Goal: Information Seeking & Learning: Learn about a topic

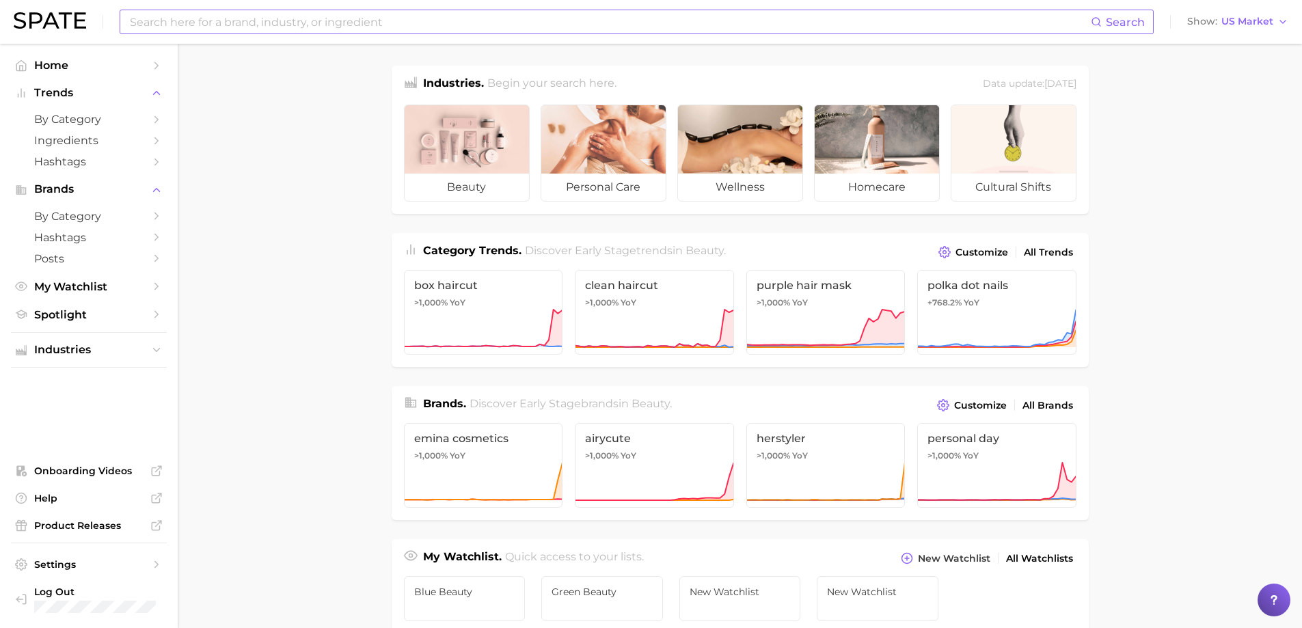
click at [188, 18] on input at bounding box center [609, 21] width 962 height 23
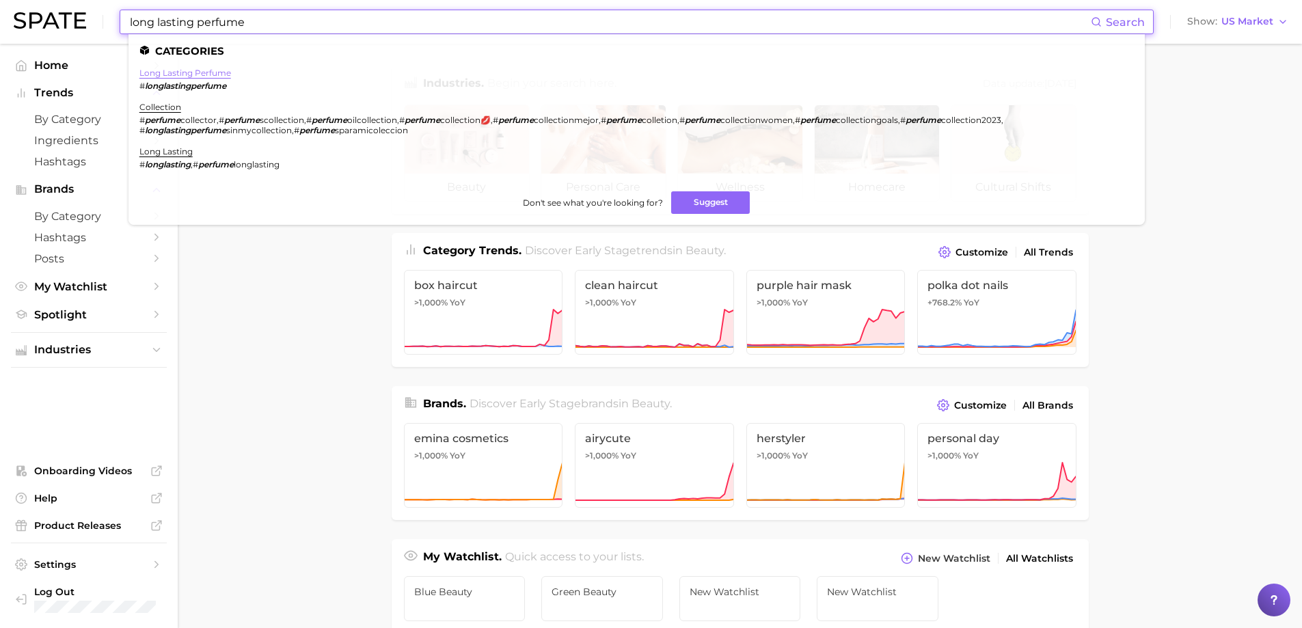
type input "long lasting perfume"
click at [197, 74] on link "long lasting perfume" at bounding box center [185, 73] width 92 height 10
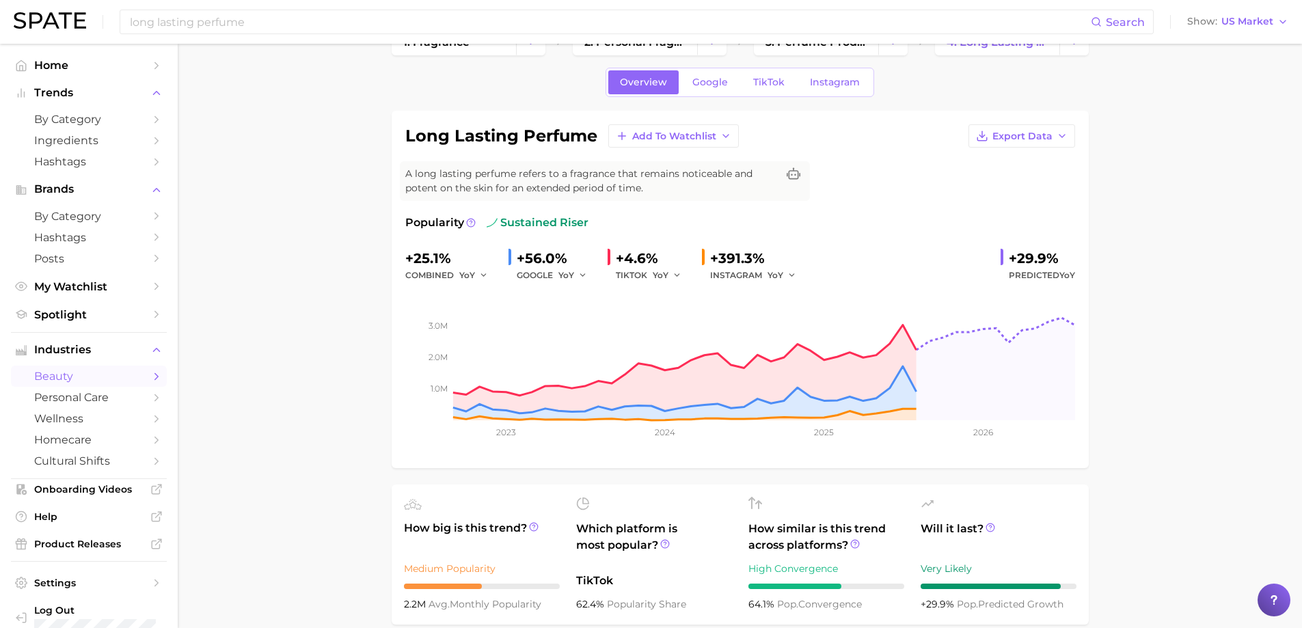
scroll to position [68, 0]
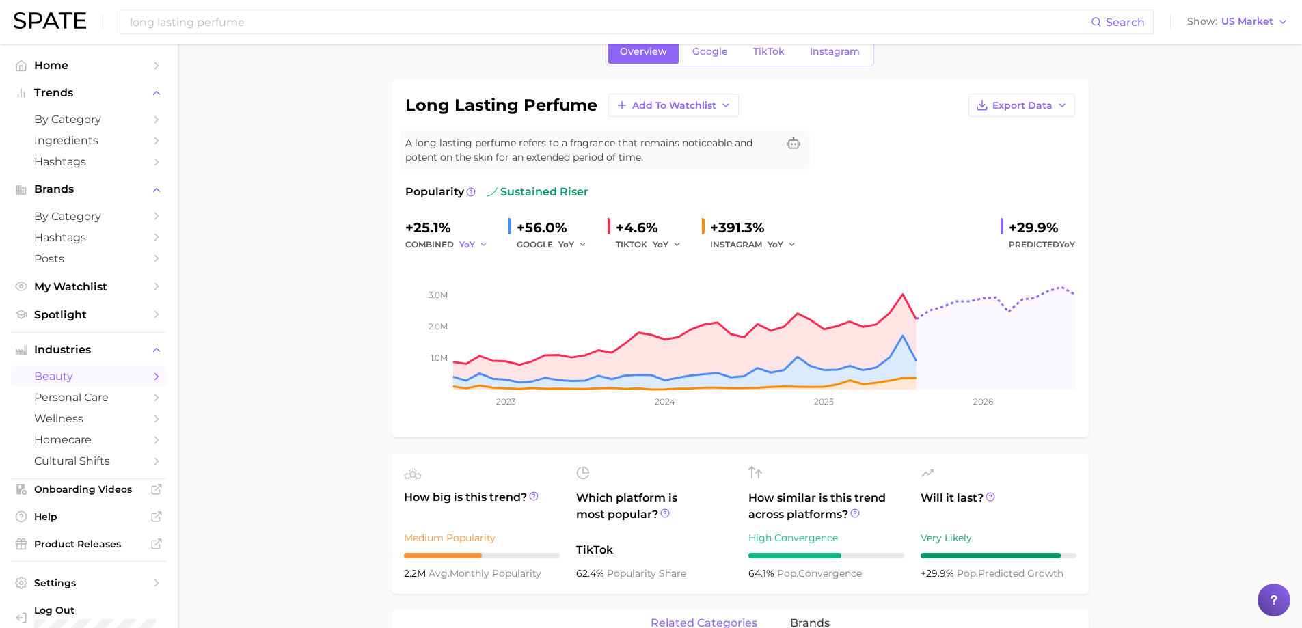
click at [474, 241] on span "YoY" at bounding box center [467, 244] width 16 height 12
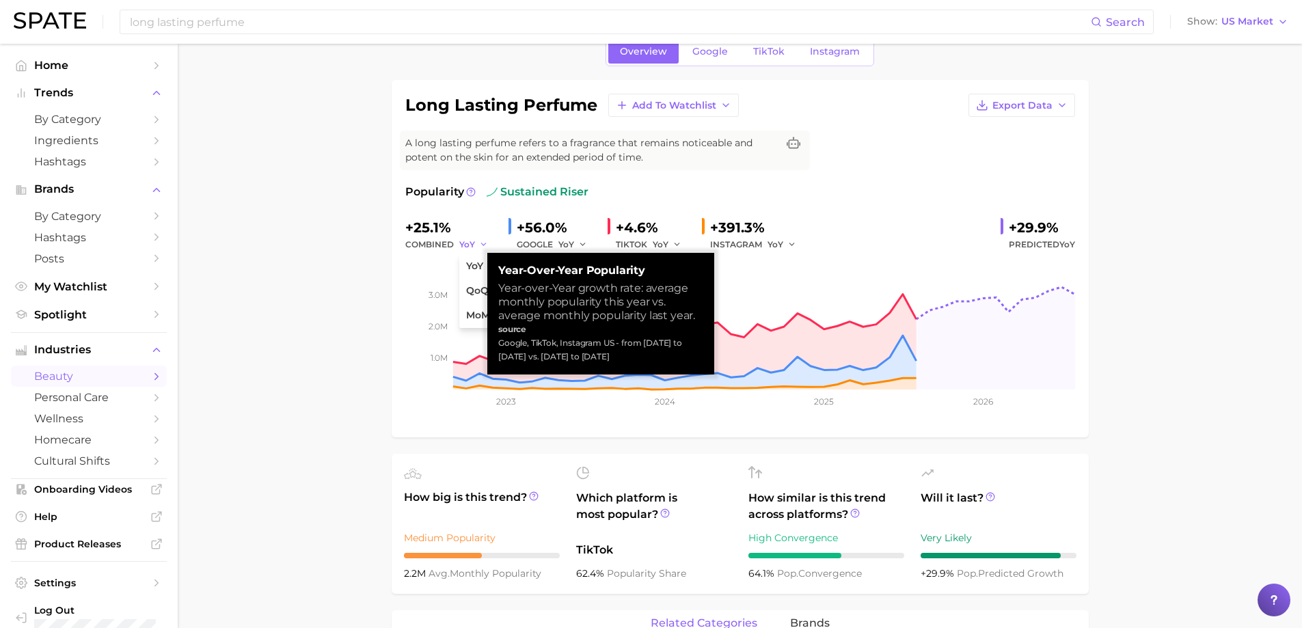
click at [474, 241] on span "YoY" at bounding box center [467, 244] width 16 height 12
click at [479, 289] on span "QoQ" at bounding box center [477, 291] width 23 height 12
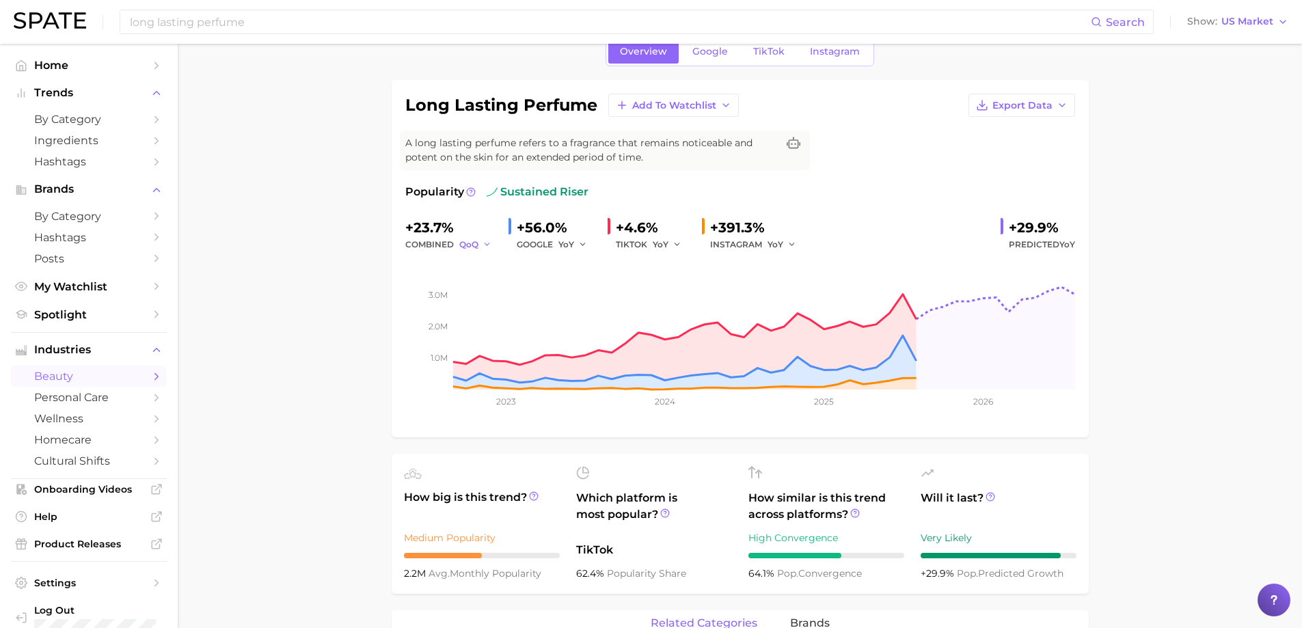
click at [467, 248] on span "QoQ" at bounding box center [468, 244] width 19 height 12
click at [479, 262] on span "YoY" at bounding box center [474, 266] width 17 height 12
click at [474, 245] on span "YoY" at bounding box center [467, 244] width 16 height 12
click at [480, 297] on span "QoQ" at bounding box center [477, 291] width 23 height 12
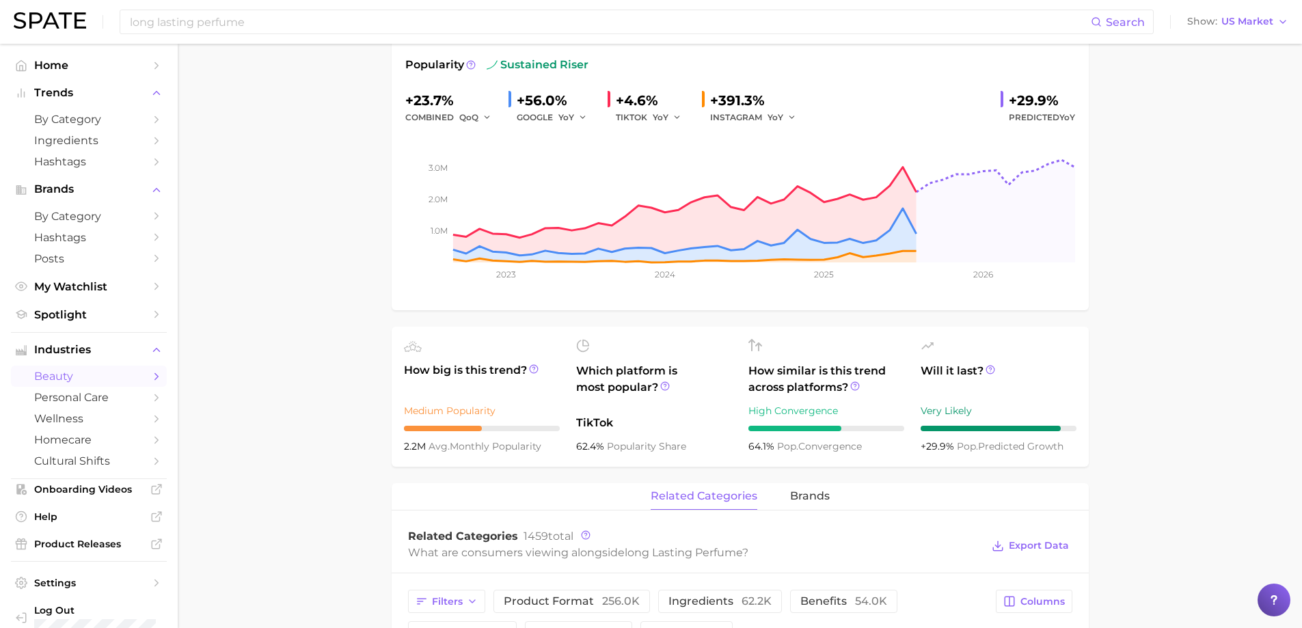
scroll to position [205, 0]
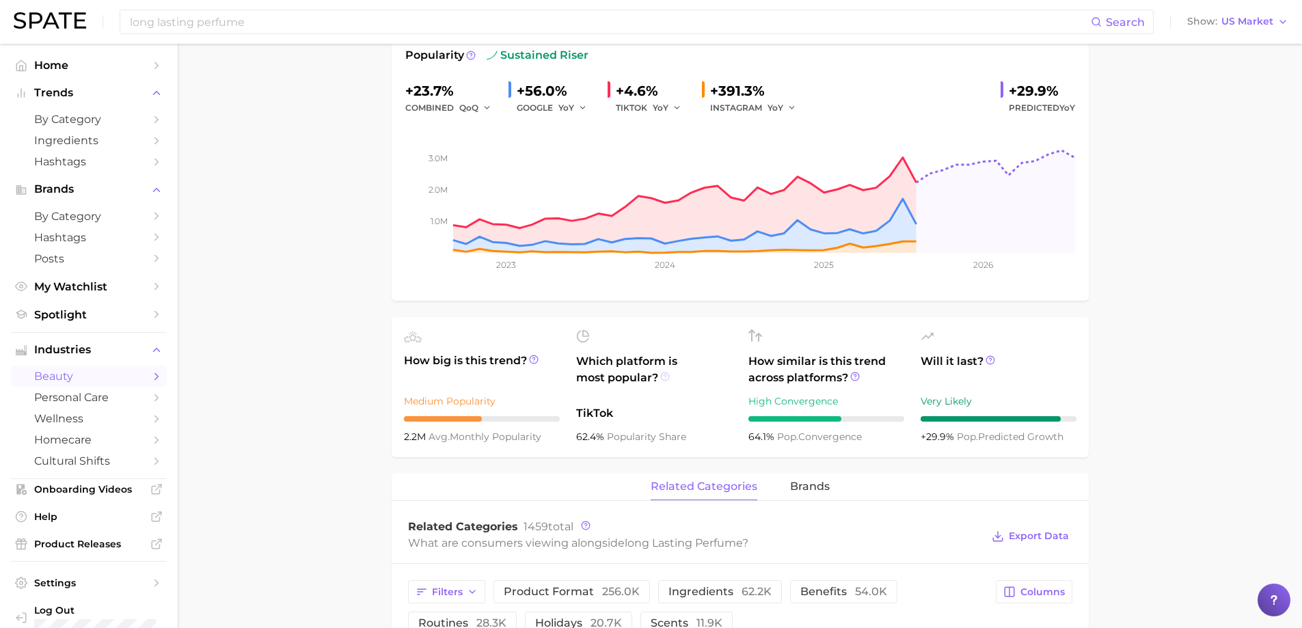
click at [666, 372] on circle at bounding box center [665, 376] width 8 height 8
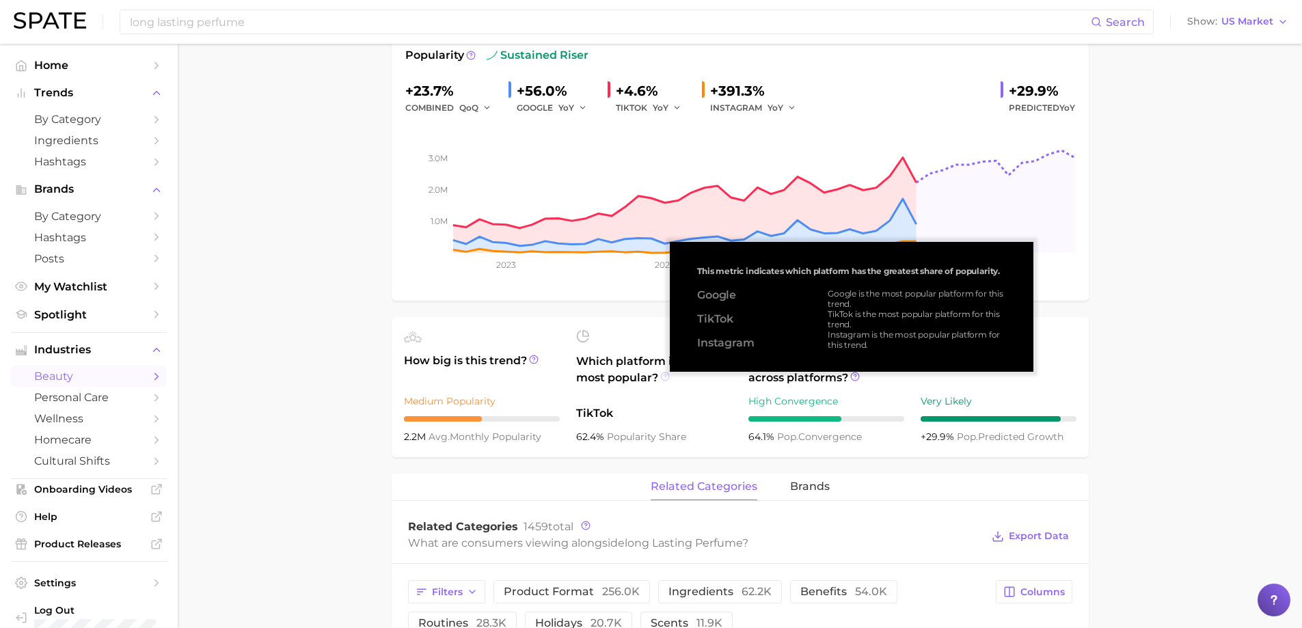
click at [666, 372] on circle at bounding box center [665, 376] width 8 height 8
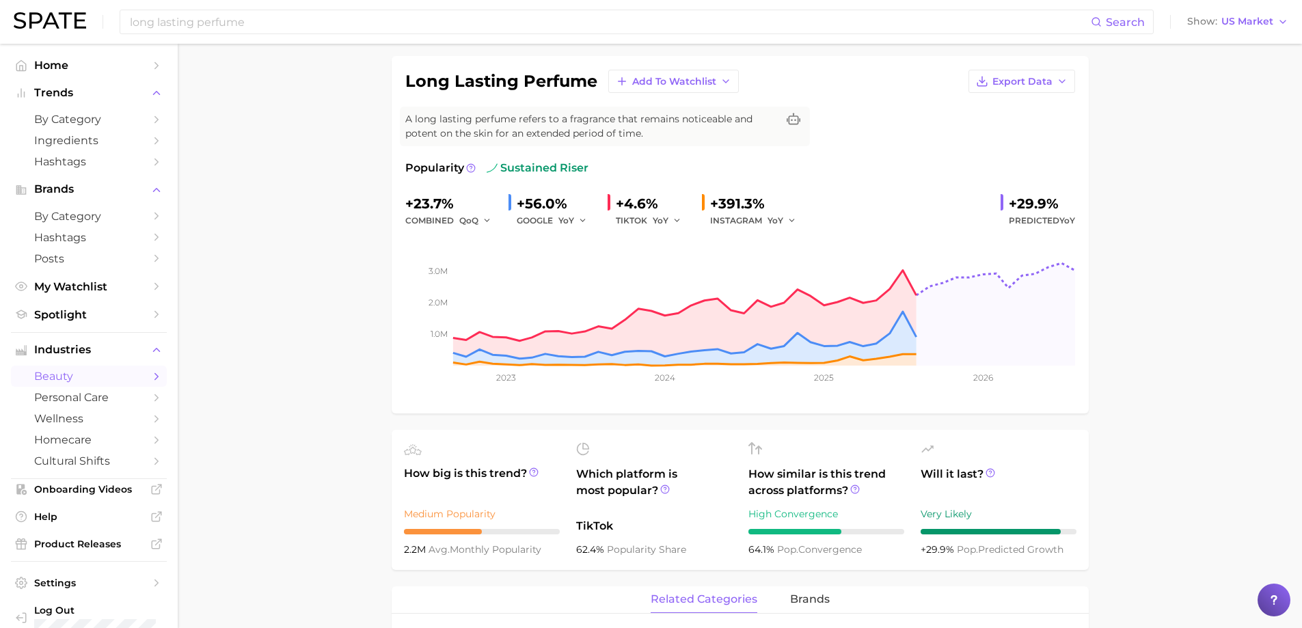
scroll to position [0, 0]
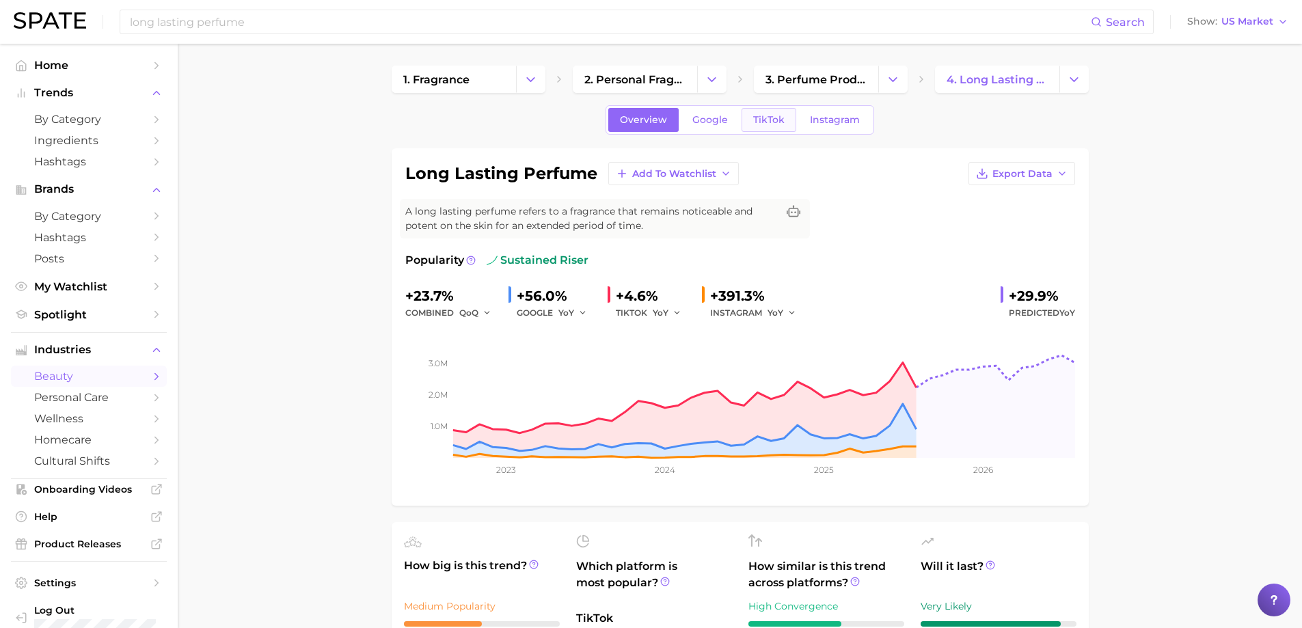
click at [778, 115] on span "TikTok" at bounding box center [768, 120] width 31 height 12
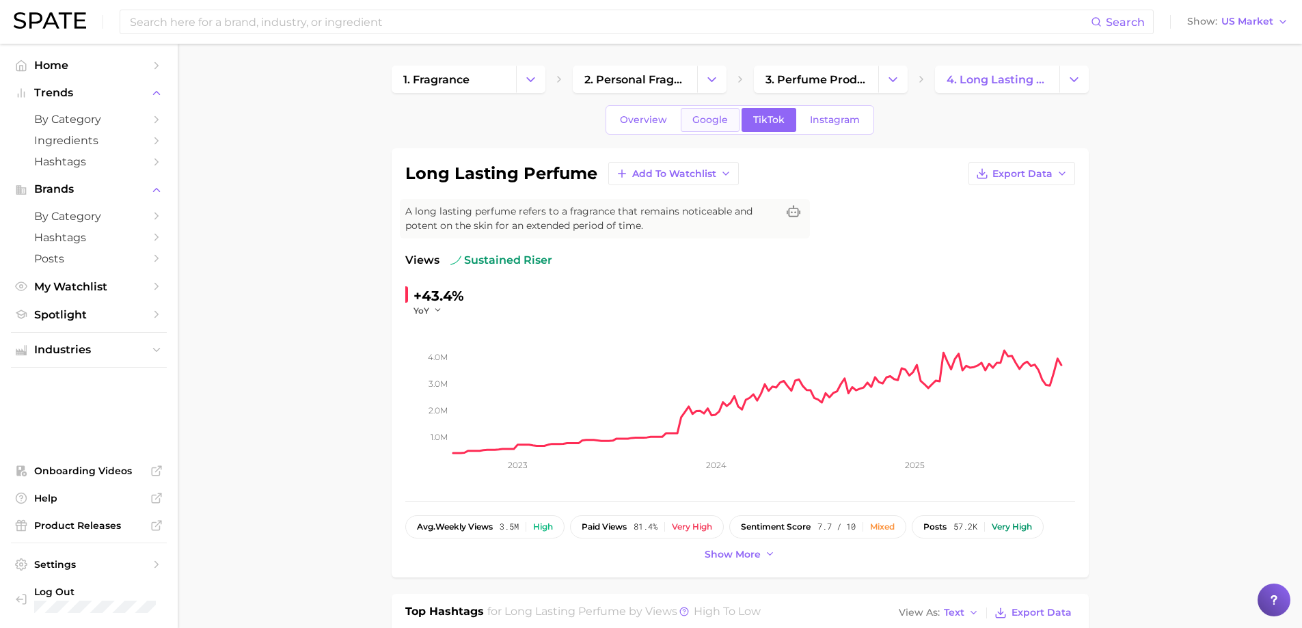
click at [717, 122] on span "Google" at bounding box center [710, 120] width 36 height 12
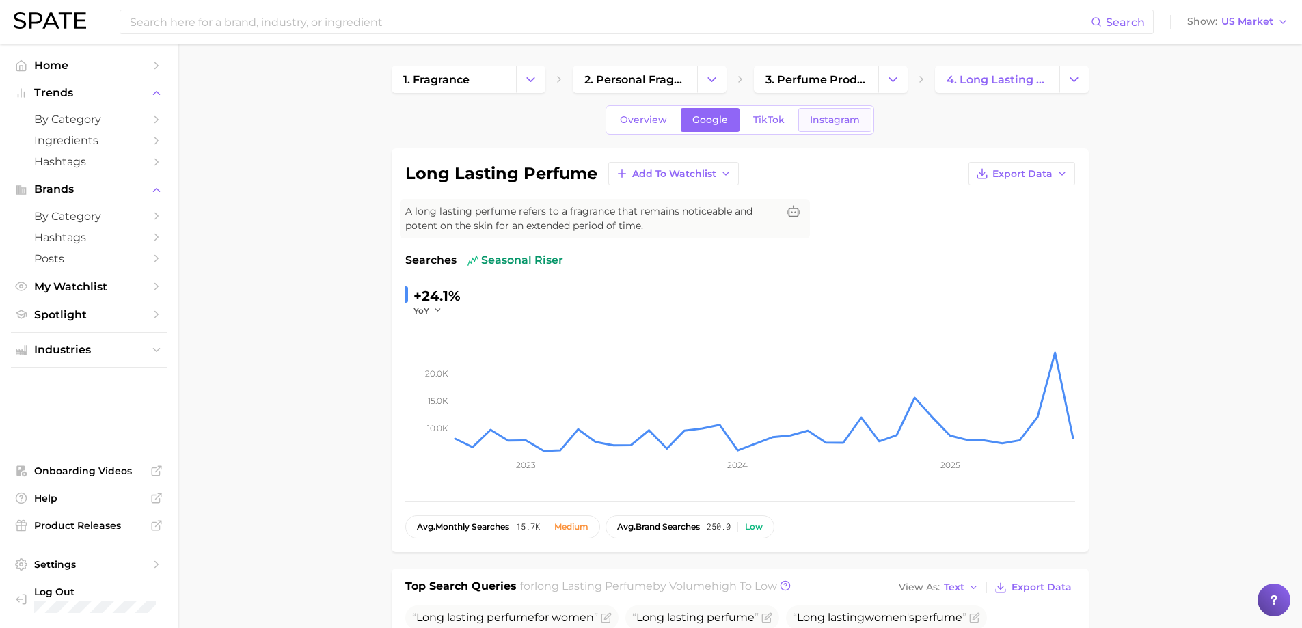
click at [815, 128] on link "Instagram" at bounding box center [834, 120] width 73 height 24
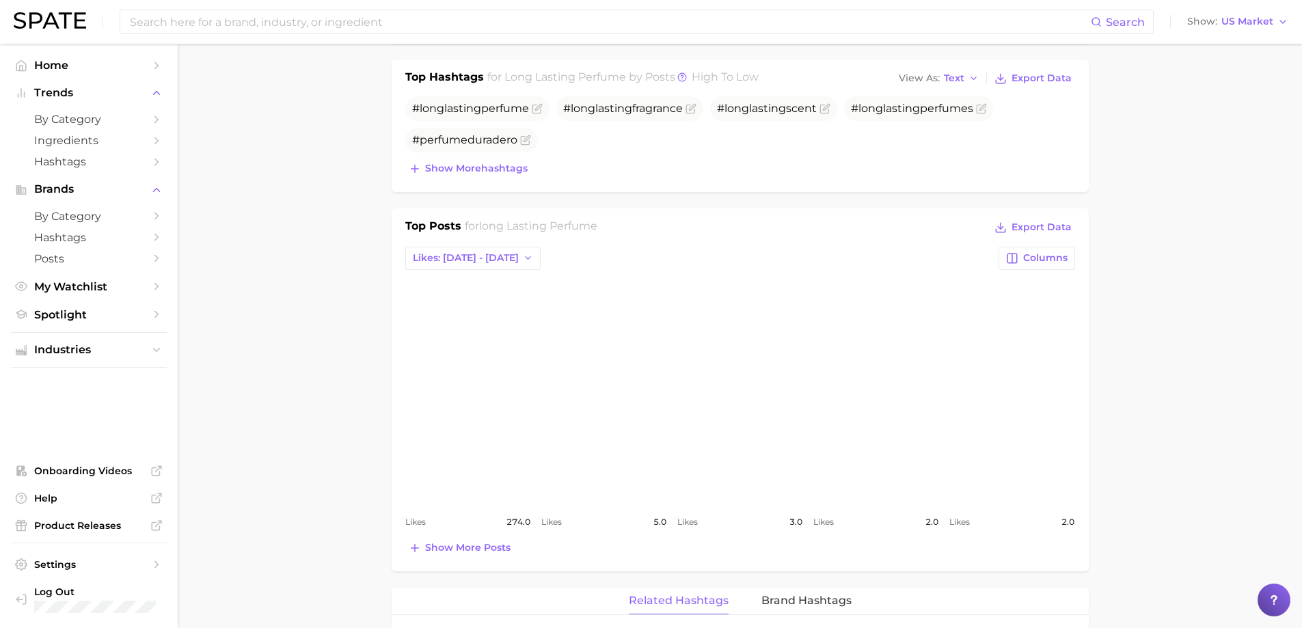
scroll to position [273, 0]
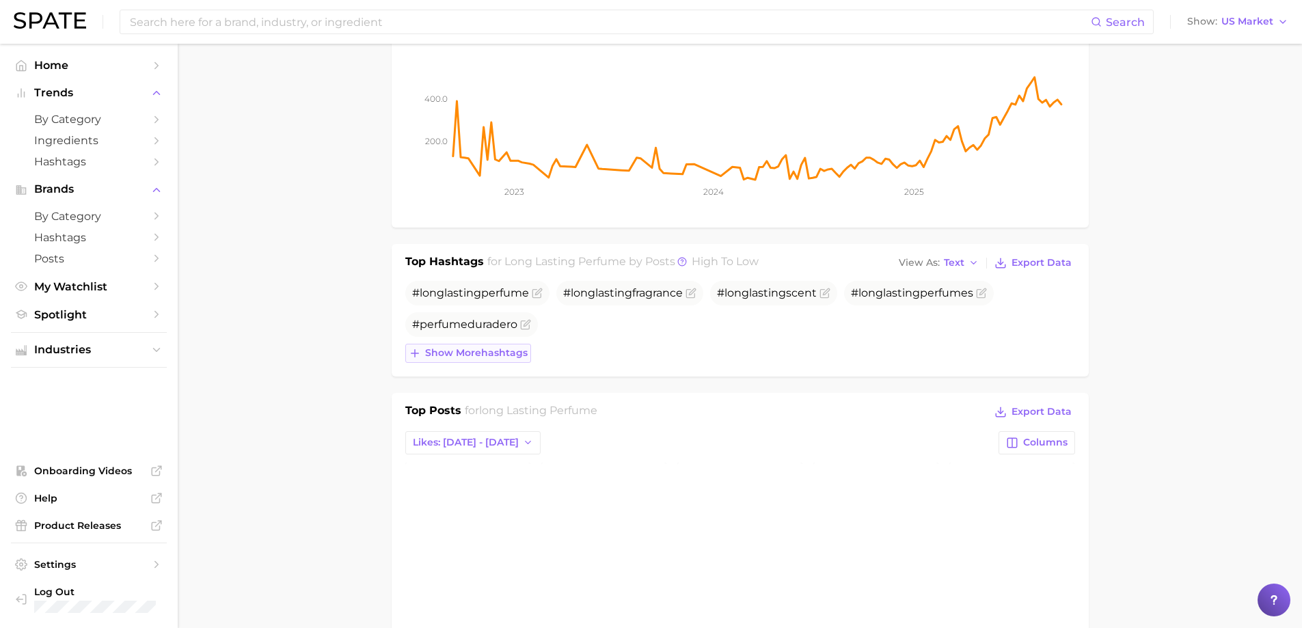
click at [465, 361] on button "Show more hashtags" at bounding box center [468, 353] width 126 height 19
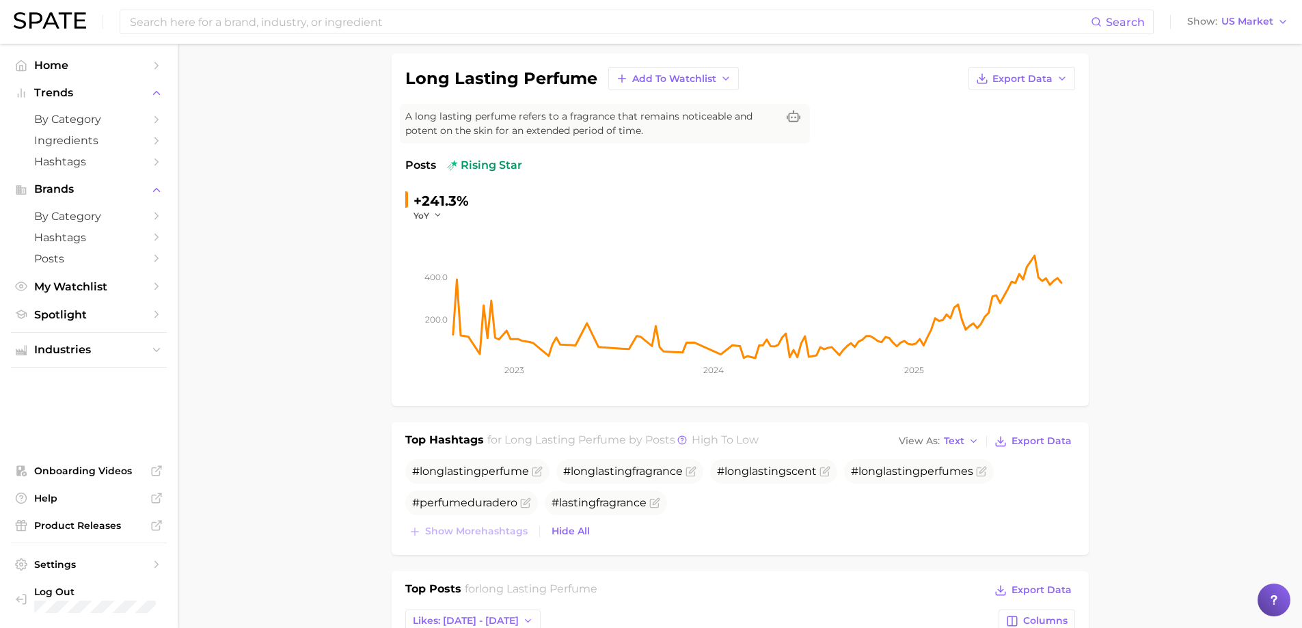
scroll to position [0, 0]
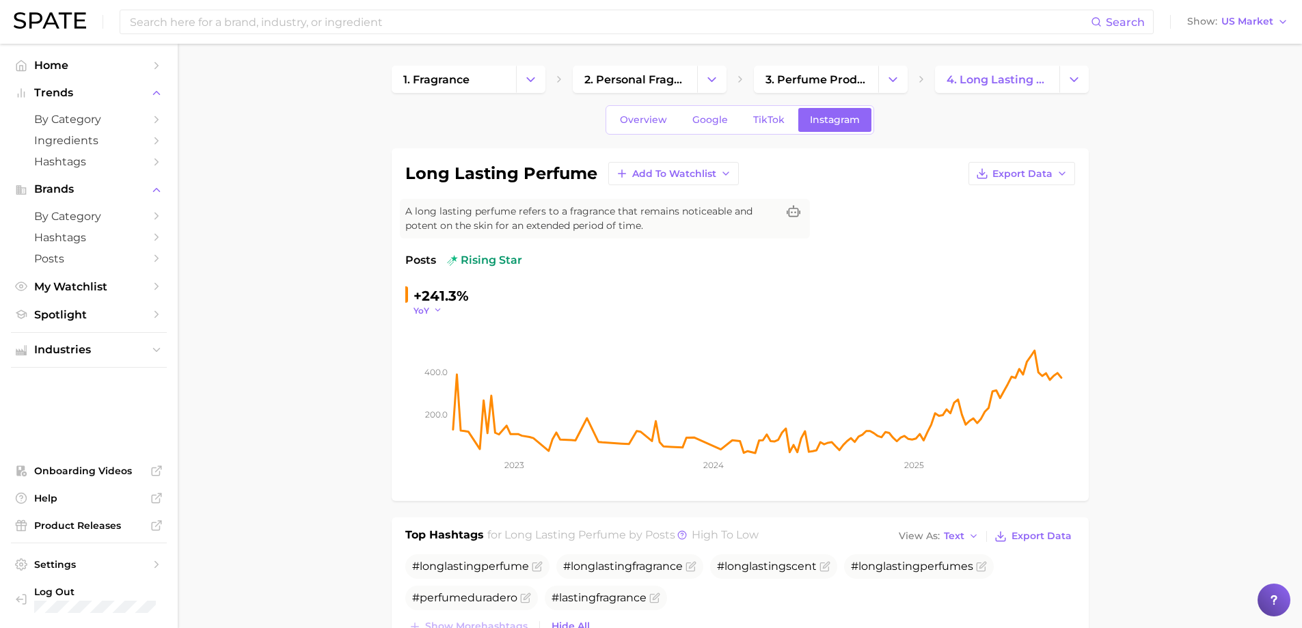
click at [435, 307] on icon "button" at bounding box center [438, 310] width 10 height 10
click at [444, 349] on button "QoQ" at bounding box center [488, 354] width 150 height 25
click at [711, 117] on span "Google" at bounding box center [710, 120] width 36 height 12
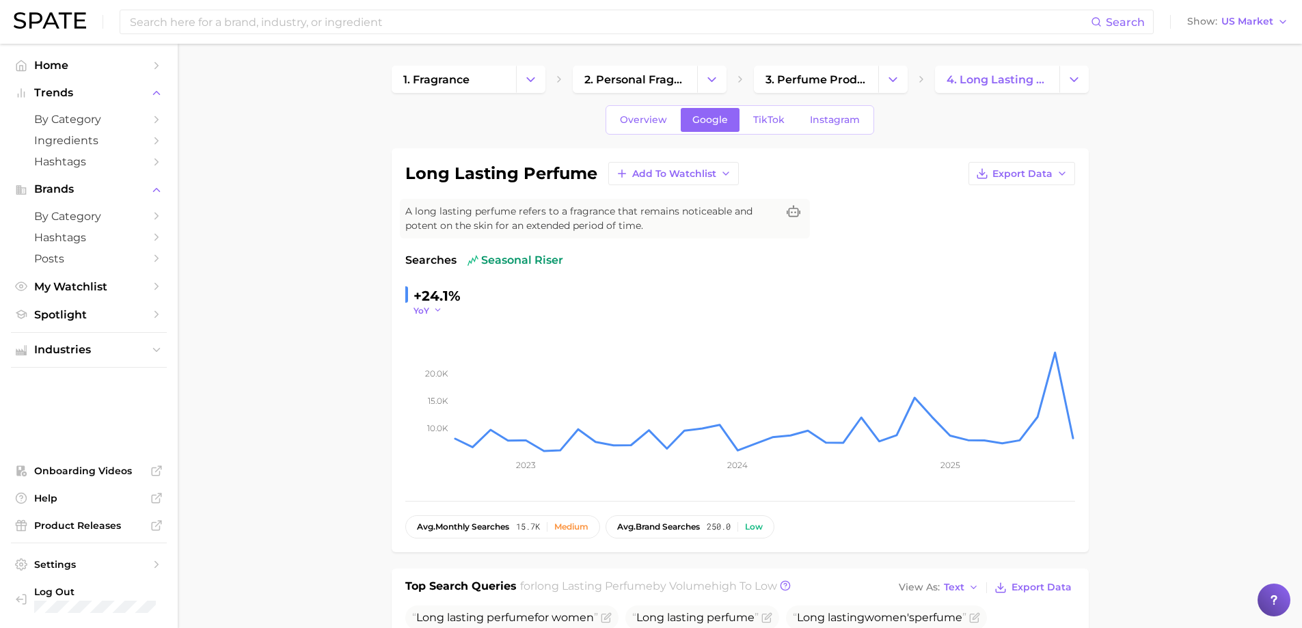
click at [433, 310] on icon "button" at bounding box center [438, 310] width 10 height 10
click at [421, 348] on span "QoQ" at bounding box center [431, 354] width 23 height 12
click at [444, 310] on icon "button" at bounding box center [442, 310] width 10 height 10
click at [454, 372] on button "MoM" at bounding box center [488, 379] width 150 height 25
click at [437, 310] on button "MoM" at bounding box center [430, 311] width 34 height 12
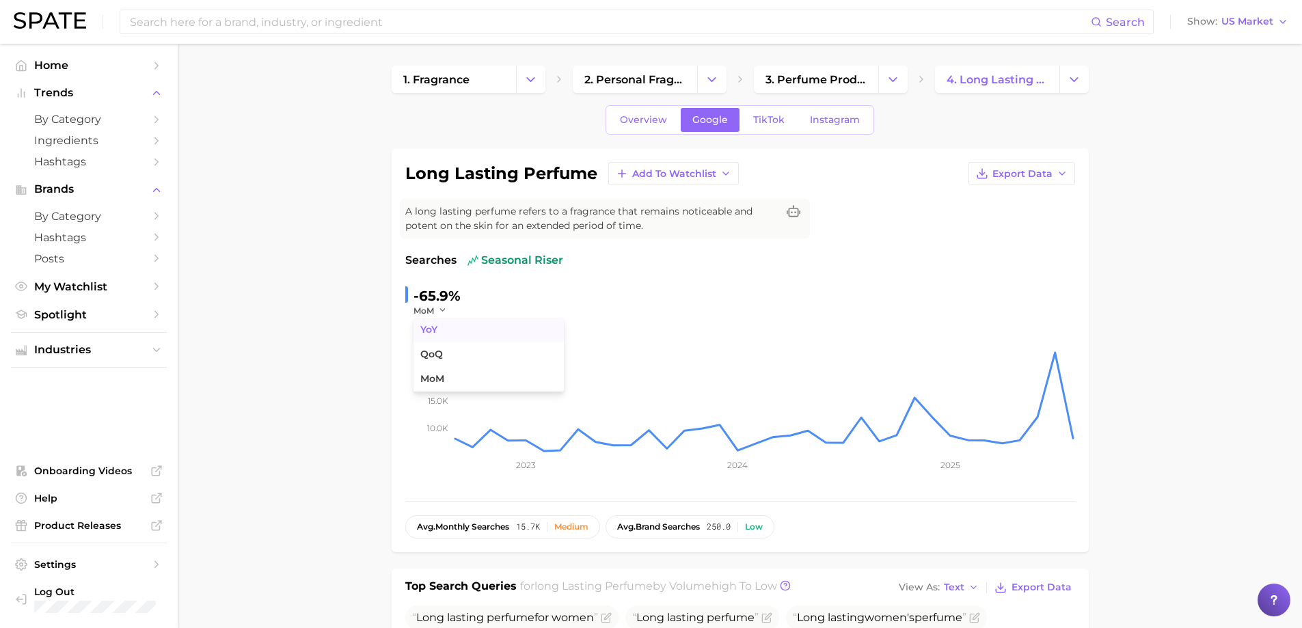
click at [448, 329] on button "YoY" at bounding box center [488, 330] width 150 height 25
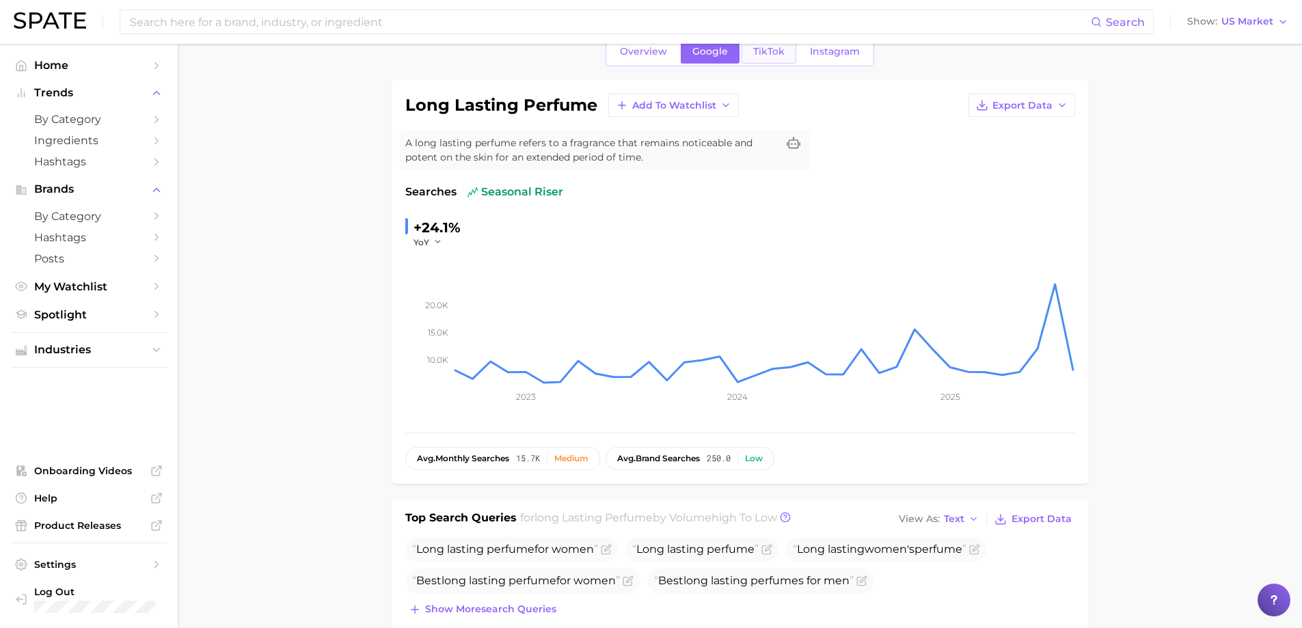
click at [756, 54] on span "TikTok" at bounding box center [768, 52] width 31 height 12
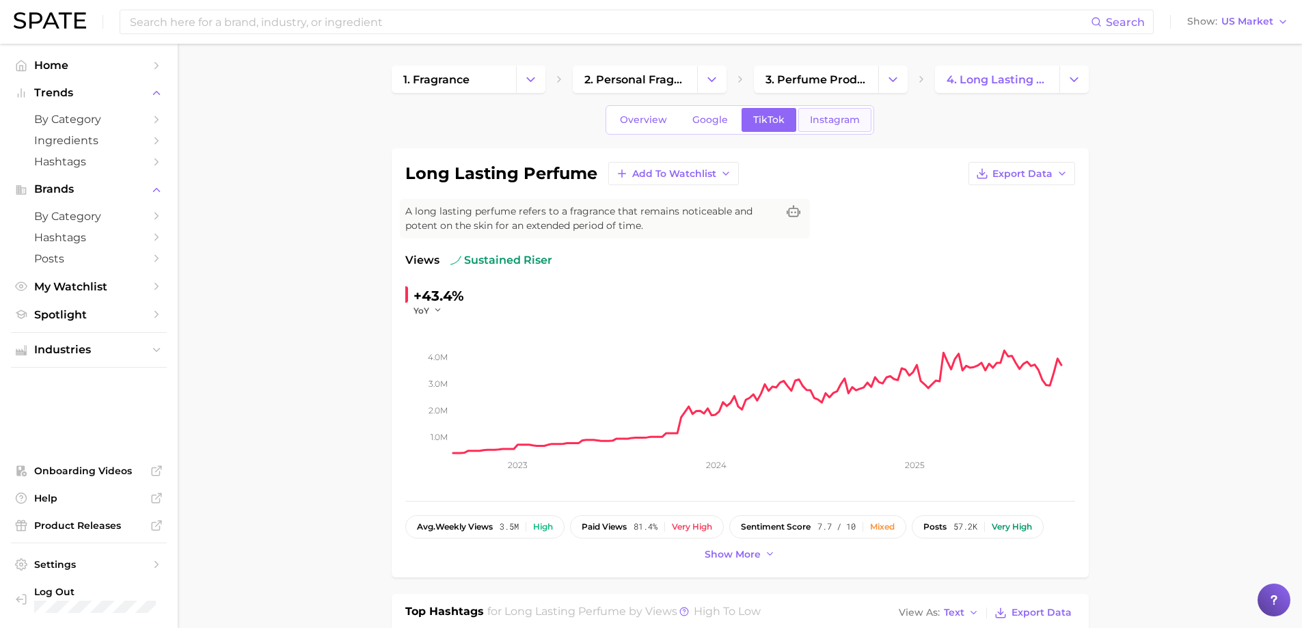
click at [816, 120] on span "Instagram" at bounding box center [835, 120] width 50 height 12
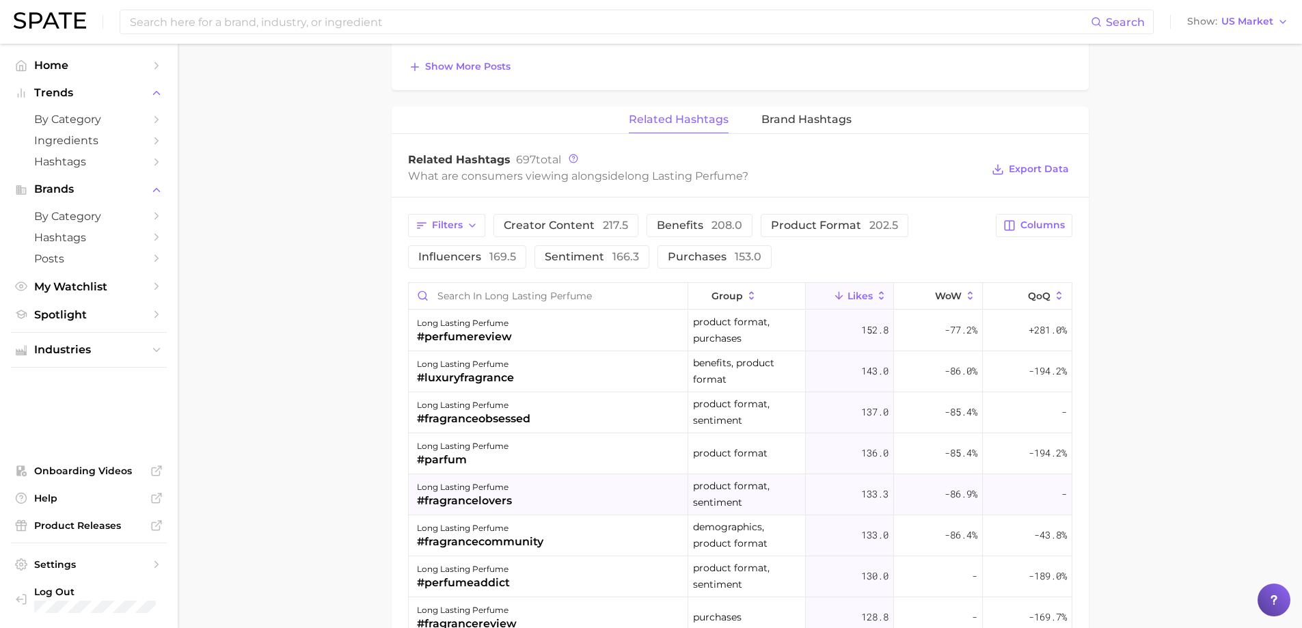
scroll to position [683, 0]
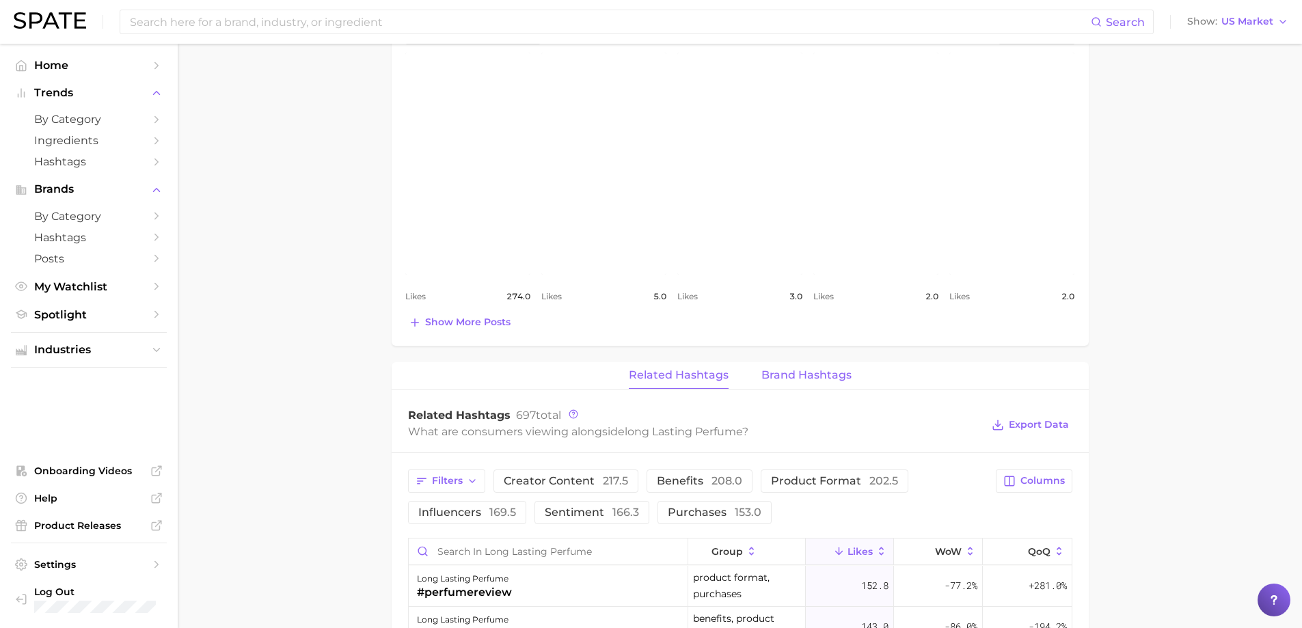
click at [804, 373] on span "Brand Hashtags" at bounding box center [806, 375] width 90 height 12
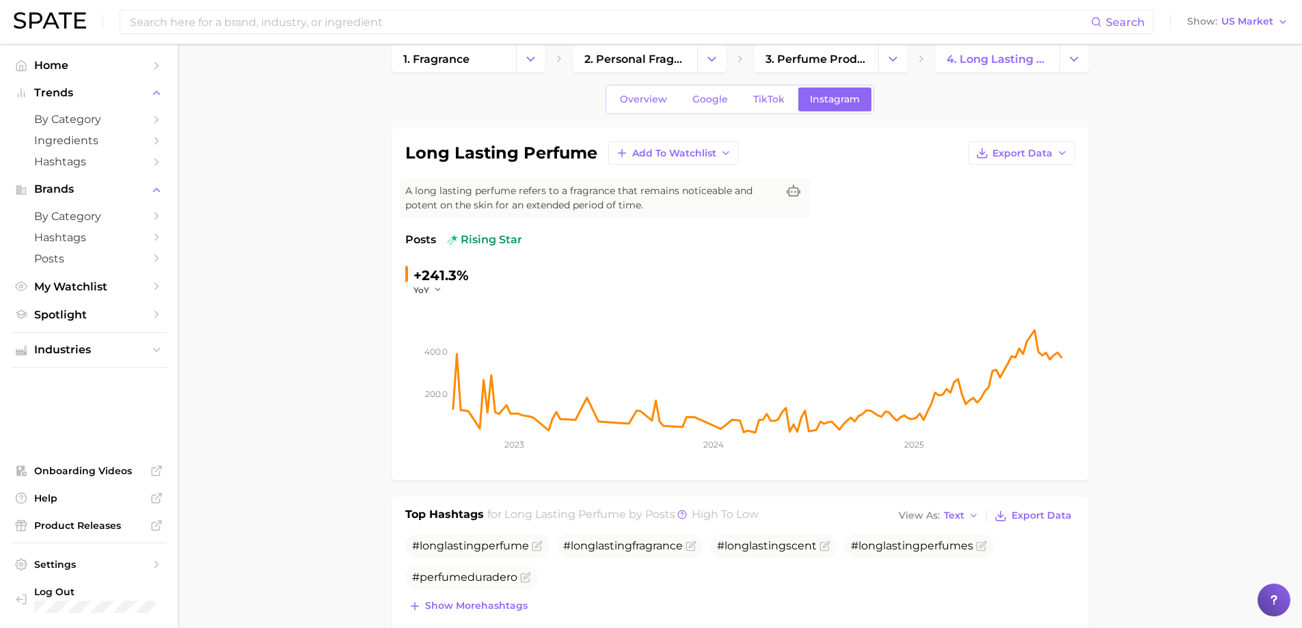
scroll to position [0, 0]
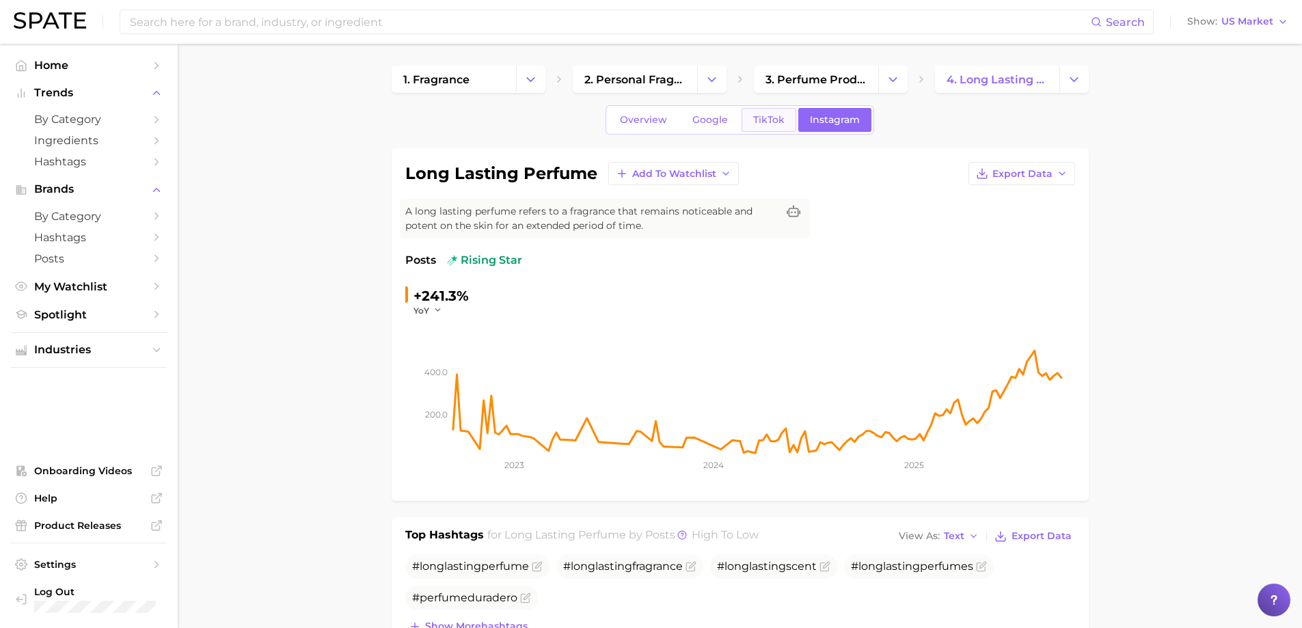
click at [757, 115] on span "TikTok" at bounding box center [768, 120] width 31 height 12
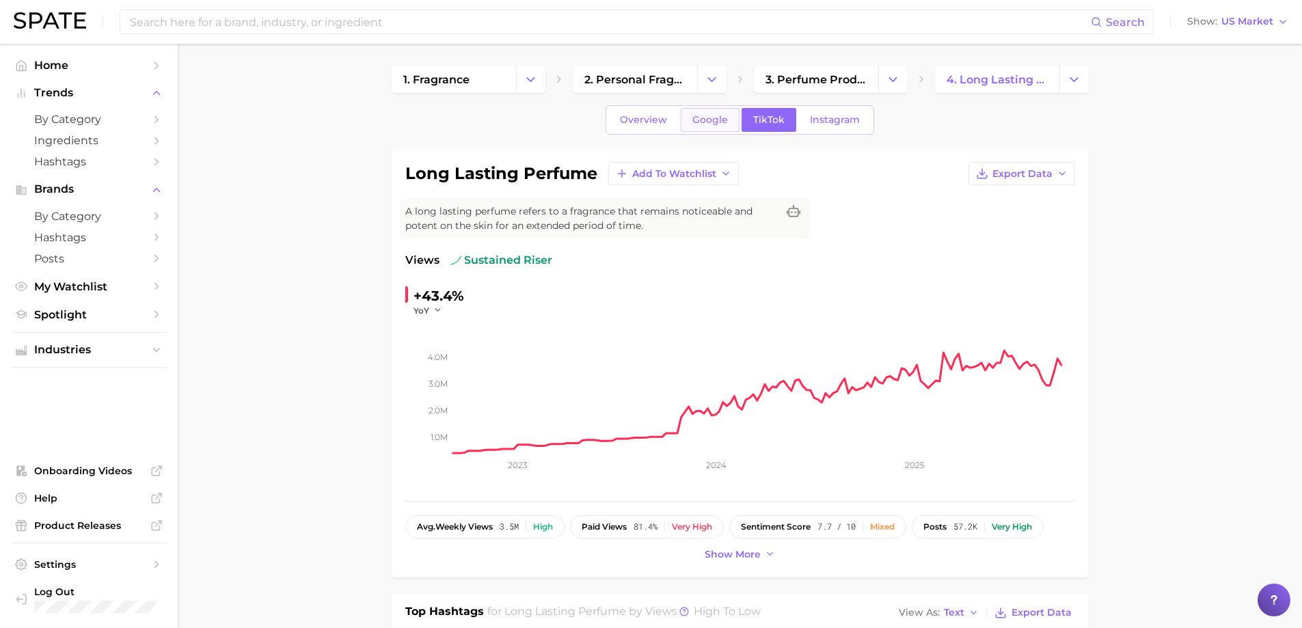
click at [704, 121] on span "Google" at bounding box center [710, 120] width 36 height 12
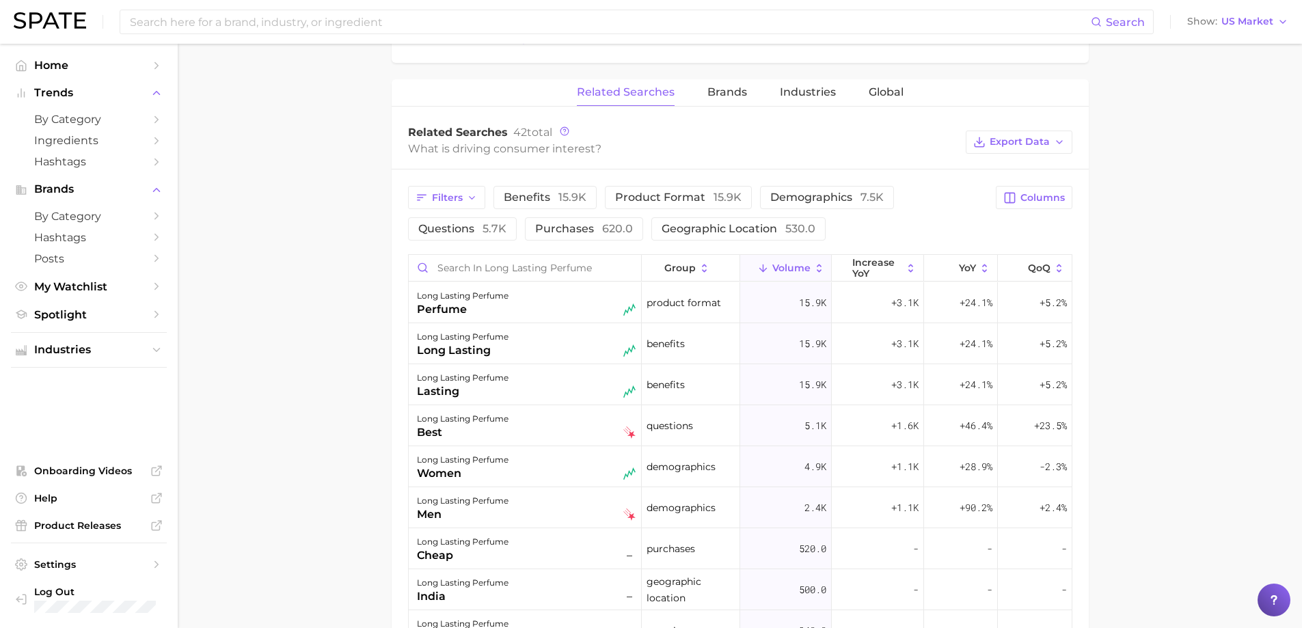
scroll to position [615, 0]
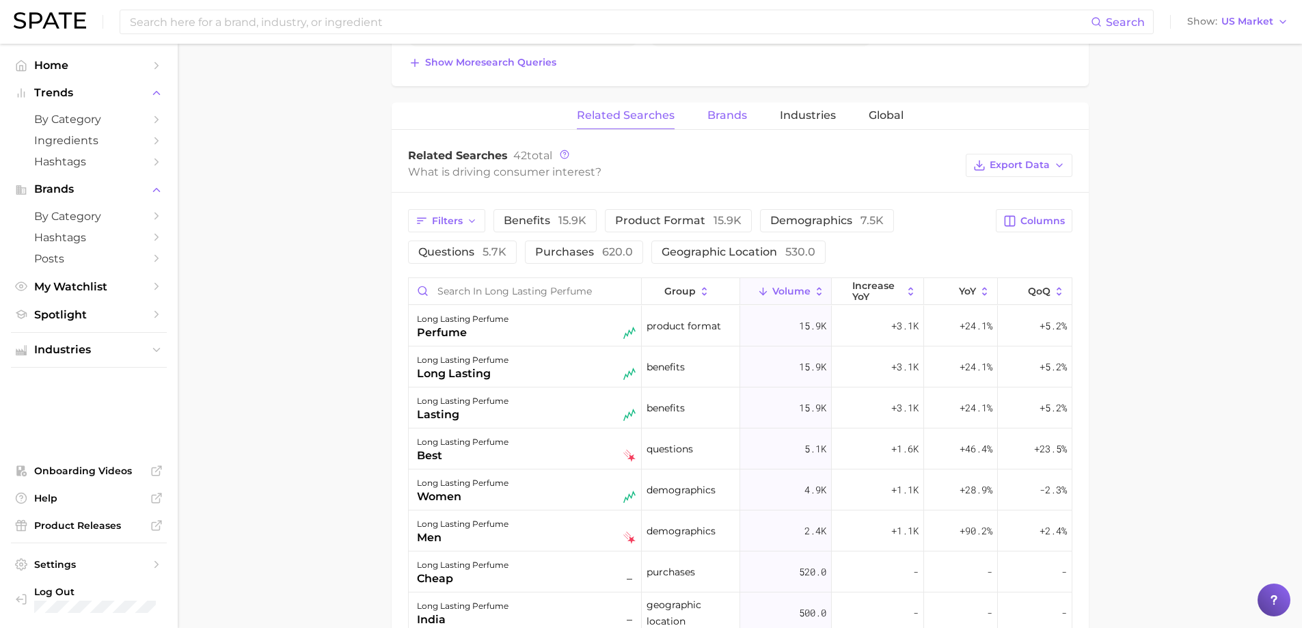
click at [738, 116] on span "Brands" at bounding box center [727, 115] width 40 height 12
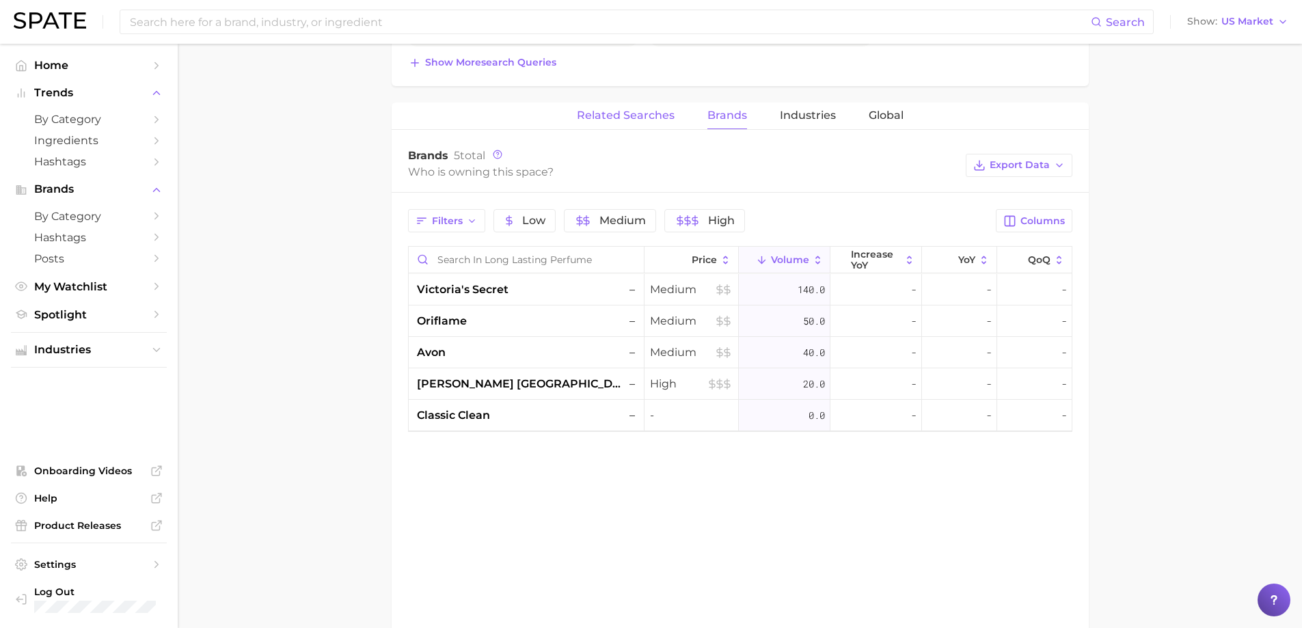
click at [644, 112] on span "Related Searches" at bounding box center [626, 115] width 98 height 12
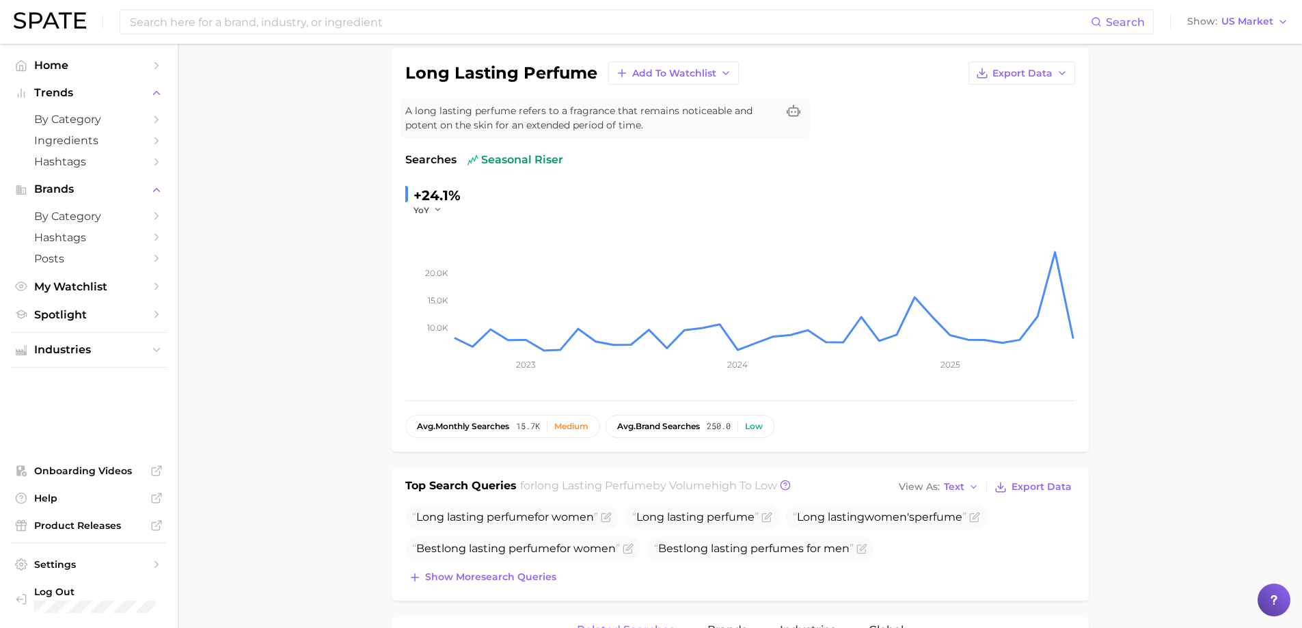
scroll to position [0, 0]
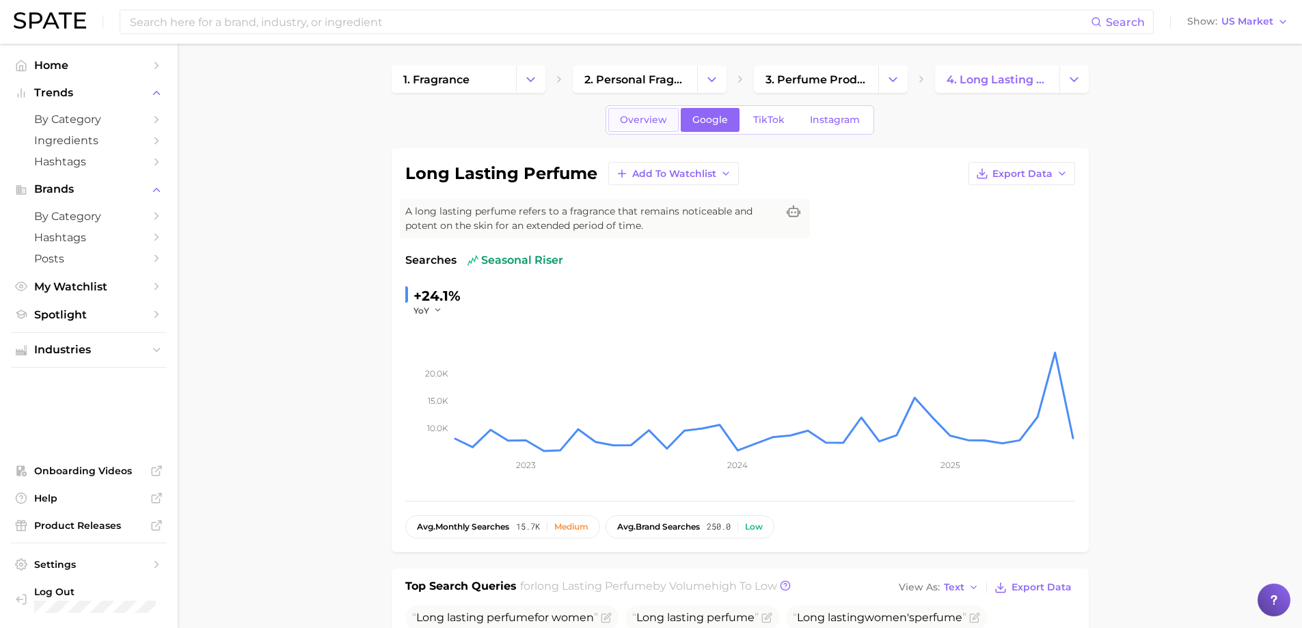
click at [644, 118] on span "Overview" at bounding box center [643, 120] width 47 height 12
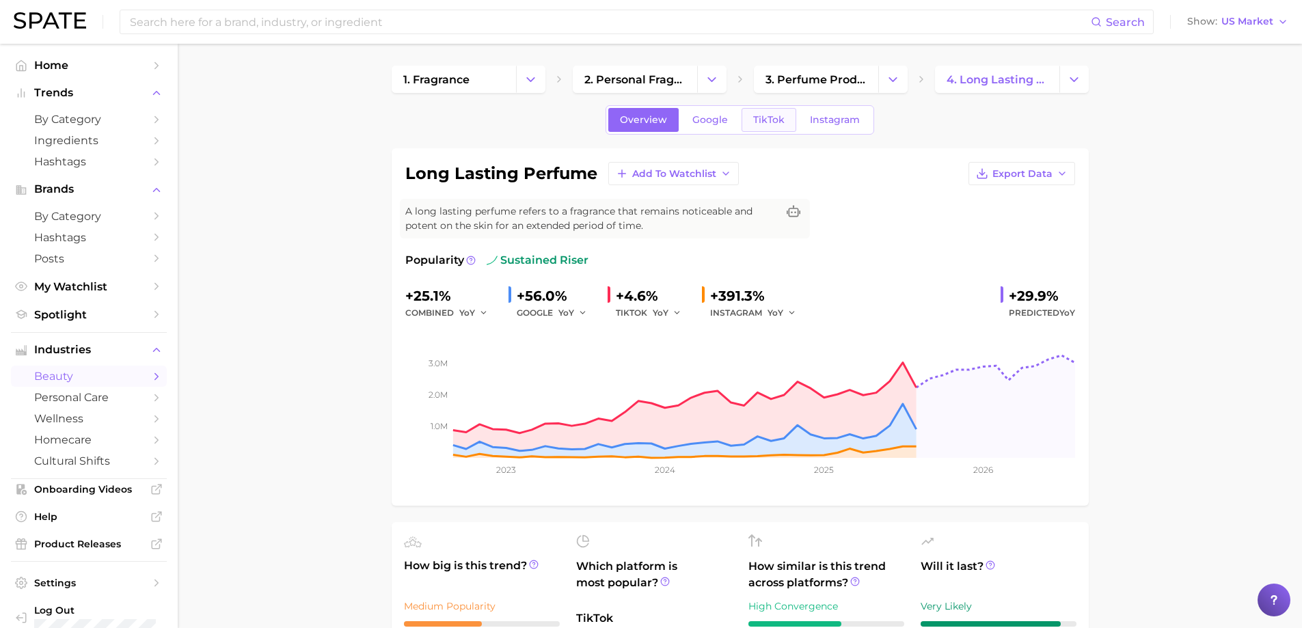
click at [760, 130] on link "TikTok" at bounding box center [768, 120] width 55 height 24
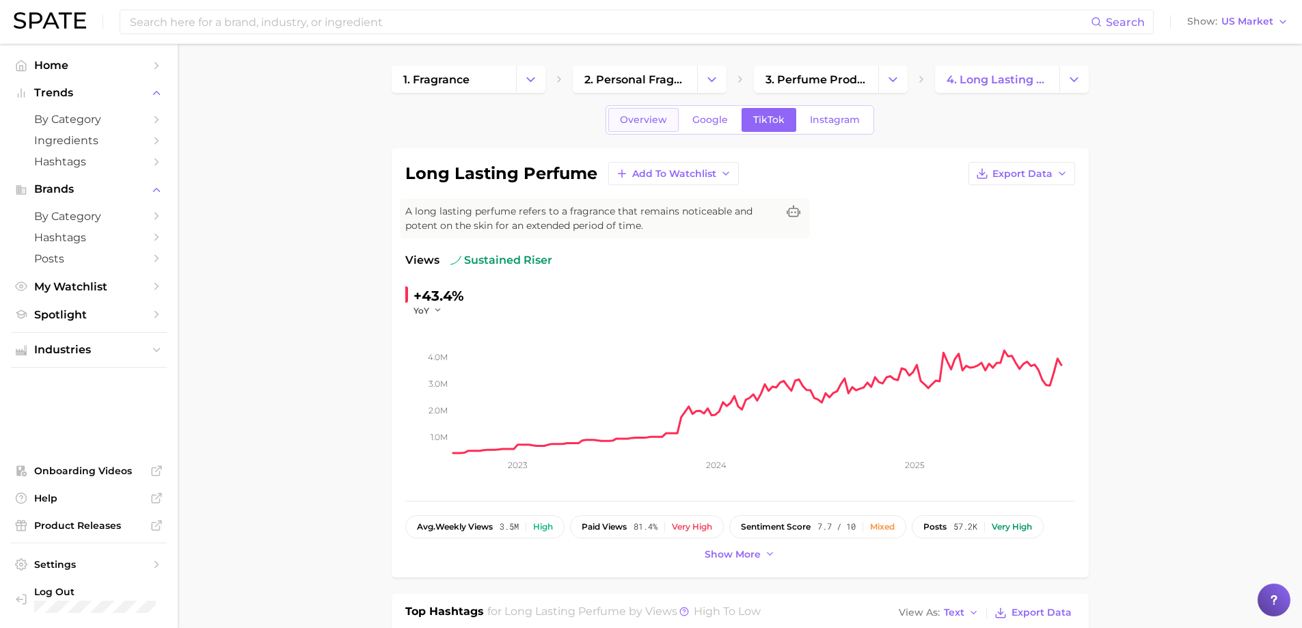
click at [670, 119] on link "Overview" at bounding box center [643, 120] width 70 height 24
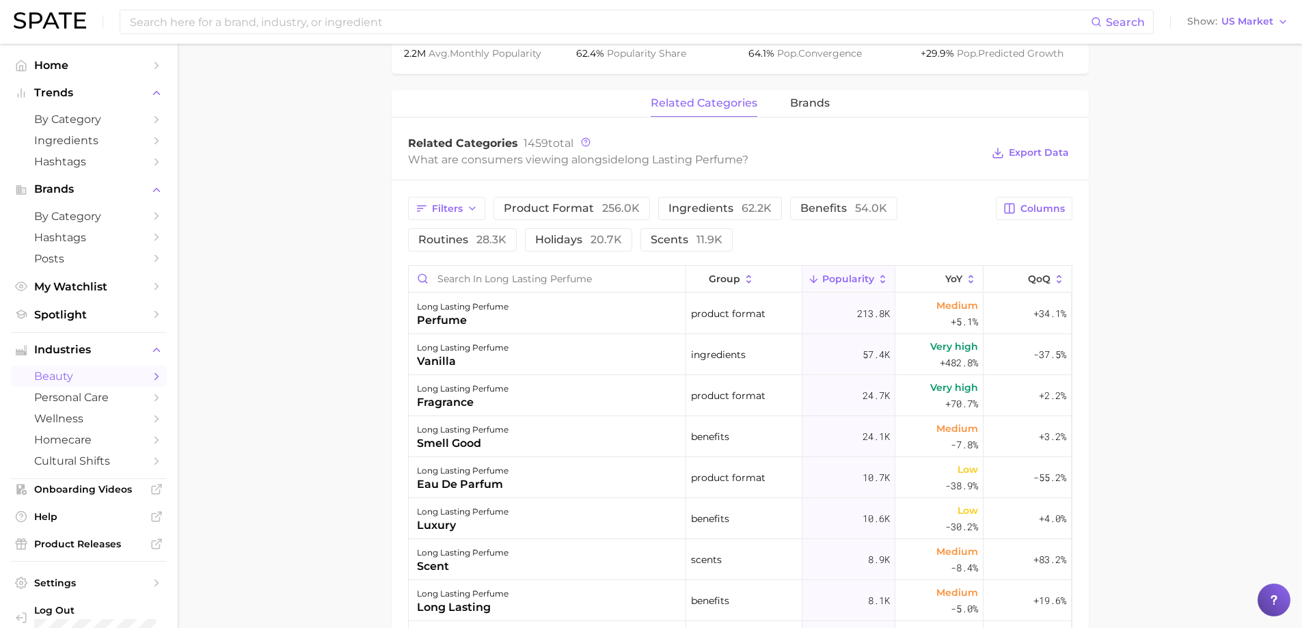
scroll to position [615, 0]
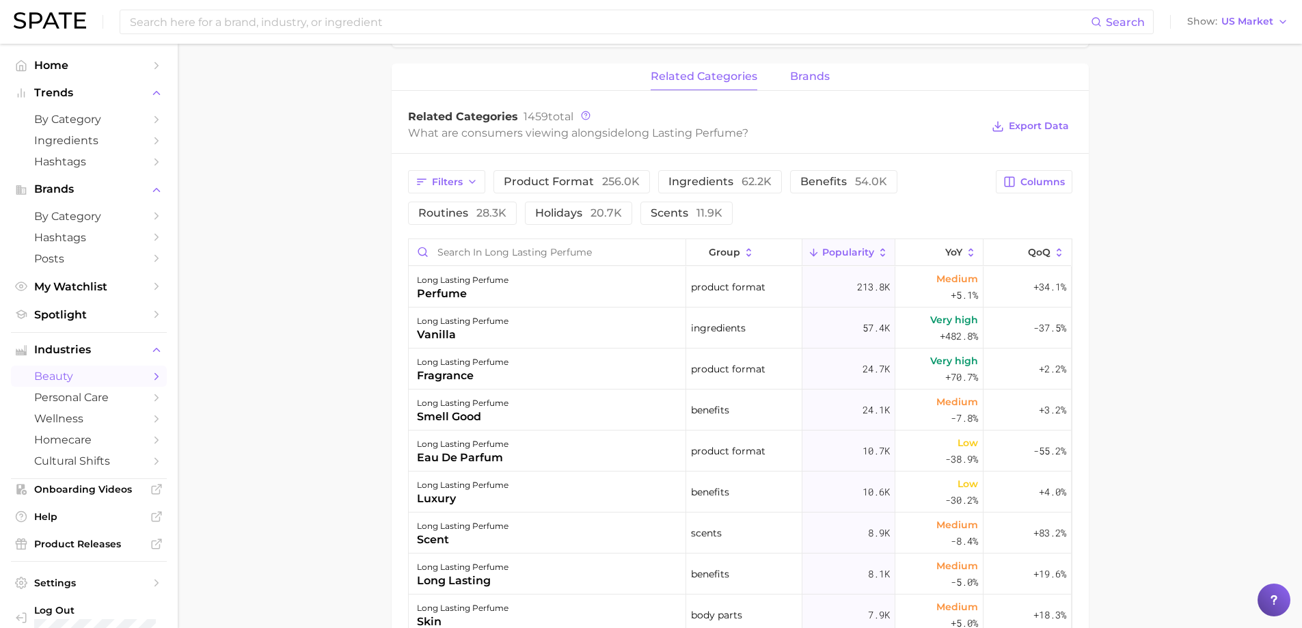
click at [795, 84] on button "brands" at bounding box center [810, 77] width 40 height 27
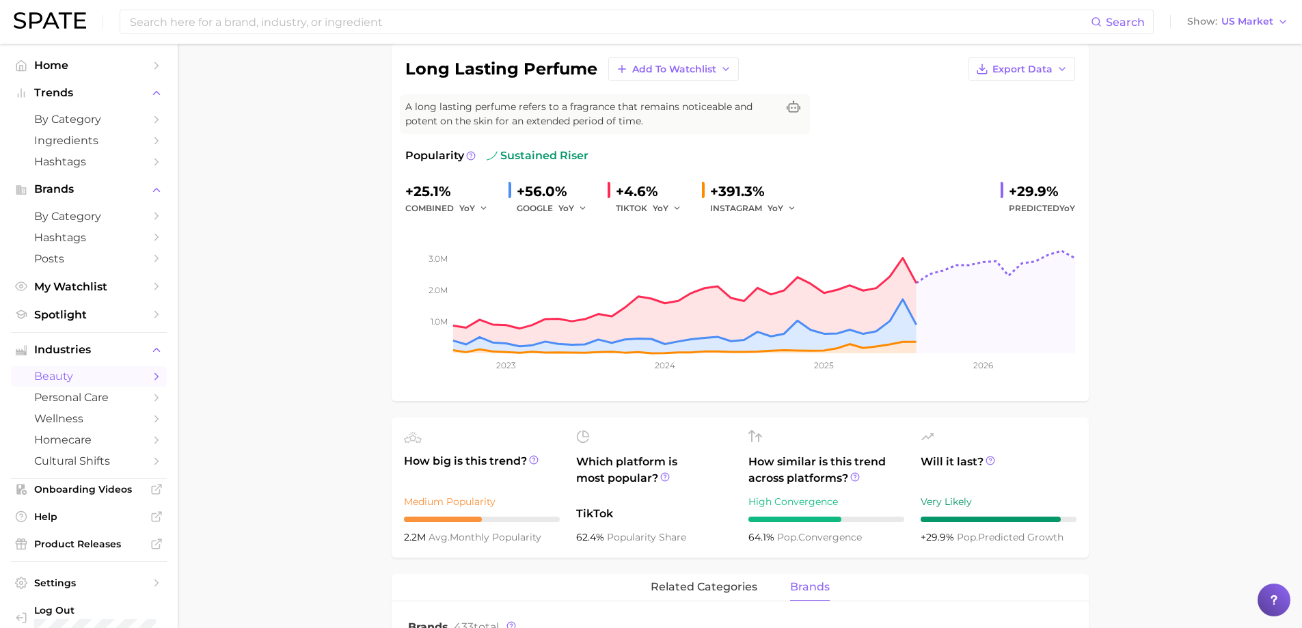
scroll to position [0, 0]
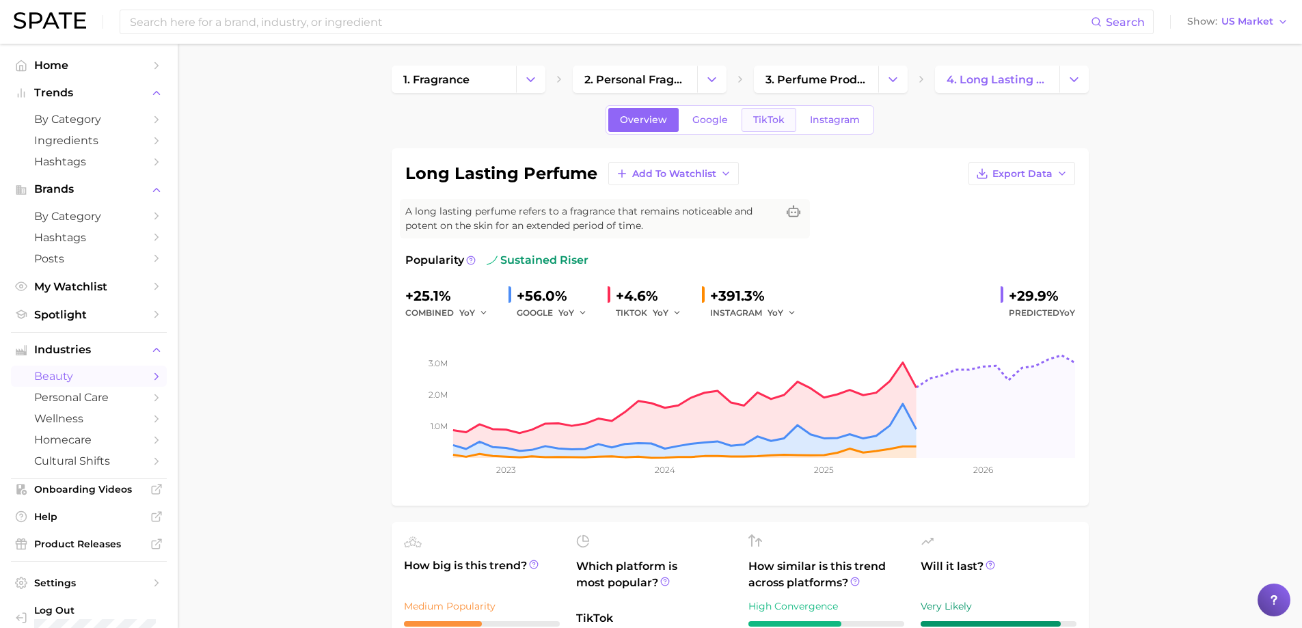
click at [780, 118] on span "TikTok" at bounding box center [768, 120] width 31 height 12
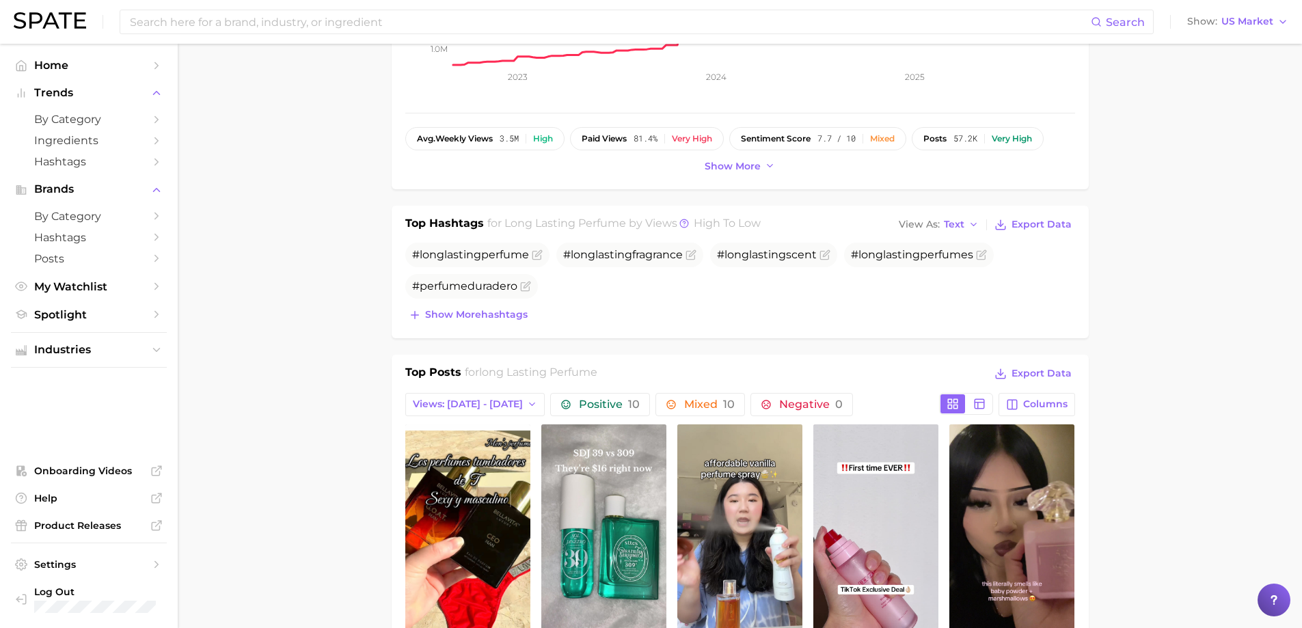
scroll to position [410, 0]
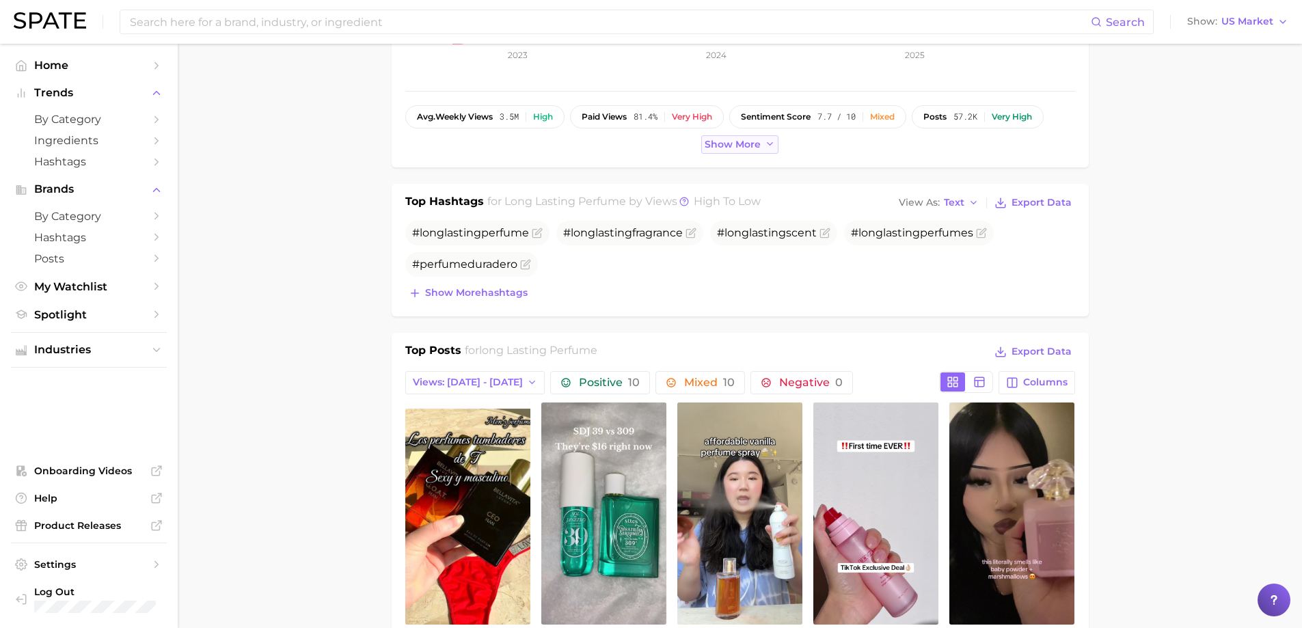
click at [740, 144] on span "Show more" at bounding box center [732, 145] width 56 height 12
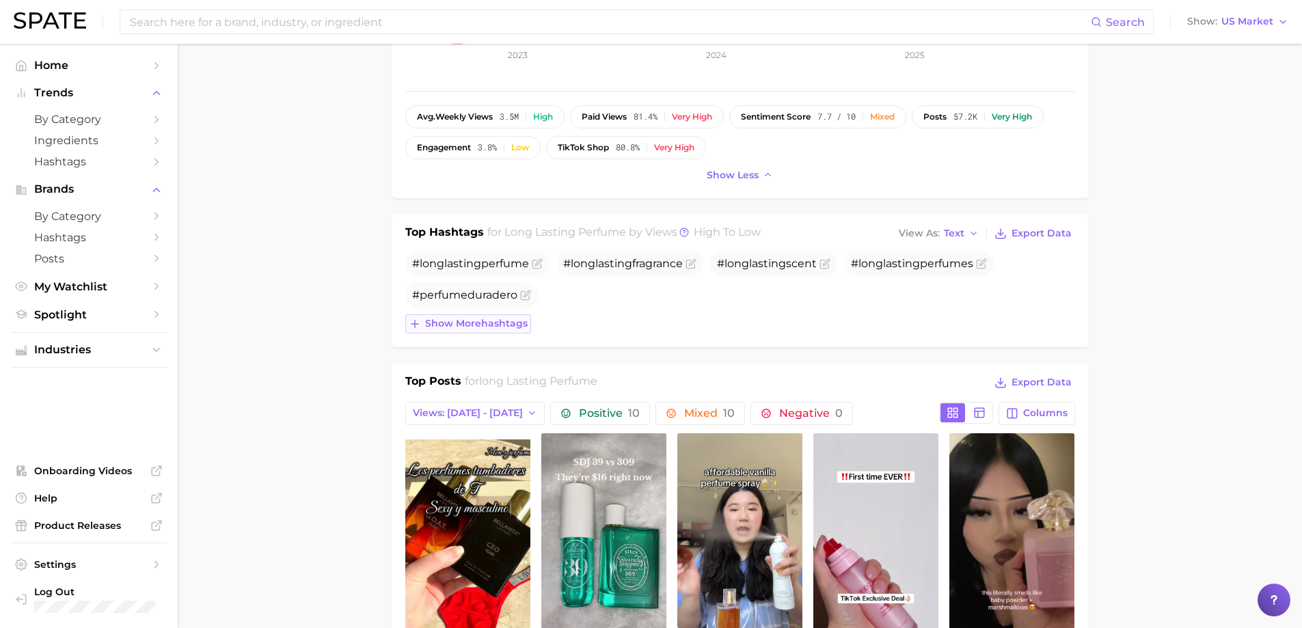
click at [492, 320] on span "Show more hashtags" at bounding box center [476, 324] width 102 height 12
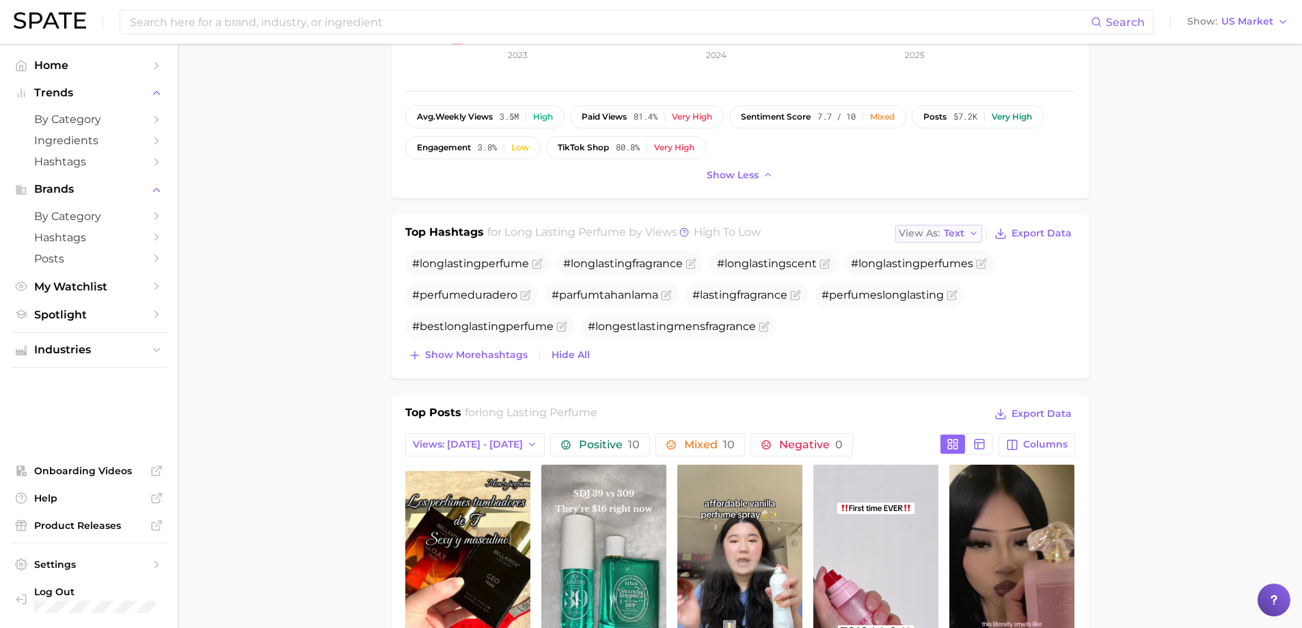
click at [951, 233] on span "Text" at bounding box center [954, 234] width 20 height 8
click at [953, 277] on button "Table" at bounding box center [970, 281] width 150 height 25
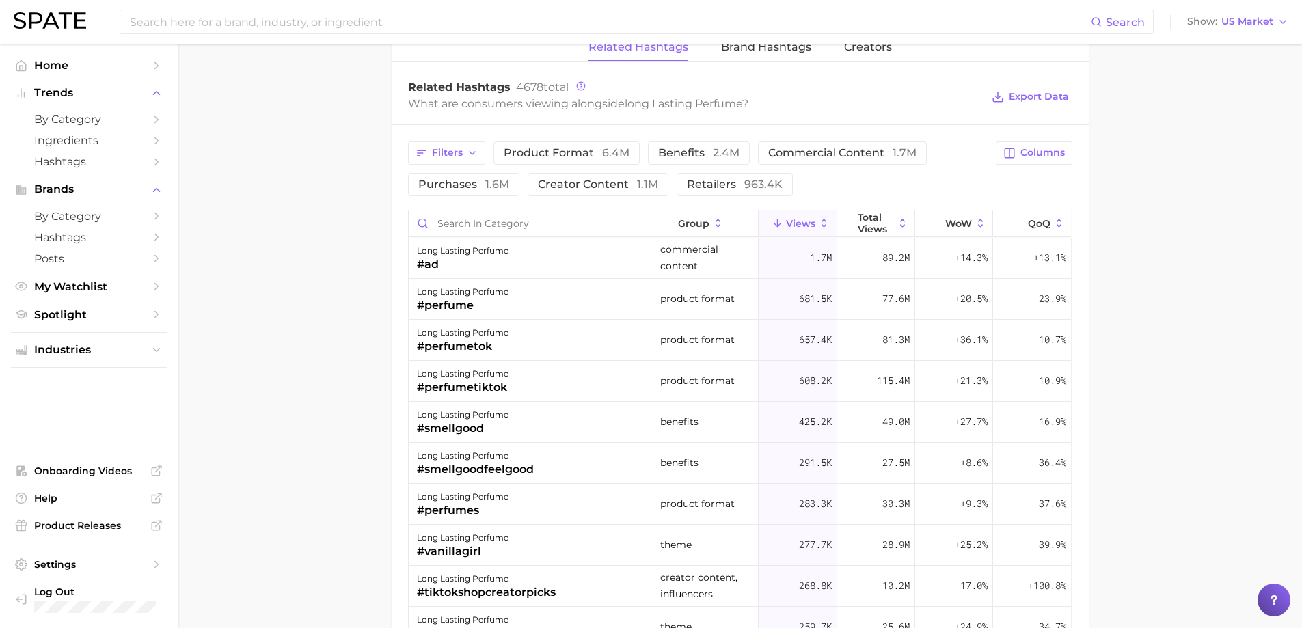
scroll to position [1298, 0]
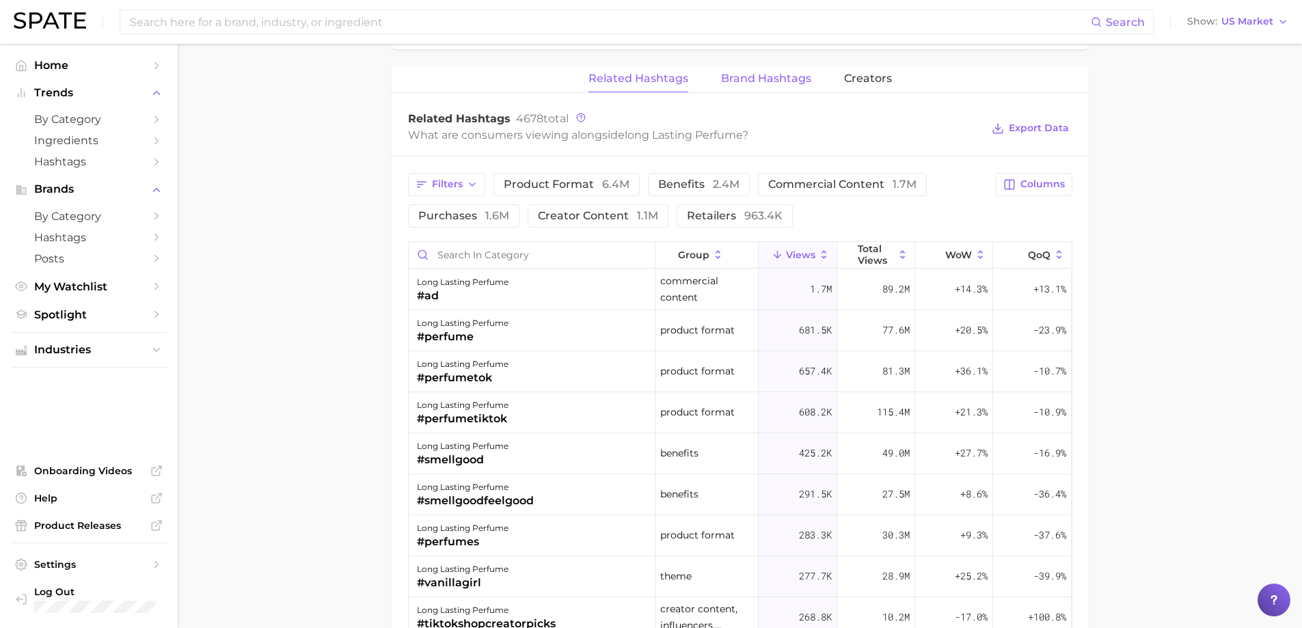
click at [754, 81] on span "Brand Hashtags" at bounding box center [766, 78] width 90 height 12
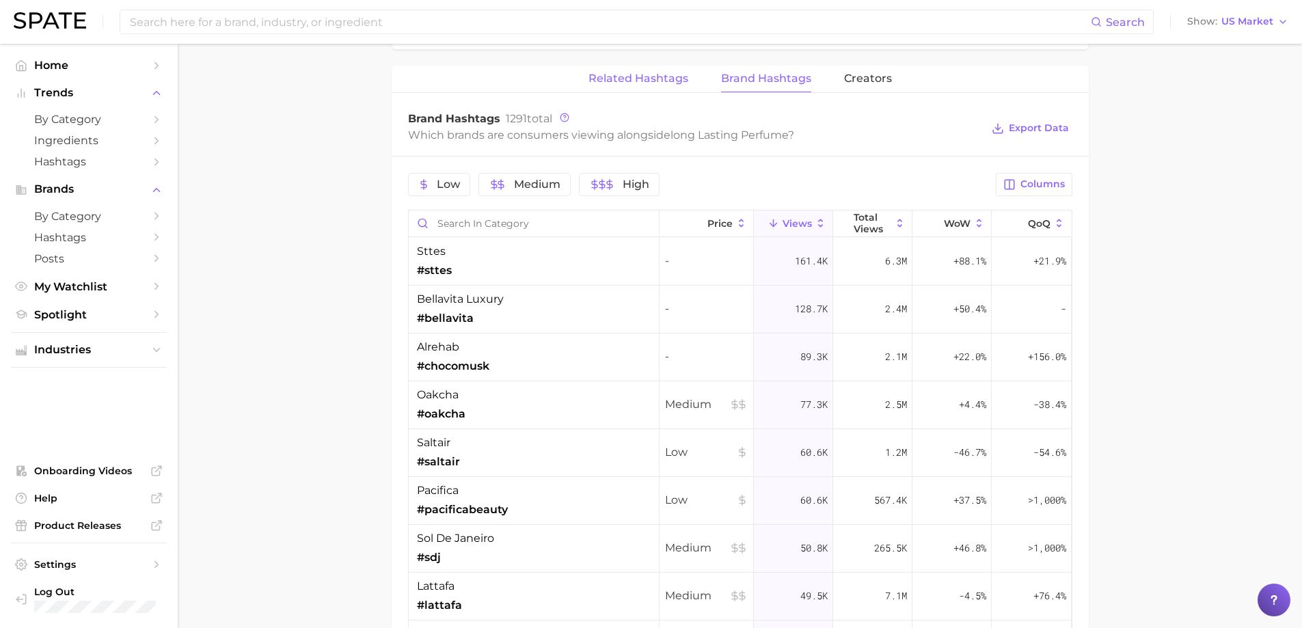
click at [657, 86] on button "Related Hashtags" at bounding box center [638, 79] width 100 height 27
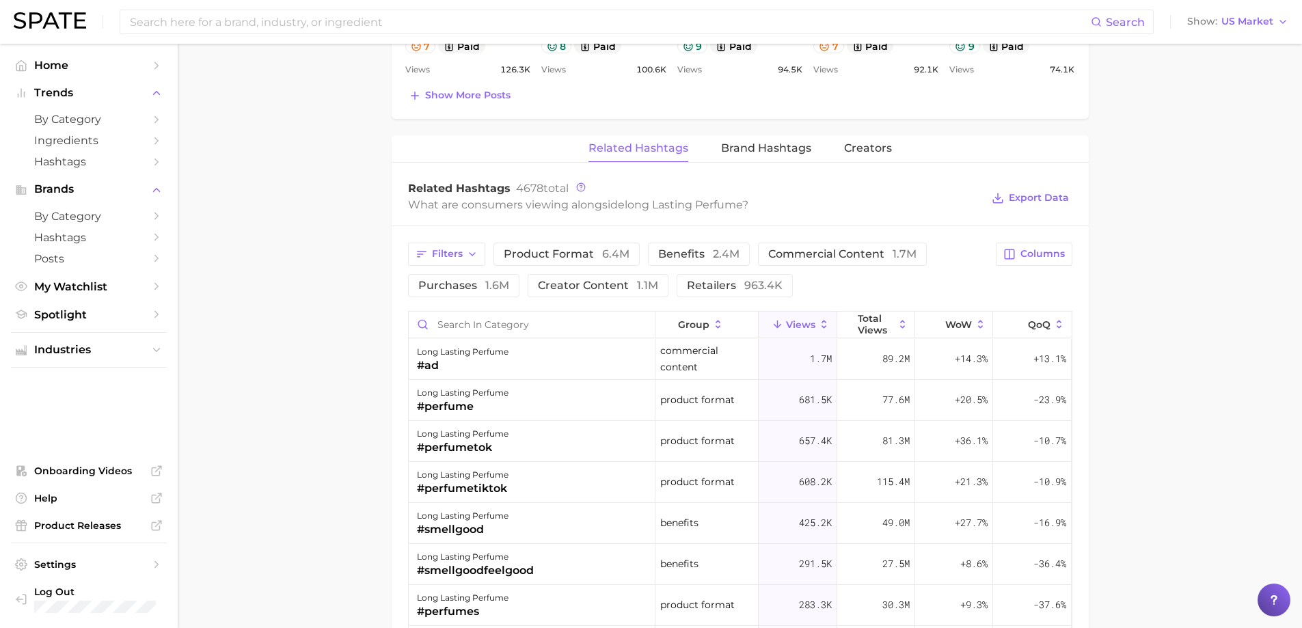
scroll to position [1230, 0]
click at [788, 141] on span "Brand Hashtags" at bounding box center [766, 147] width 90 height 12
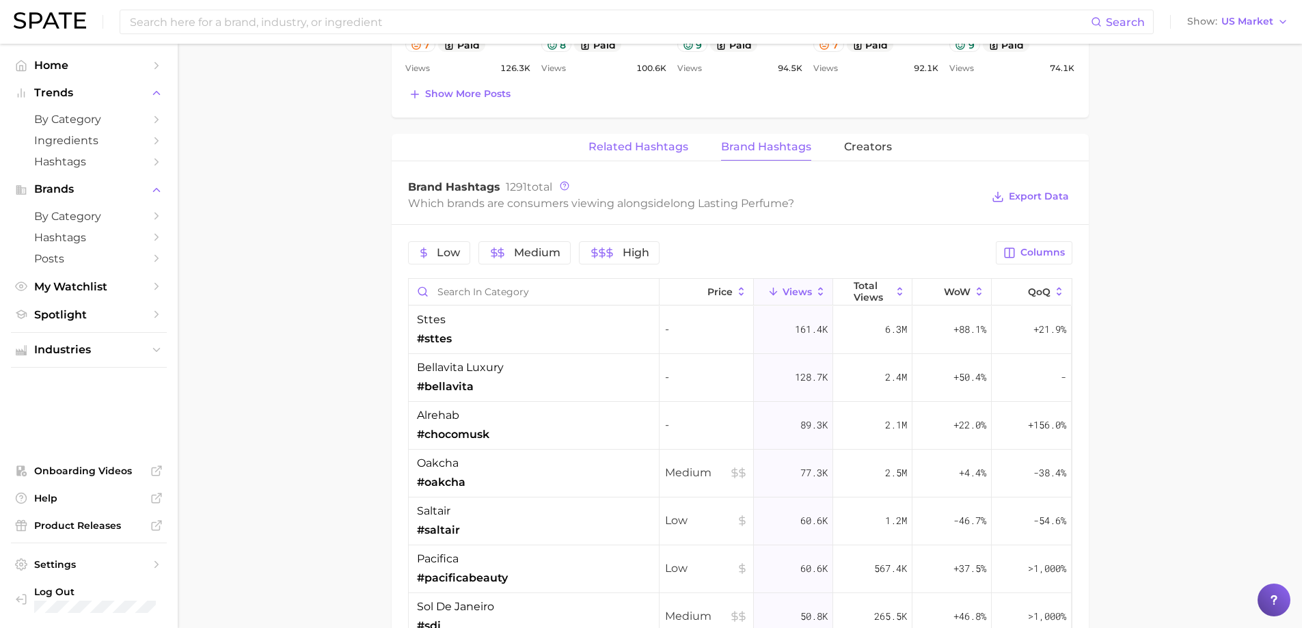
click at [641, 143] on span "Related Hashtags" at bounding box center [638, 147] width 100 height 12
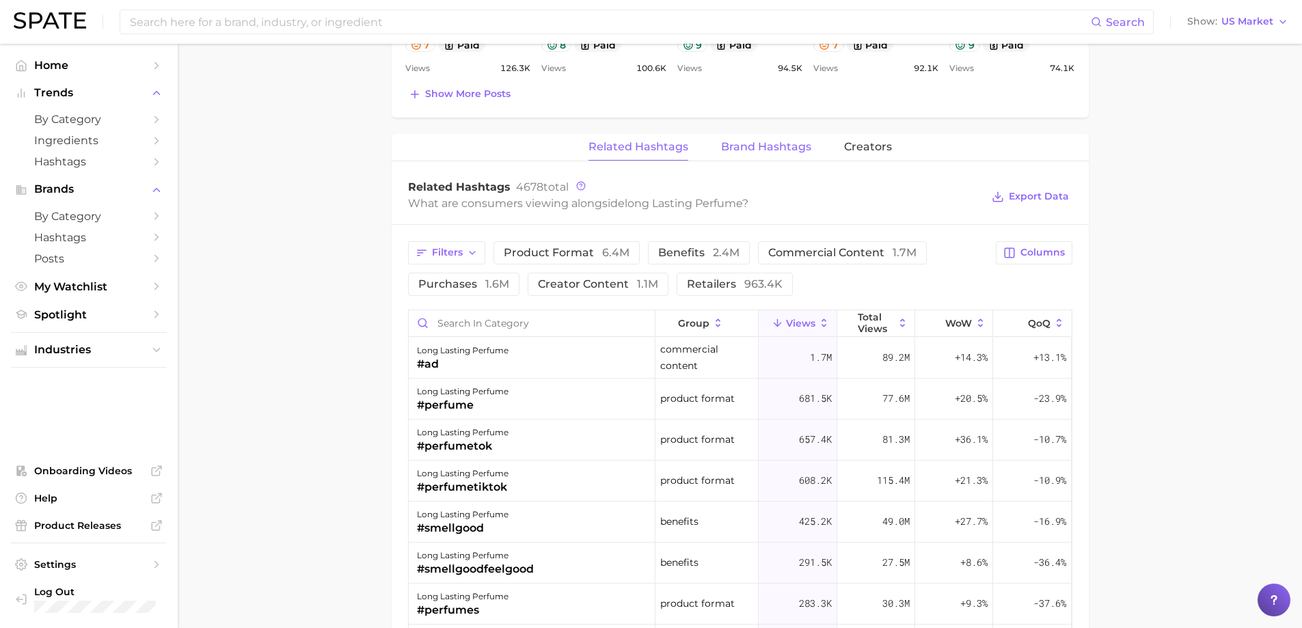
click at [753, 147] on span "Brand Hashtags" at bounding box center [766, 147] width 90 height 12
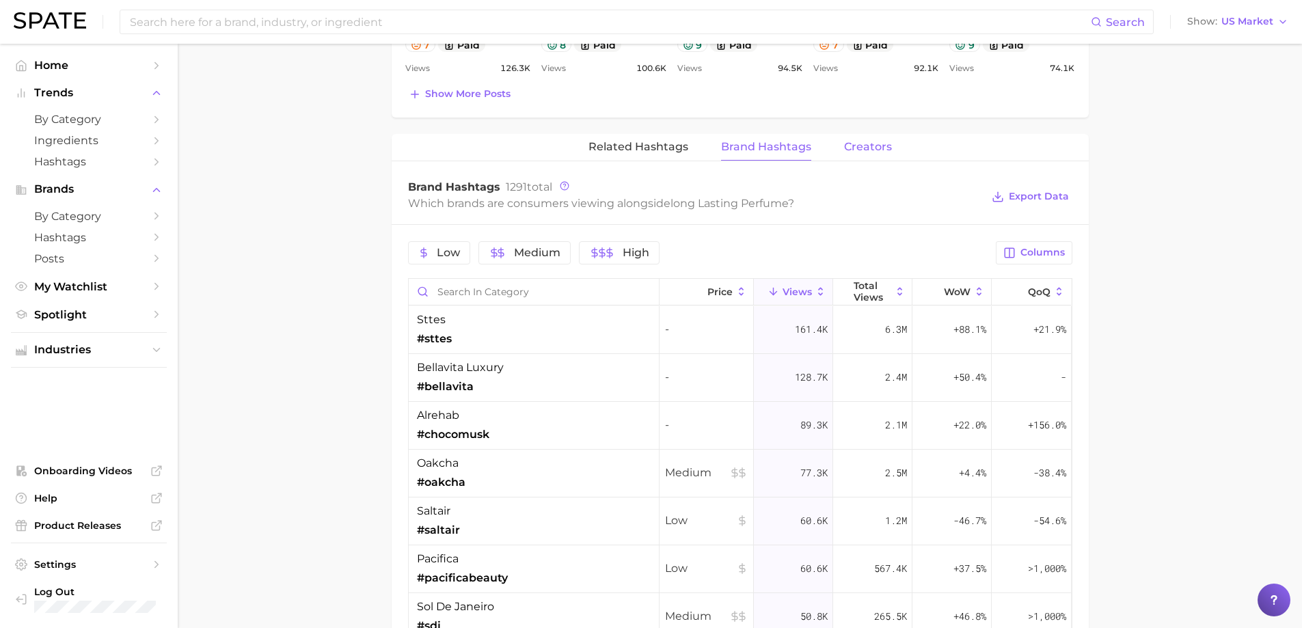
click at [875, 152] on span "Creators" at bounding box center [868, 147] width 48 height 12
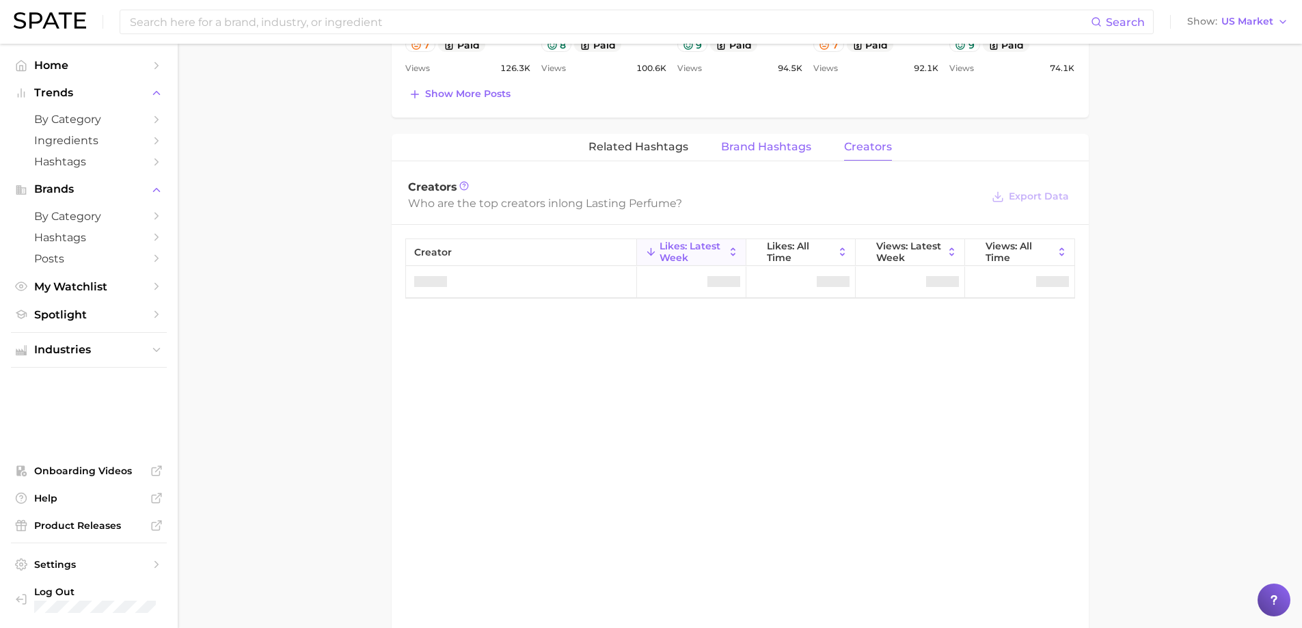
click at [795, 144] on span "Brand Hashtags" at bounding box center [766, 147] width 90 height 12
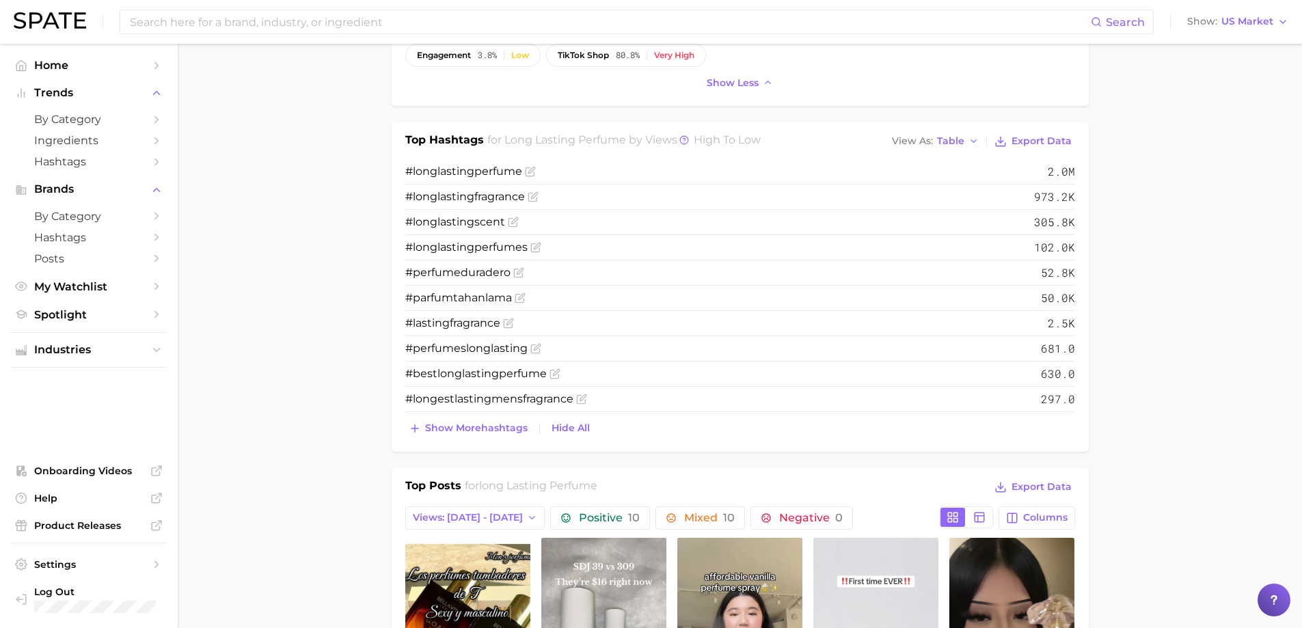
scroll to position [410, 0]
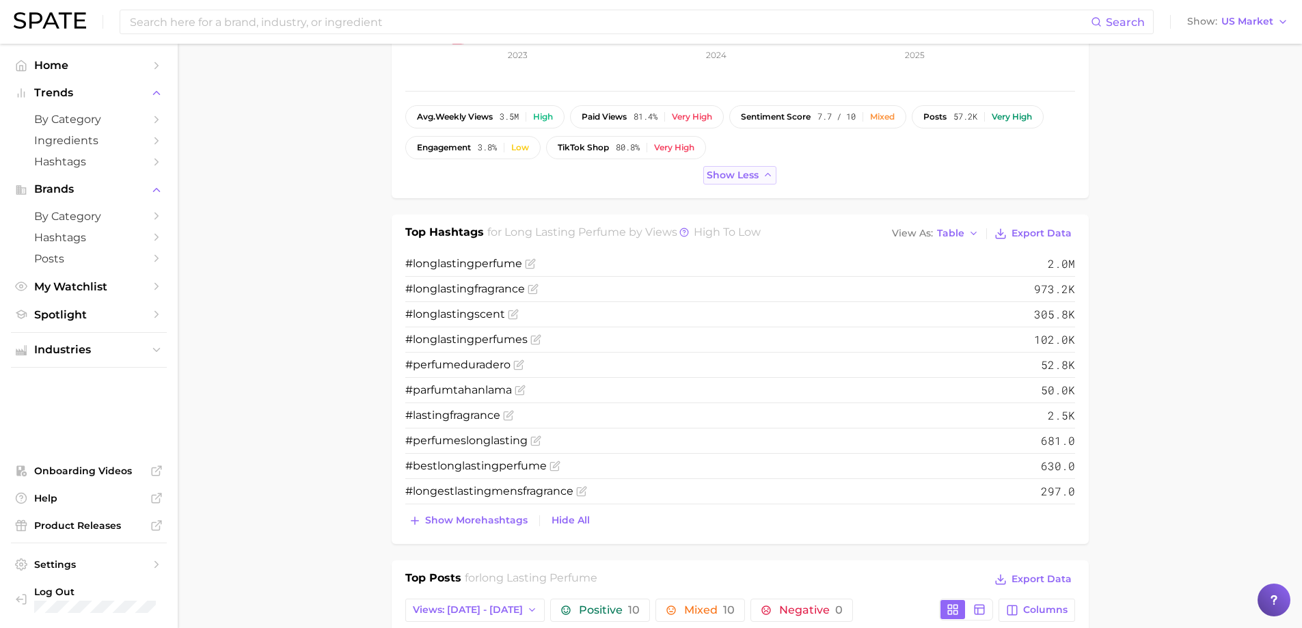
click at [774, 172] on button "Show less" at bounding box center [740, 175] width 74 height 18
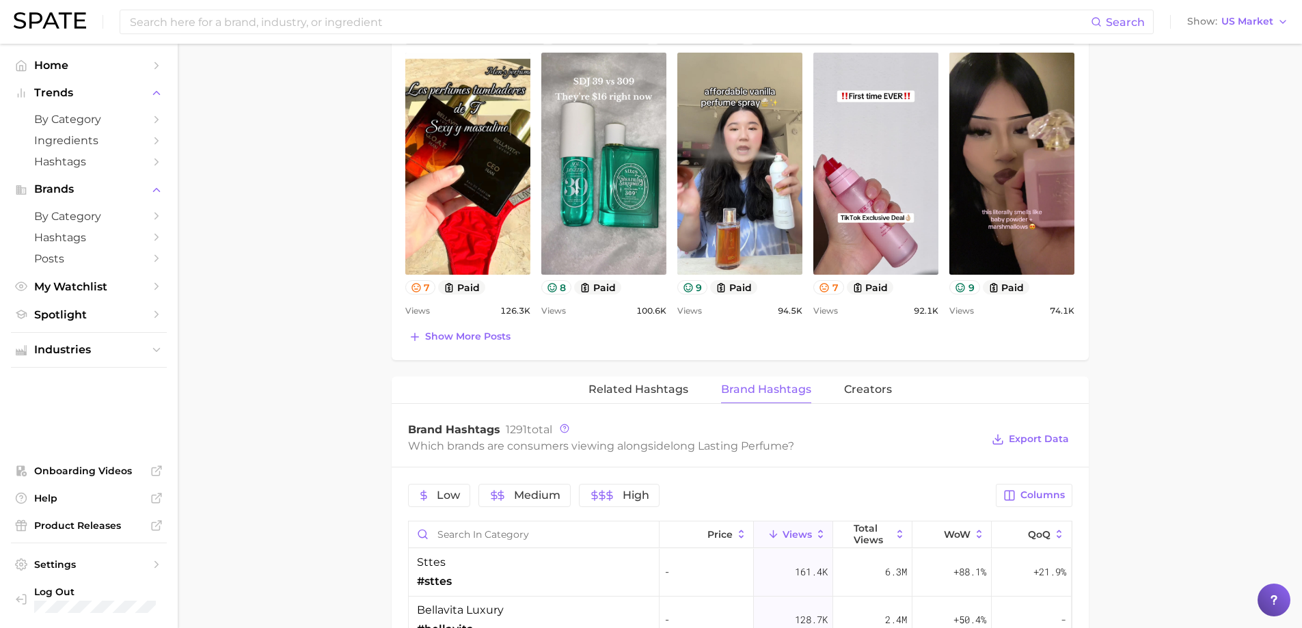
scroll to position [1230, 0]
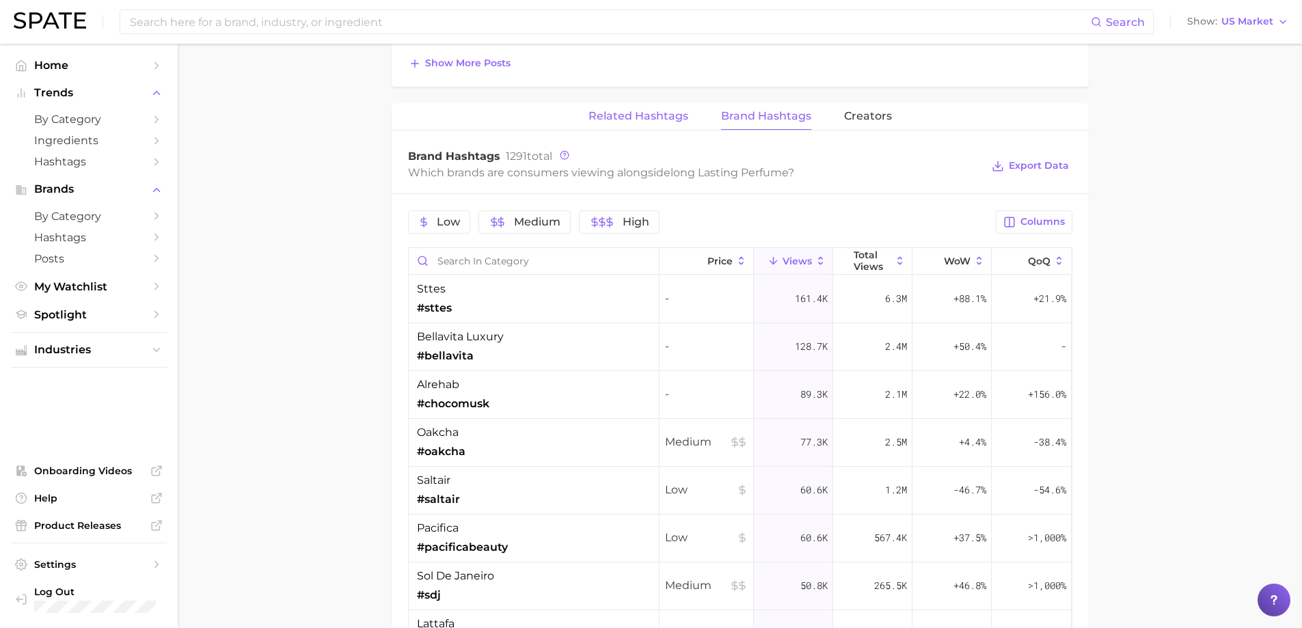
click at [631, 120] on span "Related Hashtags" at bounding box center [638, 116] width 100 height 12
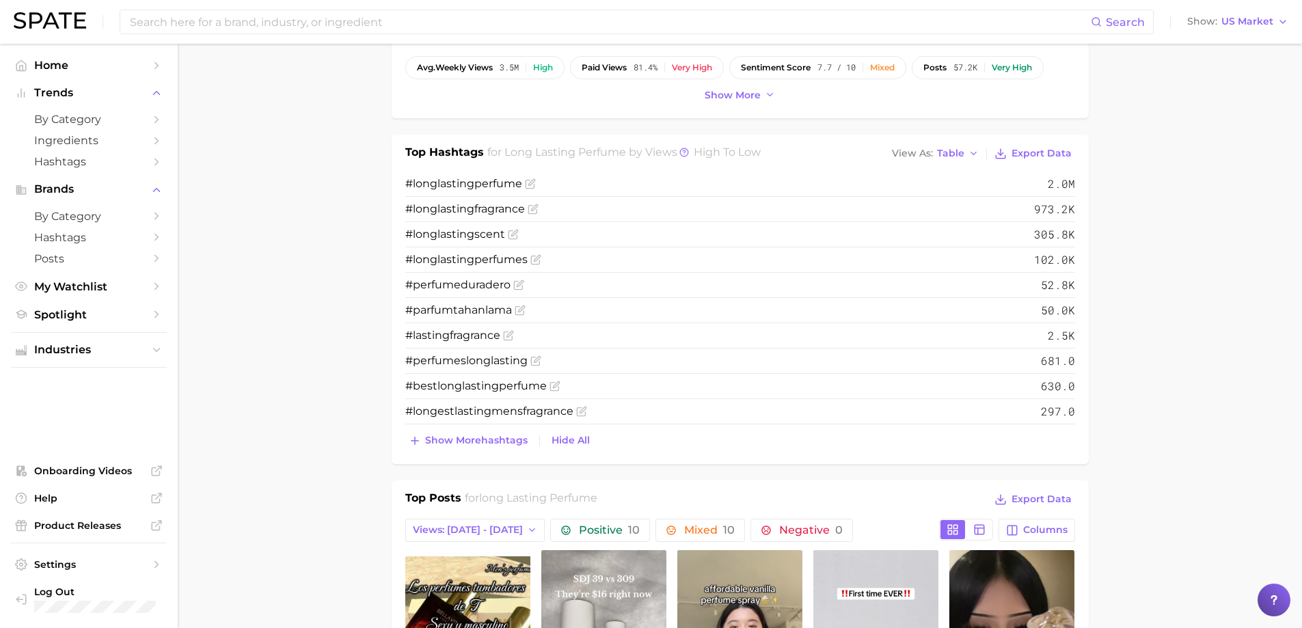
scroll to position [478, 0]
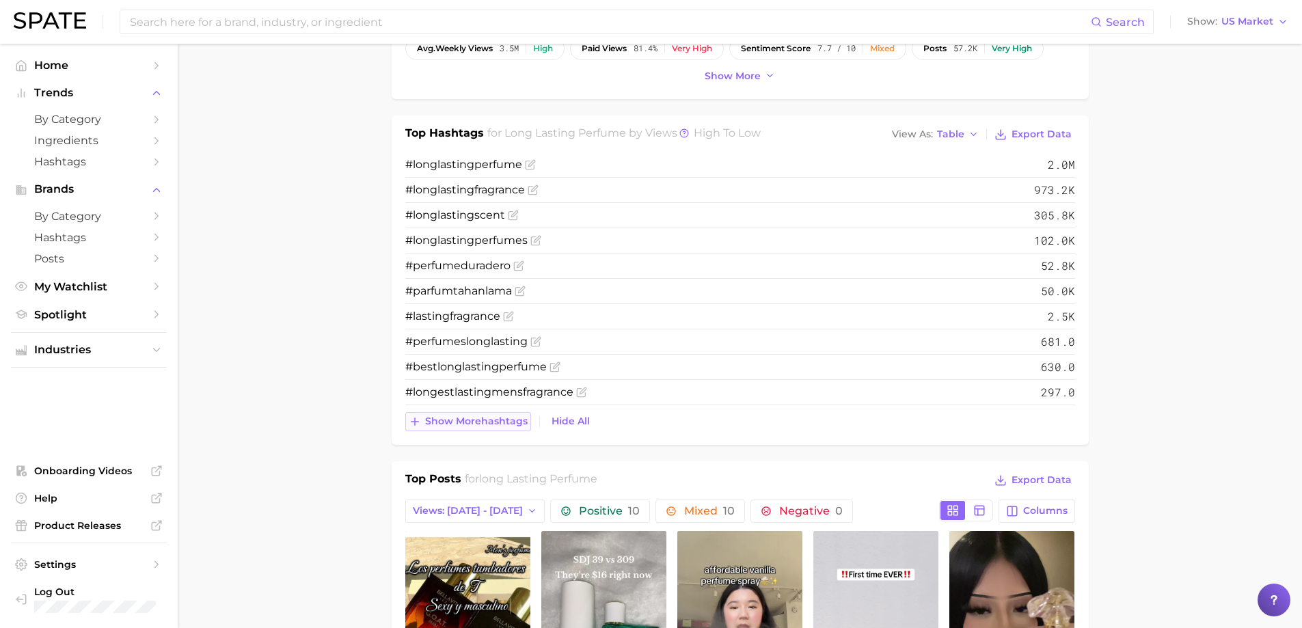
click at [457, 417] on span "Show more hashtags" at bounding box center [476, 421] width 102 height 12
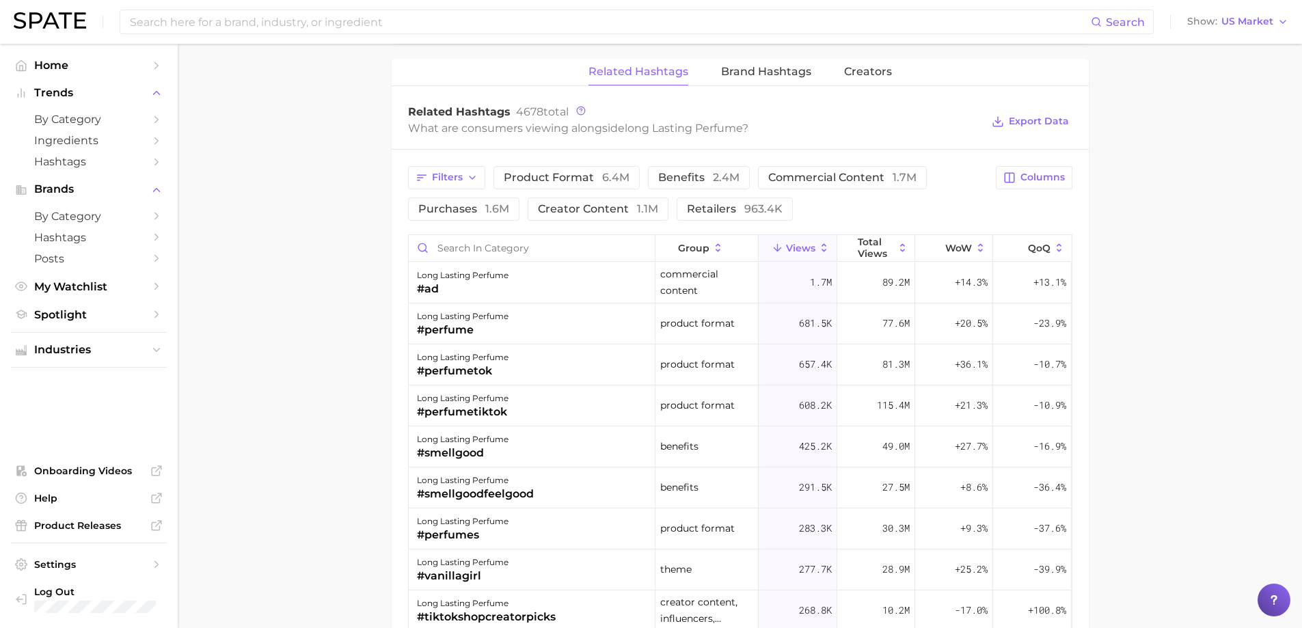
scroll to position [1367, 0]
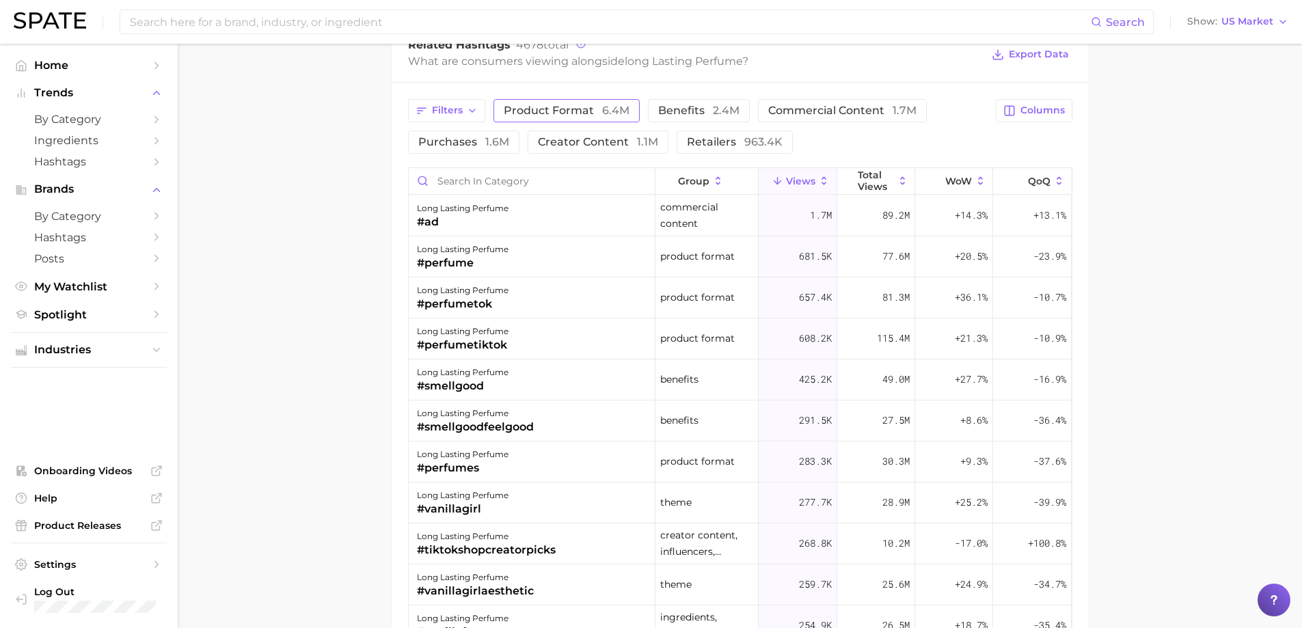
click at [562, 99] on button "product format 6.4m" at bounding box center [566, 110] width 146 height 23
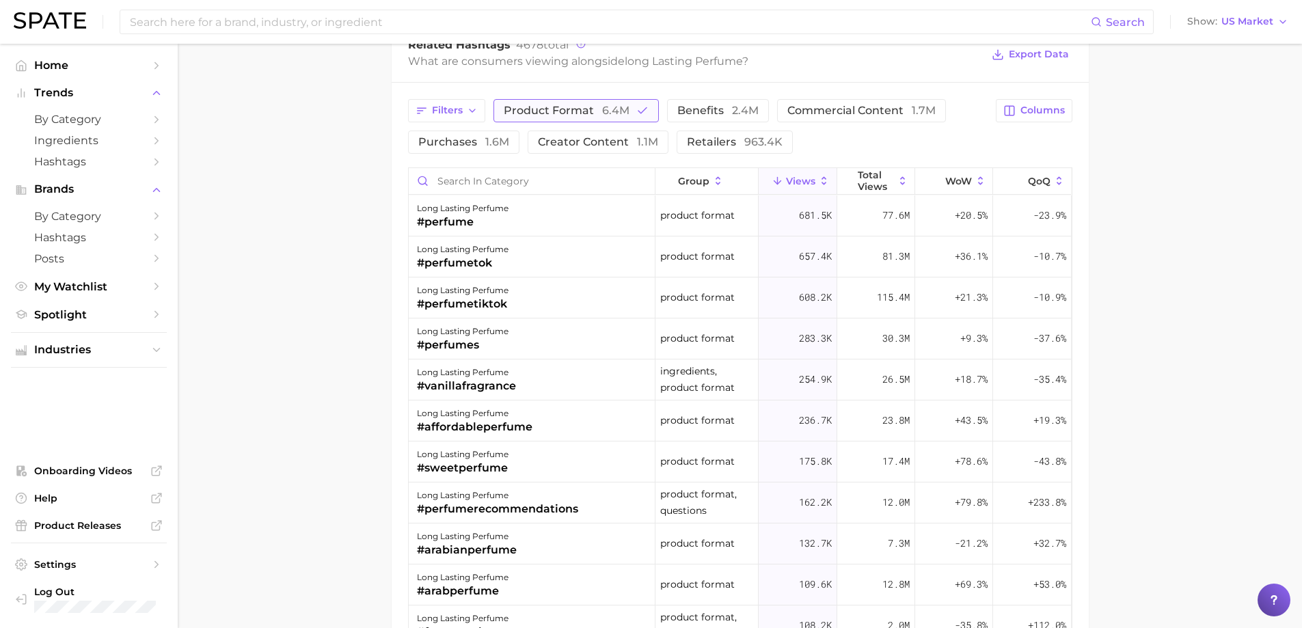
click at [550, 105] on span "product format 6.4m" at bounding box center [567, 110] width 126 height 11
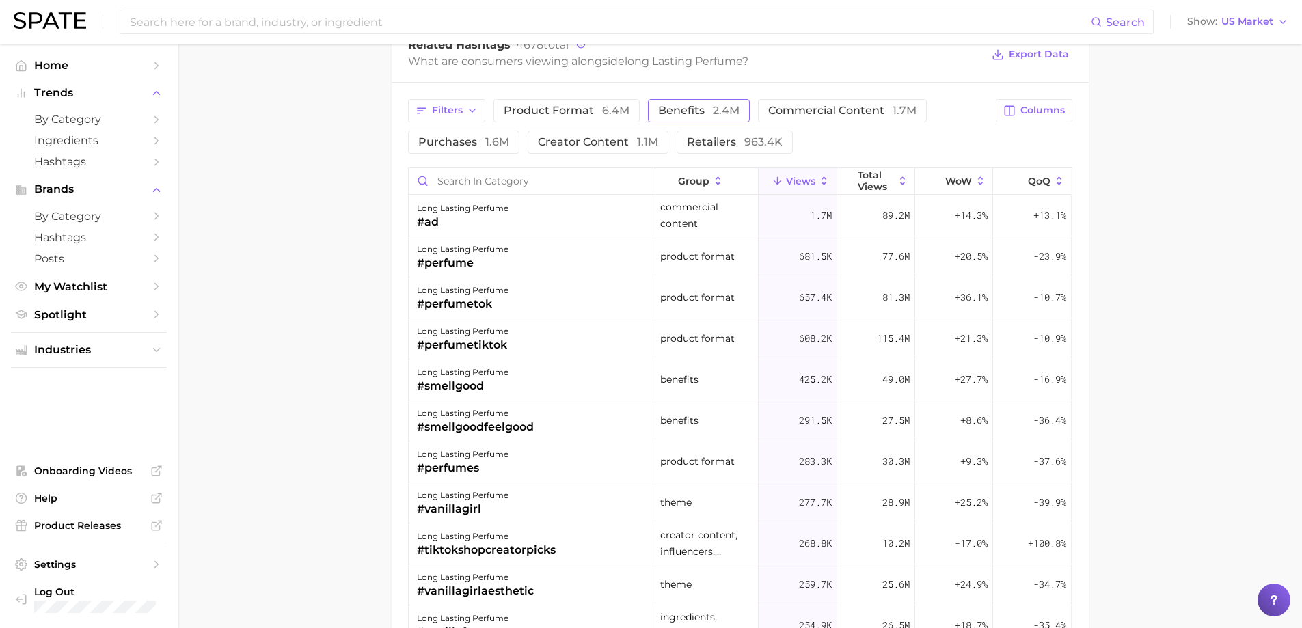
click at [668, 109] on span "benefits 2.4m" at bounding box center [698, 110] width 81 height 11
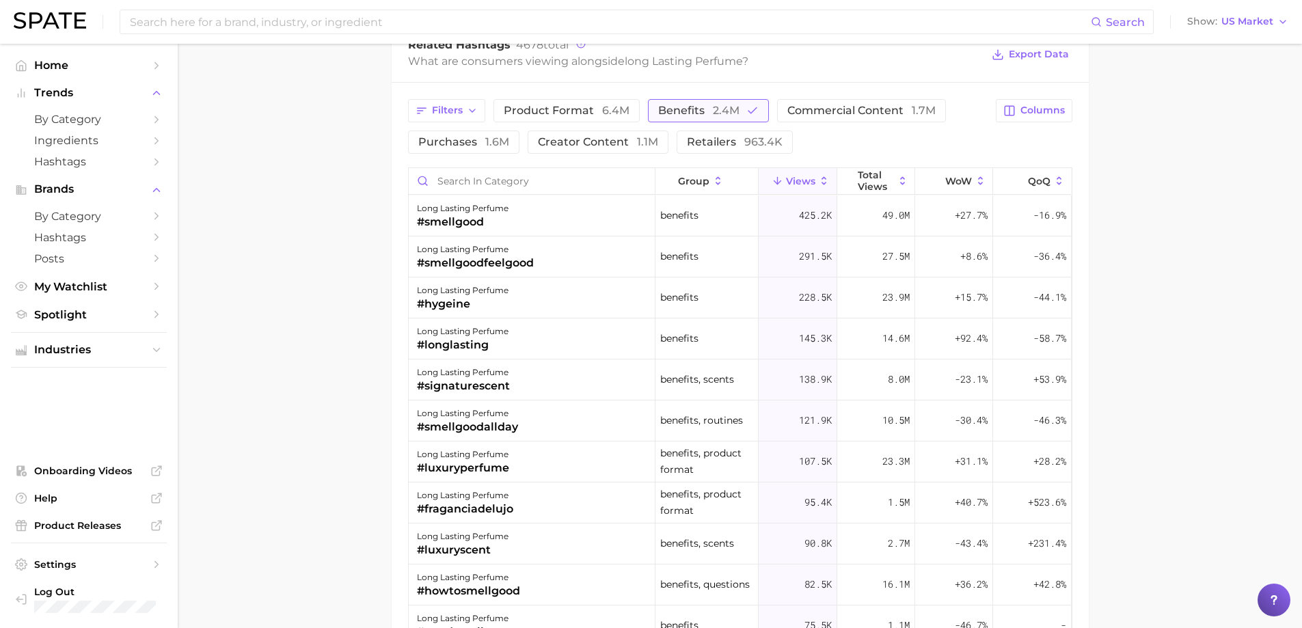
click at [662, 111] on span "benefits 2.4m" at bounding box center [698, 110] width 81 height 11
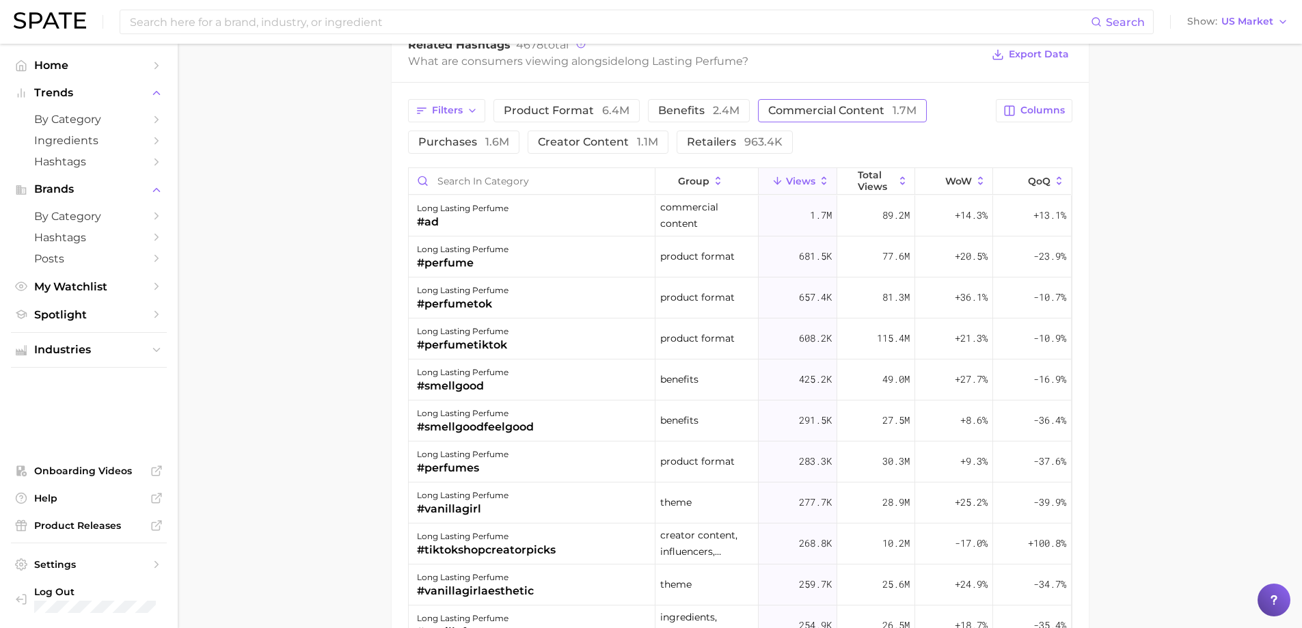
click at [772, 116] on span "commercial content 1.7m" at bounding box center [842, 110] width 148 height 11
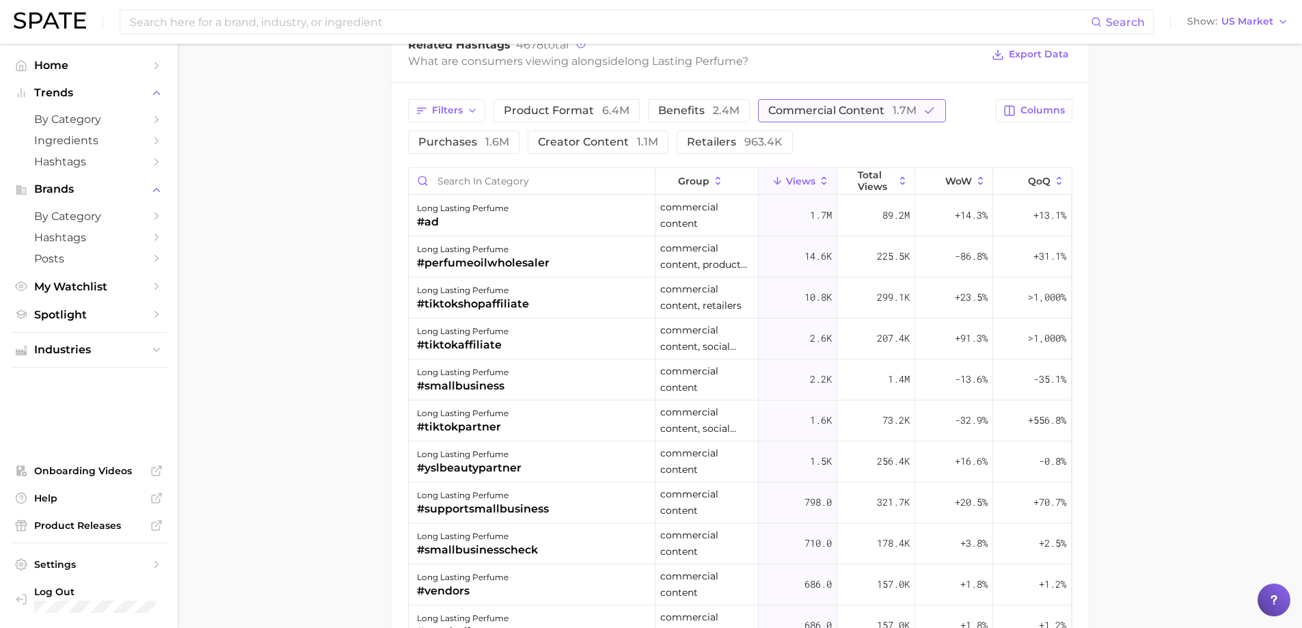
click at [769, 110] on span "commercial content 1.7m" at bounding box center [842, 110] width 148 height 11
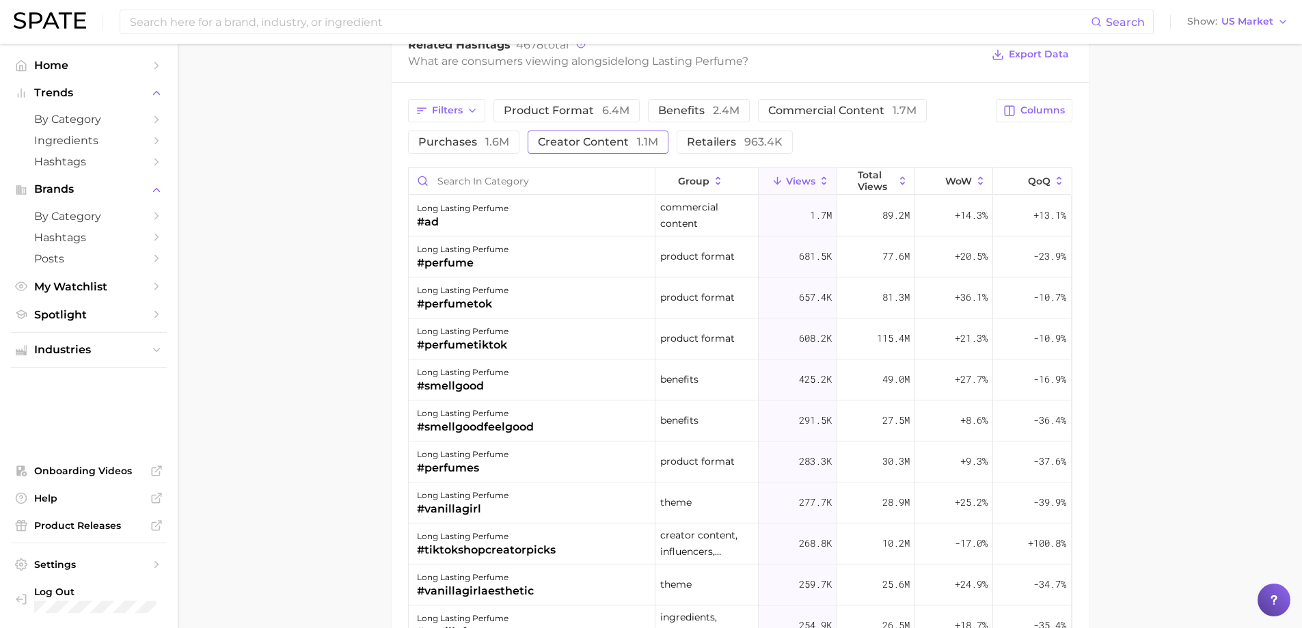
click at [588, 146] on span "creator content 1.1m" at bounding box center [598, 142] width 120 height 11
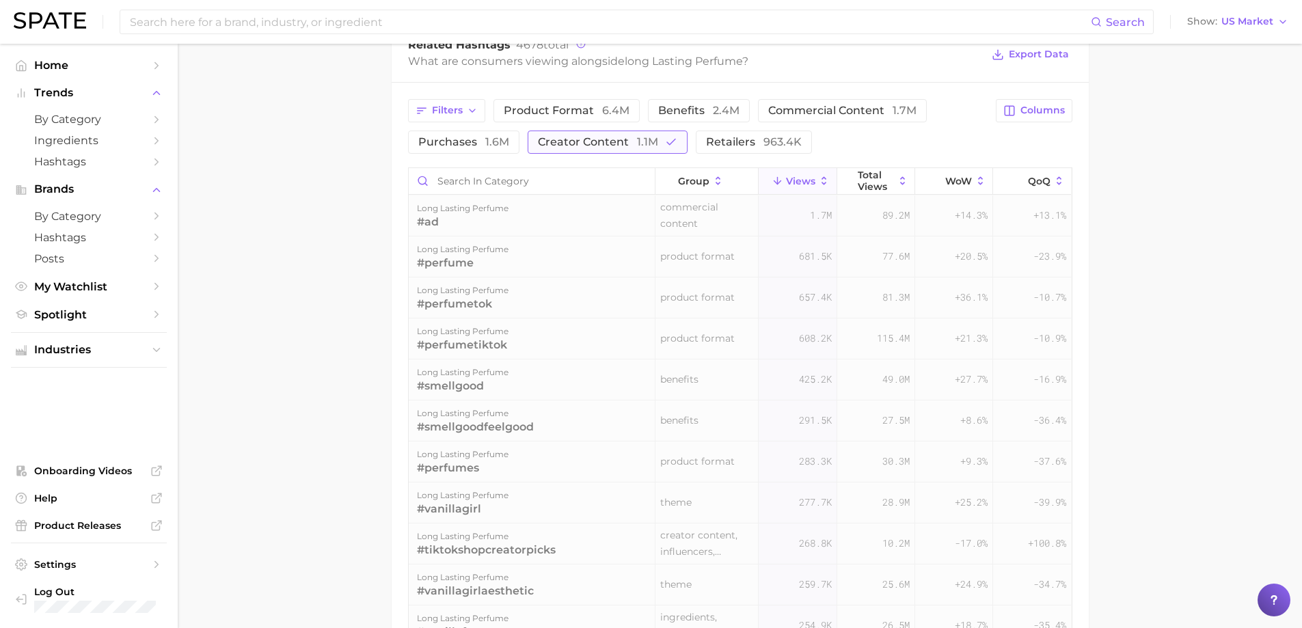
click at [588, 146] on span "creator content 1.1m" at bounding box center [598, 142] width 120 height 11
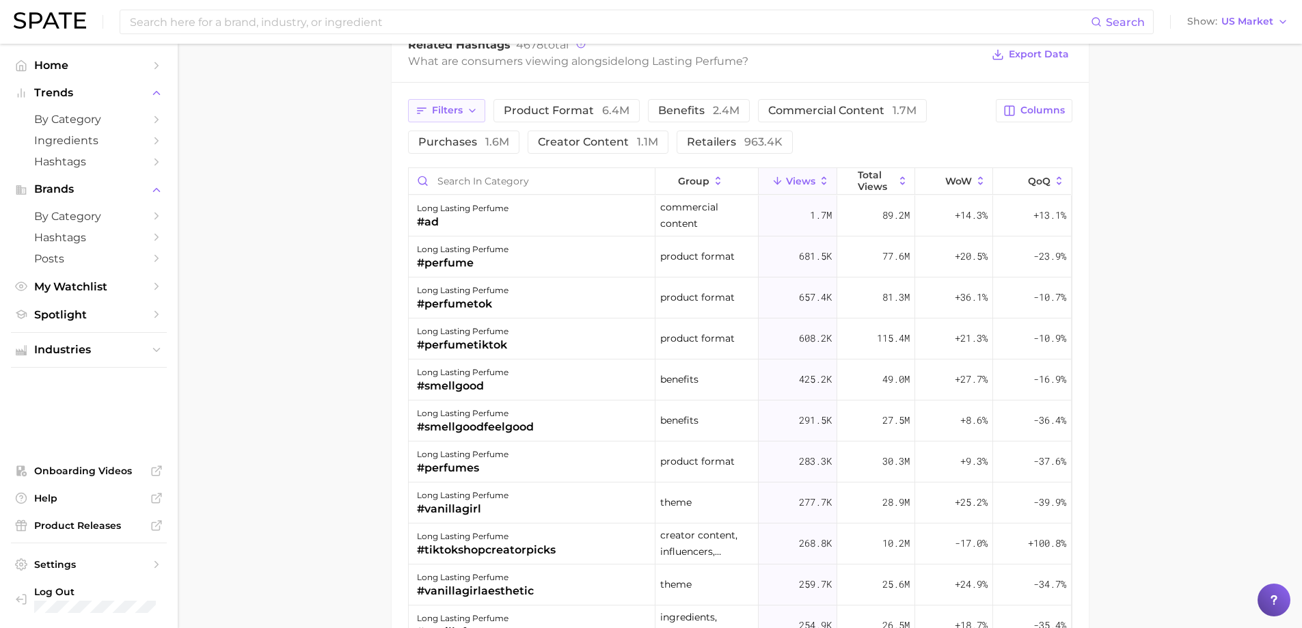
click at [458, 116] on span "Filters" at bounding box center [447, 111] width 31 height 12
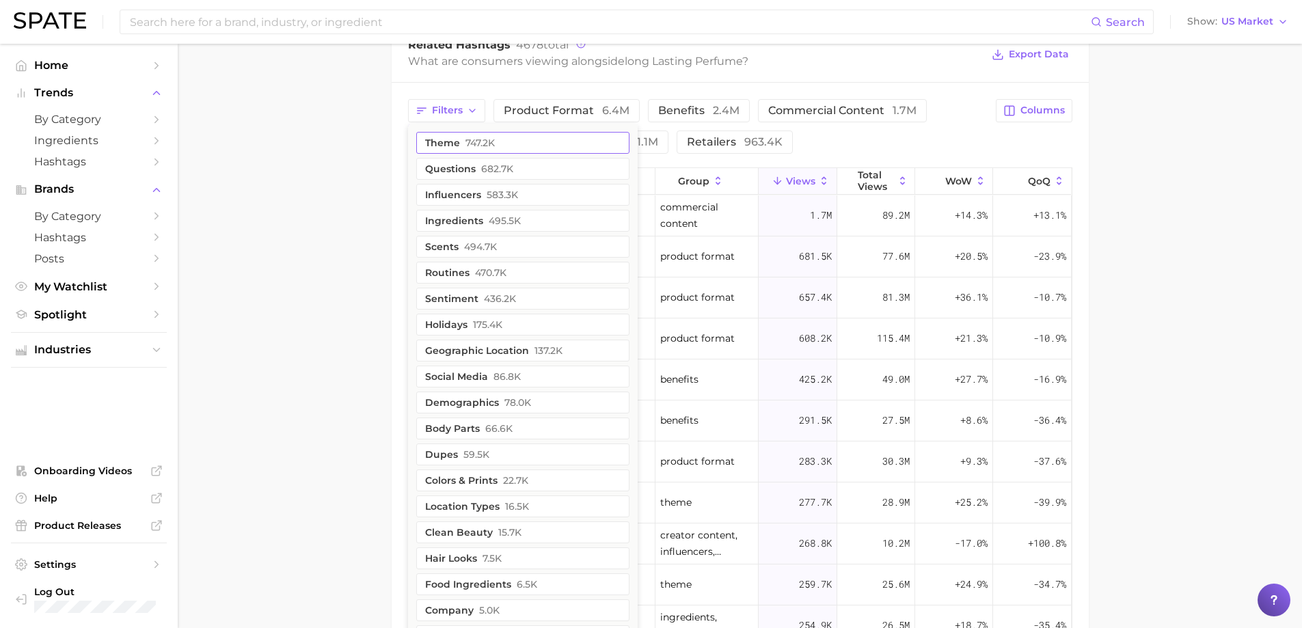
click at [451, 143] on button "theme 747.2k" at bounding box center [522, 143] width 213 height 22
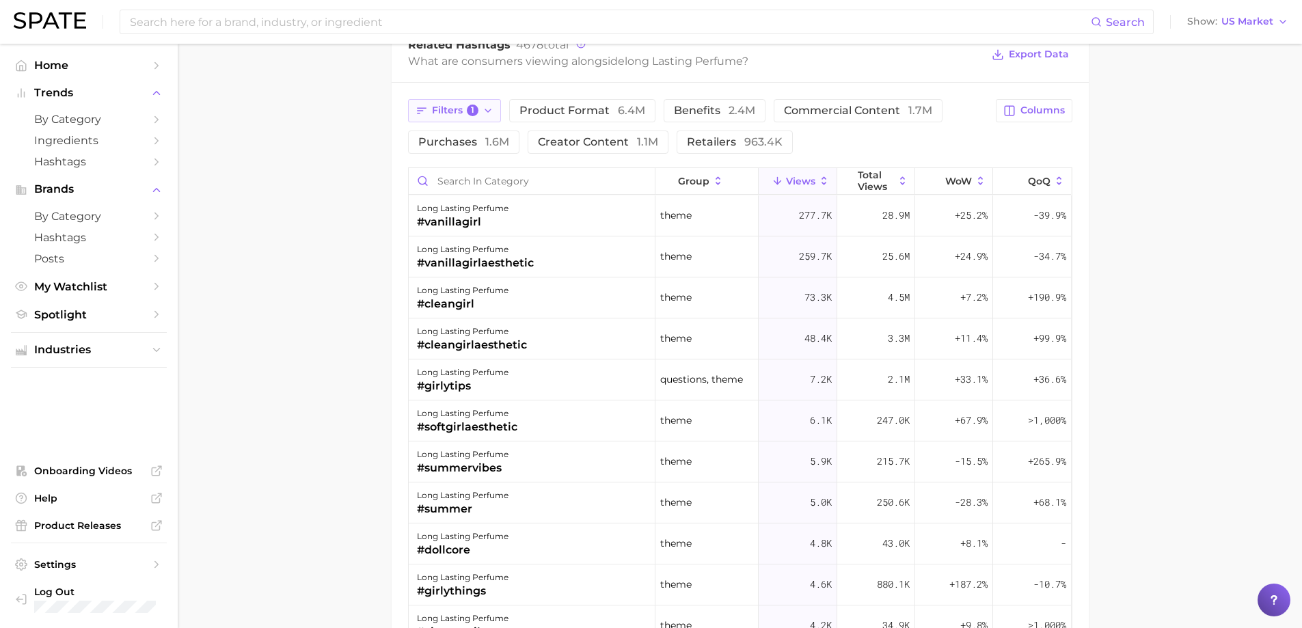
click at [463, 111] on span "Filters 1" at bounding box center [455, 111] width 47 height 12
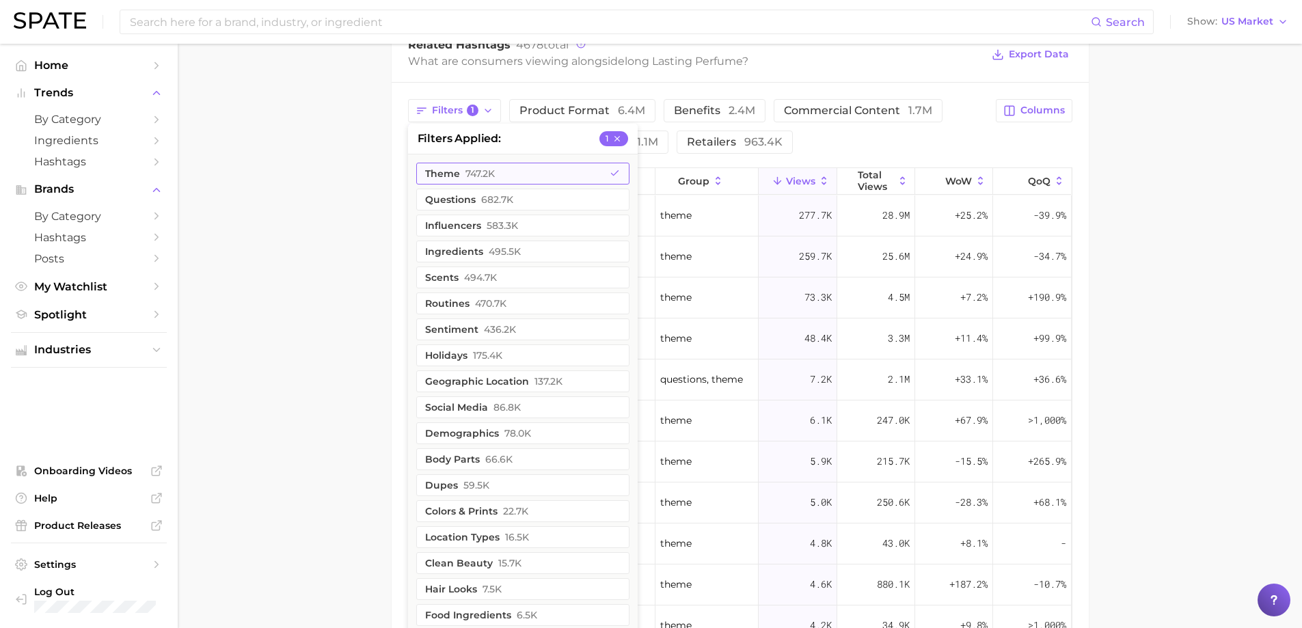
click at [477, 170] on span "747.2k" at bounding box center [479, 173] width 29 height 11
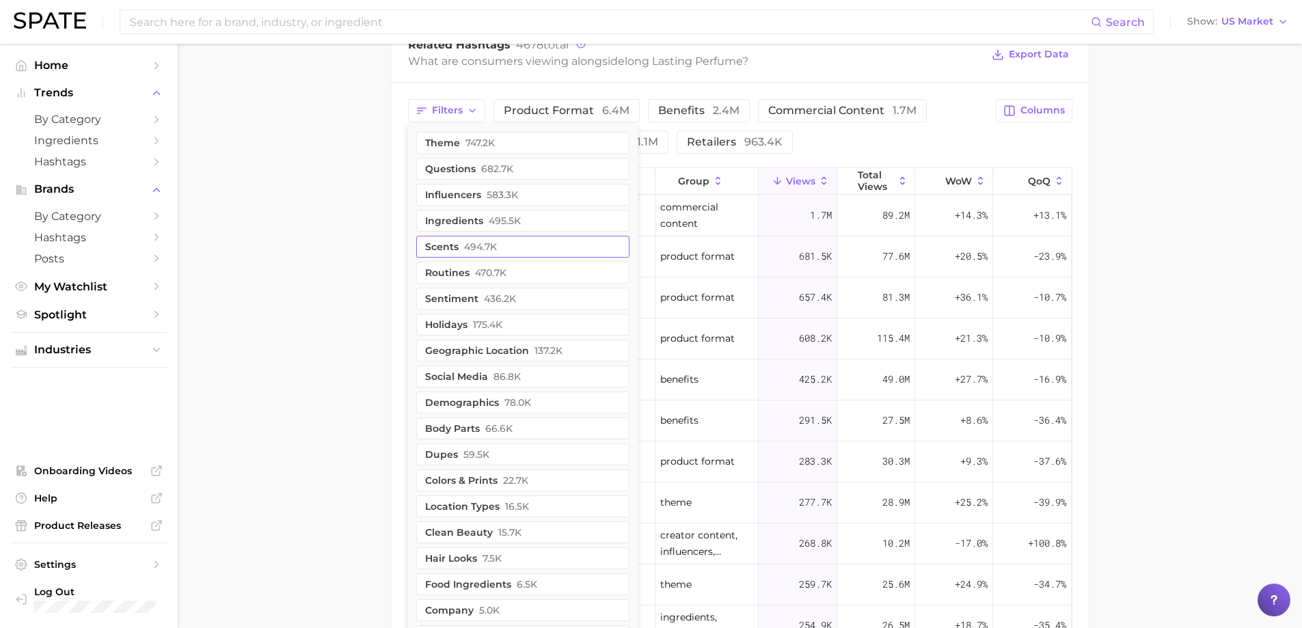
click at [439, 245] on button "scents 494.7k" at bounding box center [522, 247] width 213 height 22
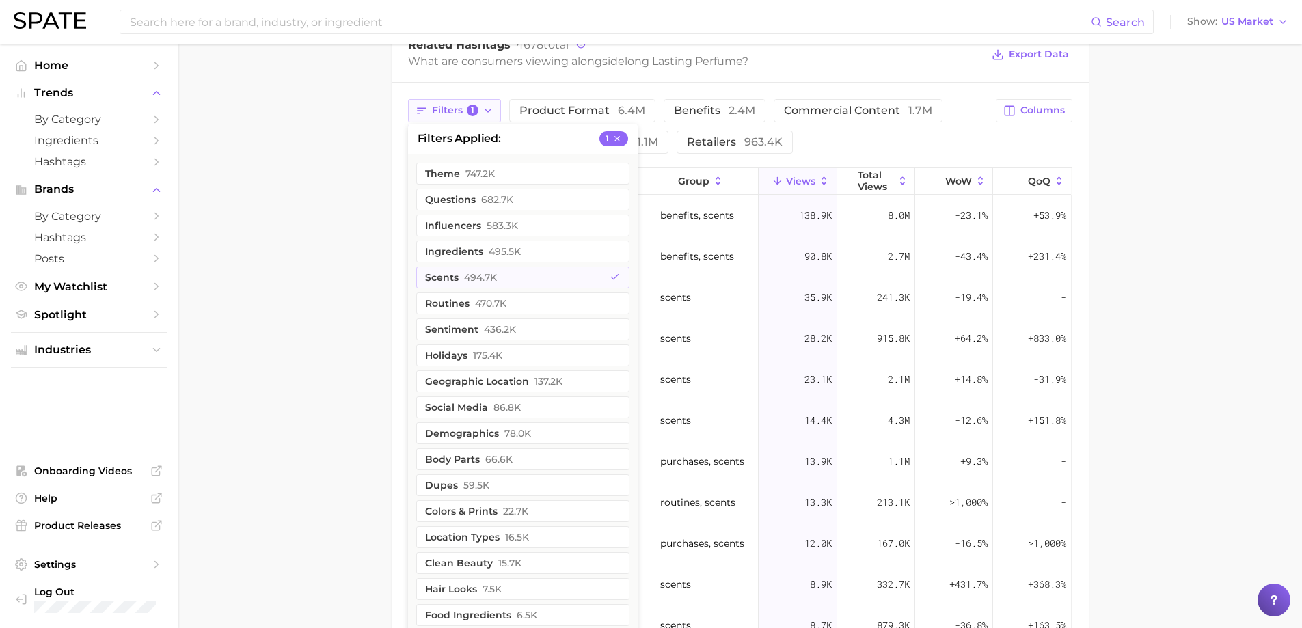
click at [443, 116] on button "Filters 1" at bounding box center [455, 110] width 94 height 23
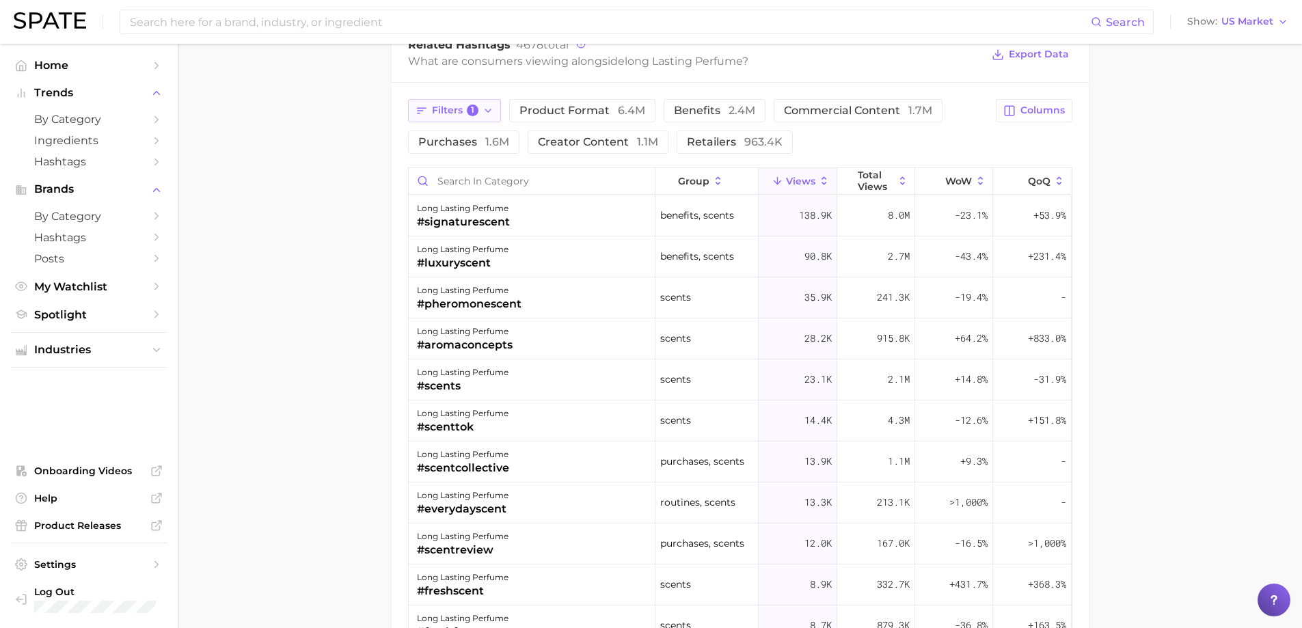
click at [443, 116] on span "Filters 1" at bounding box center [455, 111] width 47 height 12
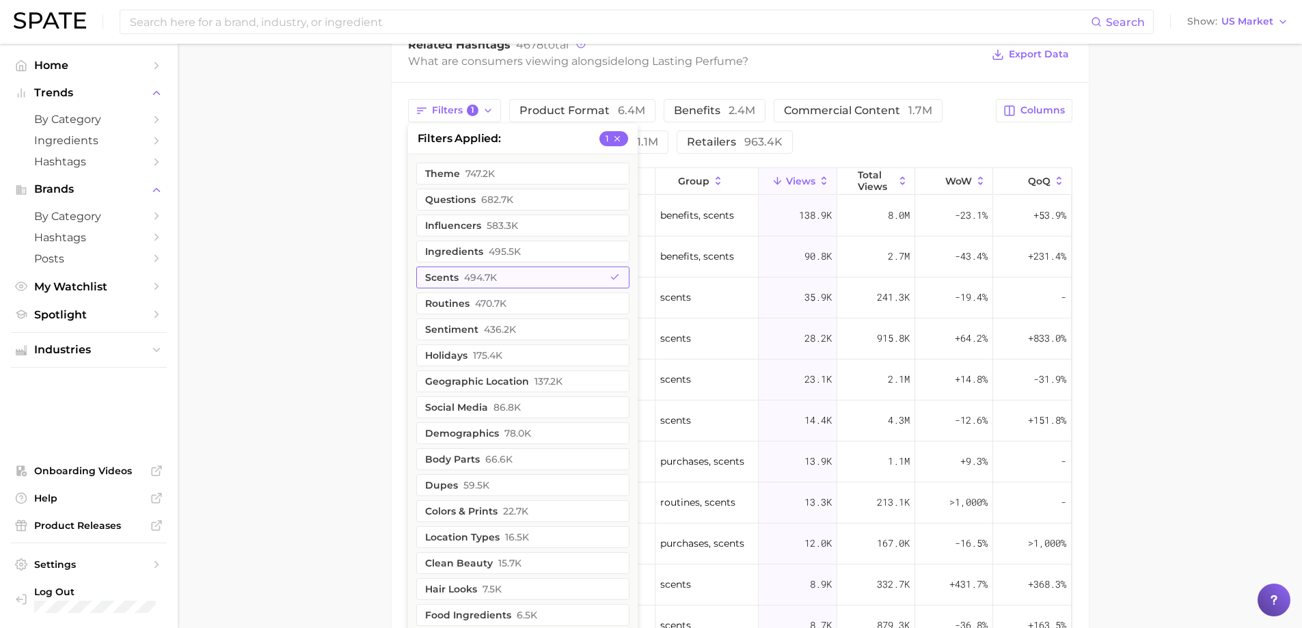
click at [447, 267] on button "scents 494.7k" at bounding box center [522, 277] width 213 height 22
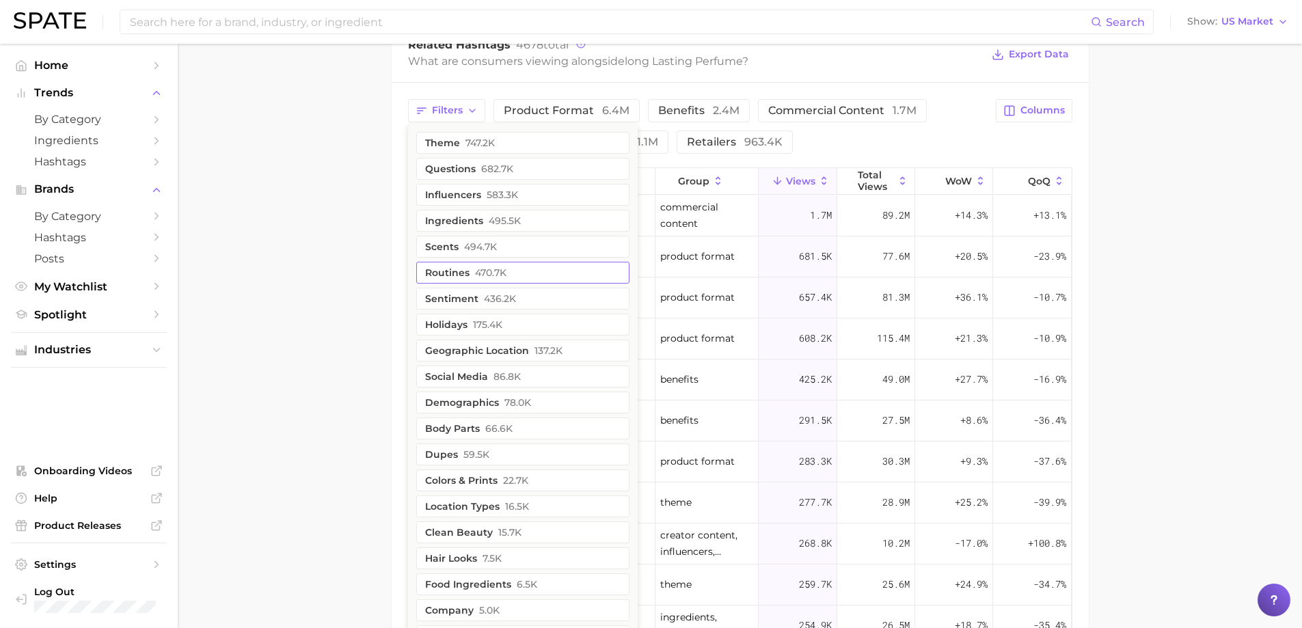
click at [446, 277] on button "routines 470.7k" at bounding box center [522, 273] width 213 height 22
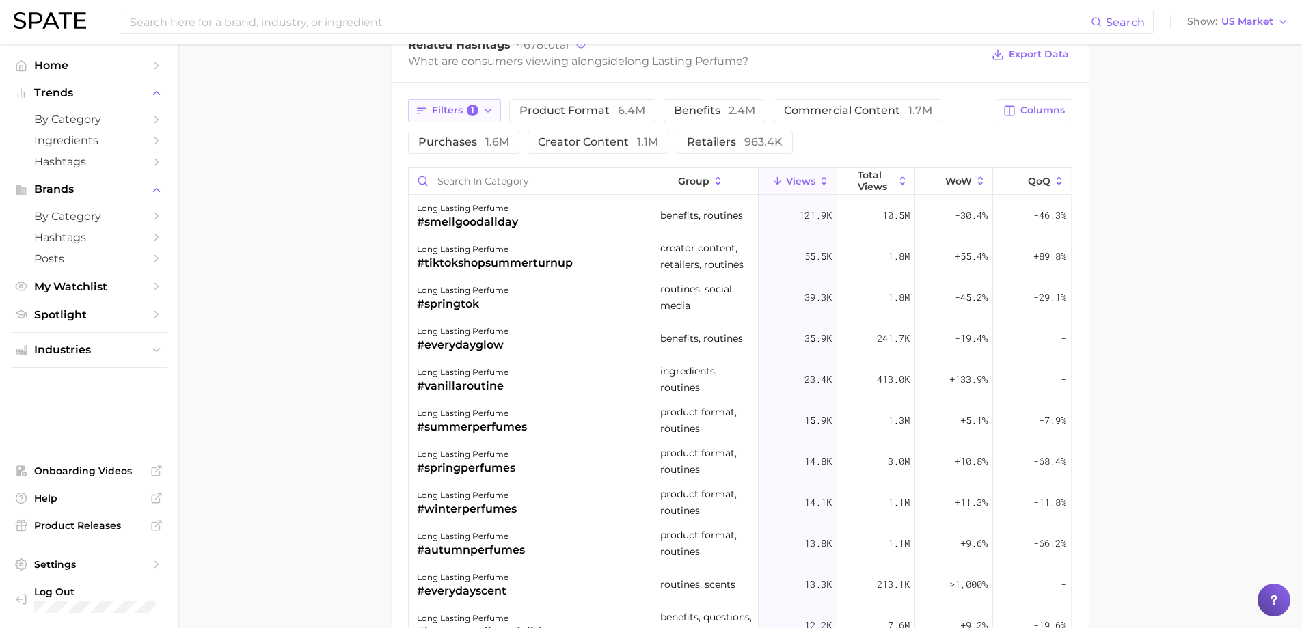
click at [446, 112] on span "Filters 1" at bounding box center [455, 111] width 47 height 12
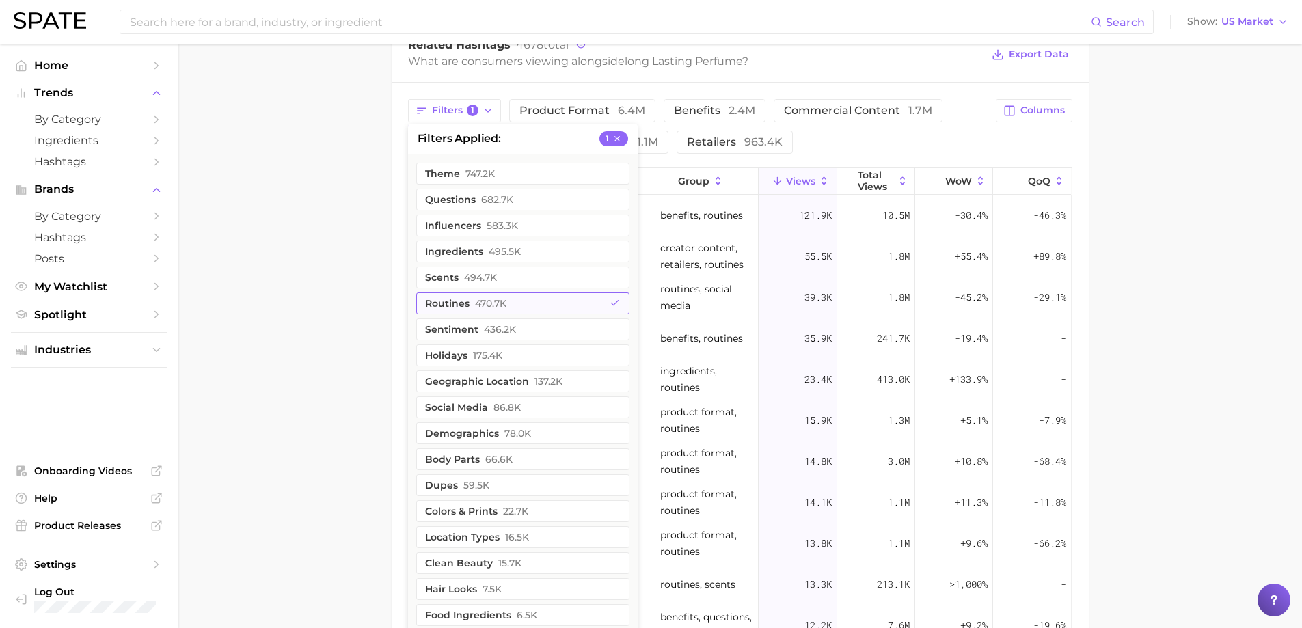
click at [451, 297] on button "routines 470.7k" at bounding box center [522, 303] width 213 height 22
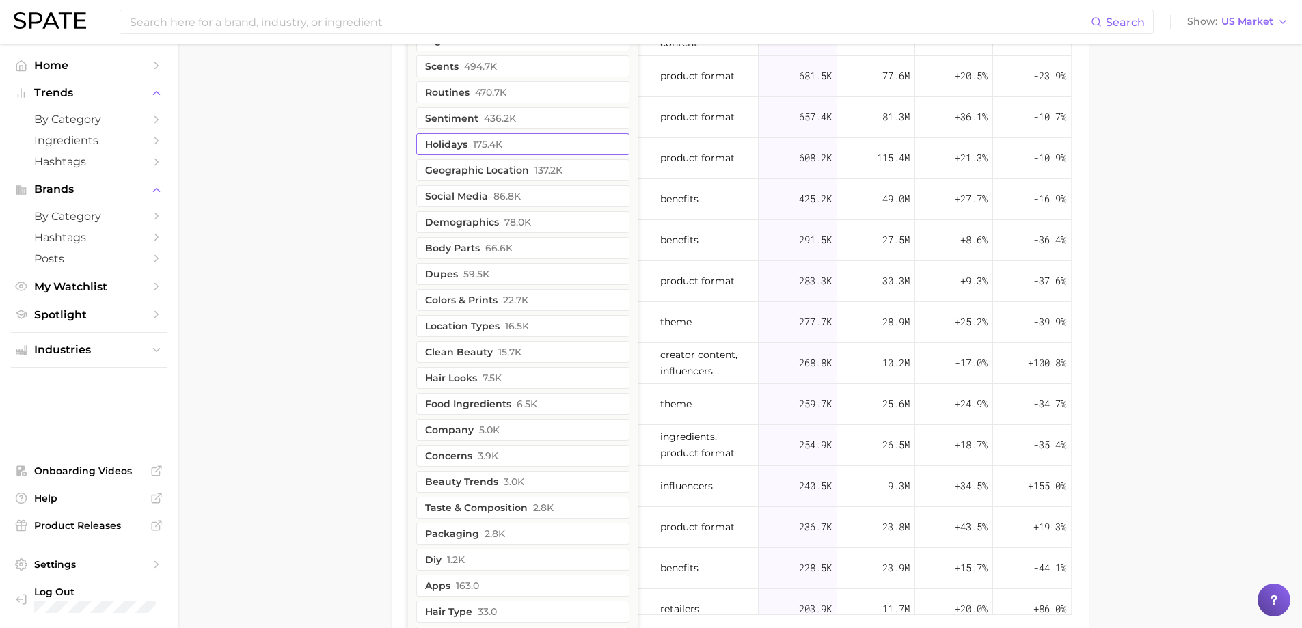
scroll to position [1572, 0]
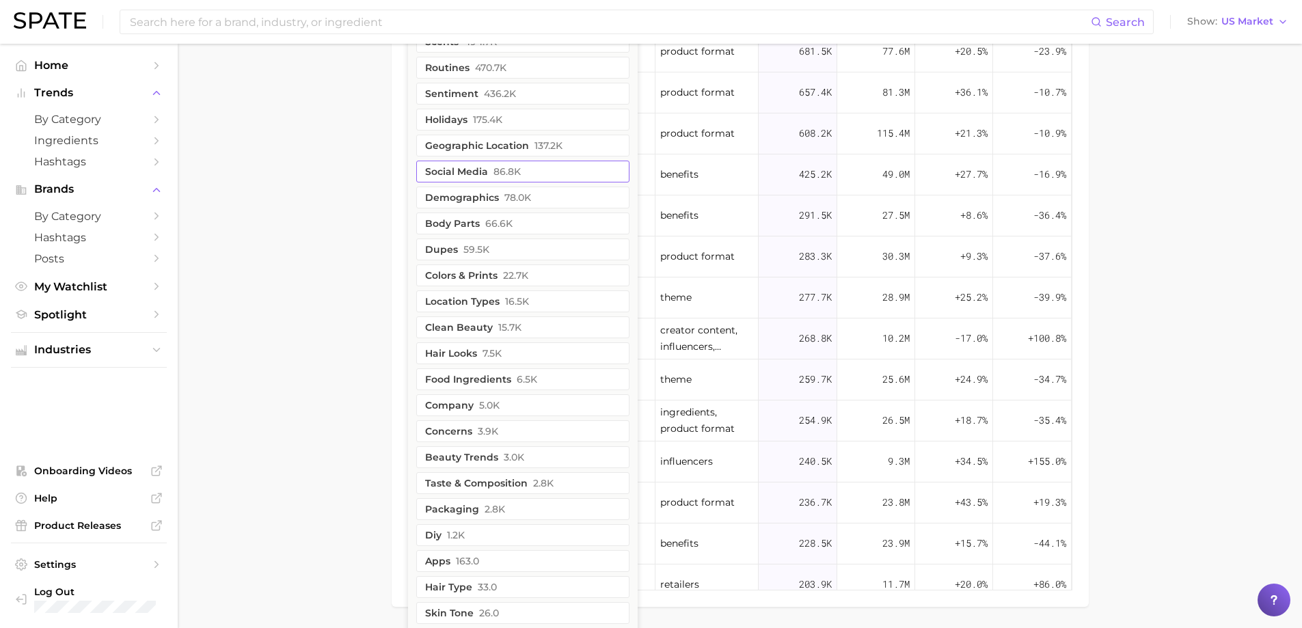
click at [480, 175] on button "social media 86.8k" at bounding box center [522, 172] width 213 height 22
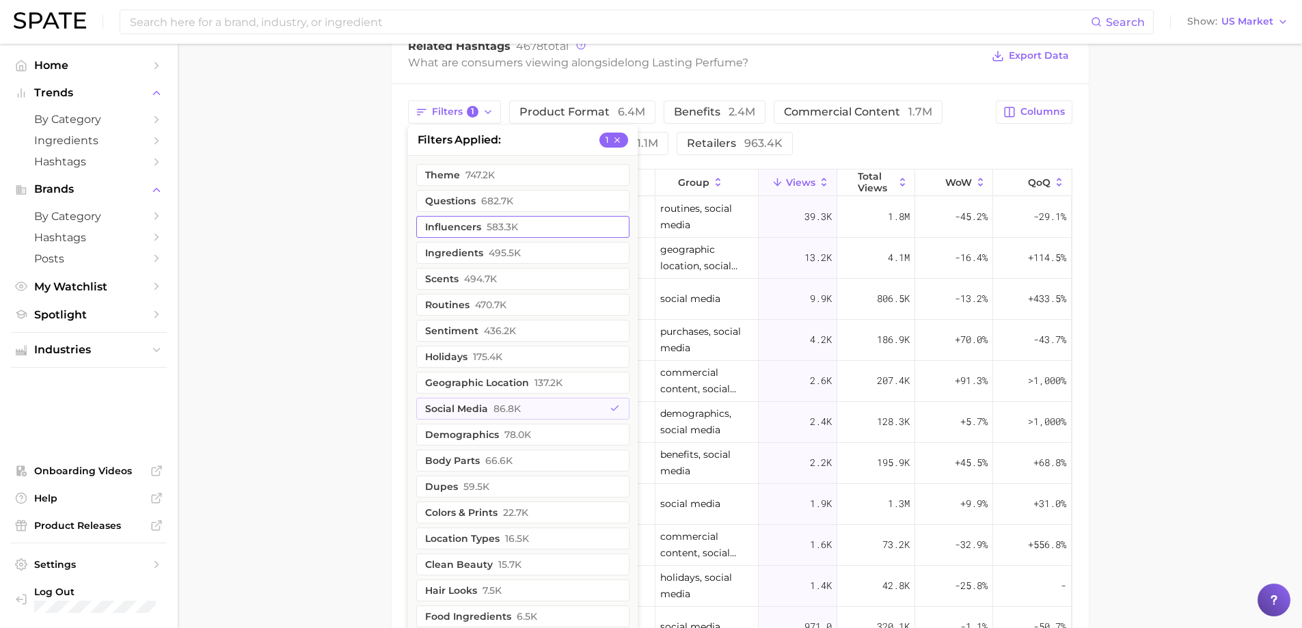
scroll to position [1329, 0]
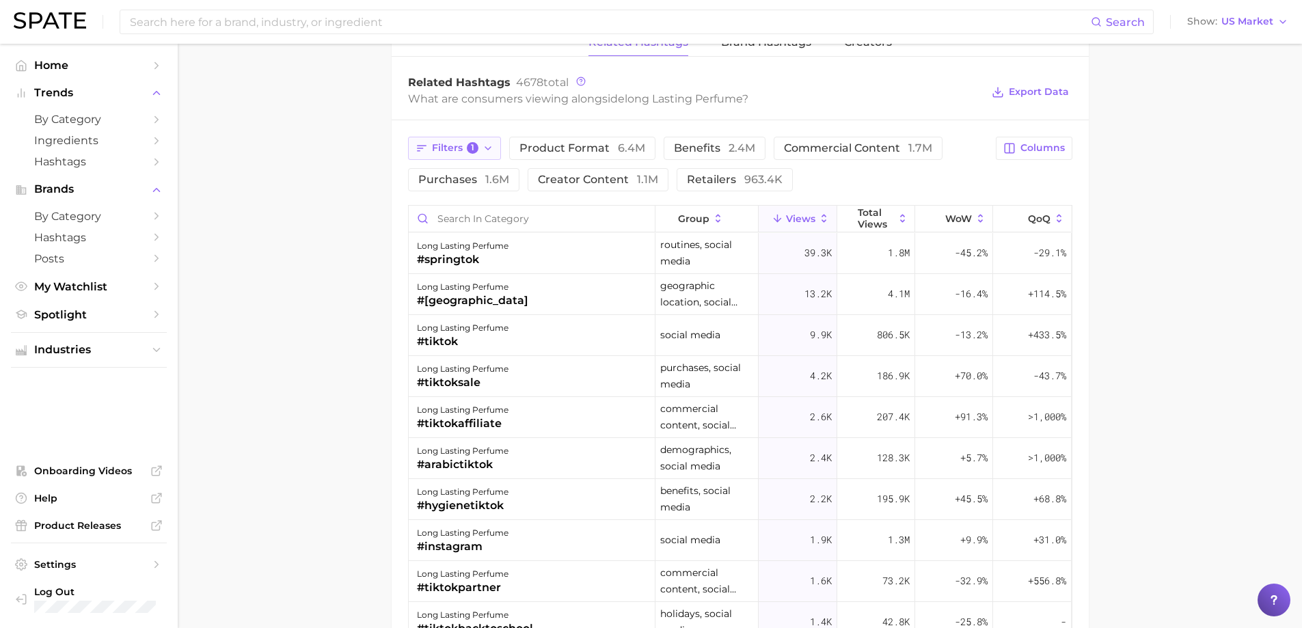
click at [458, 146] on span "Filters 1" at bounding box center [455, 148] width 47 height 12
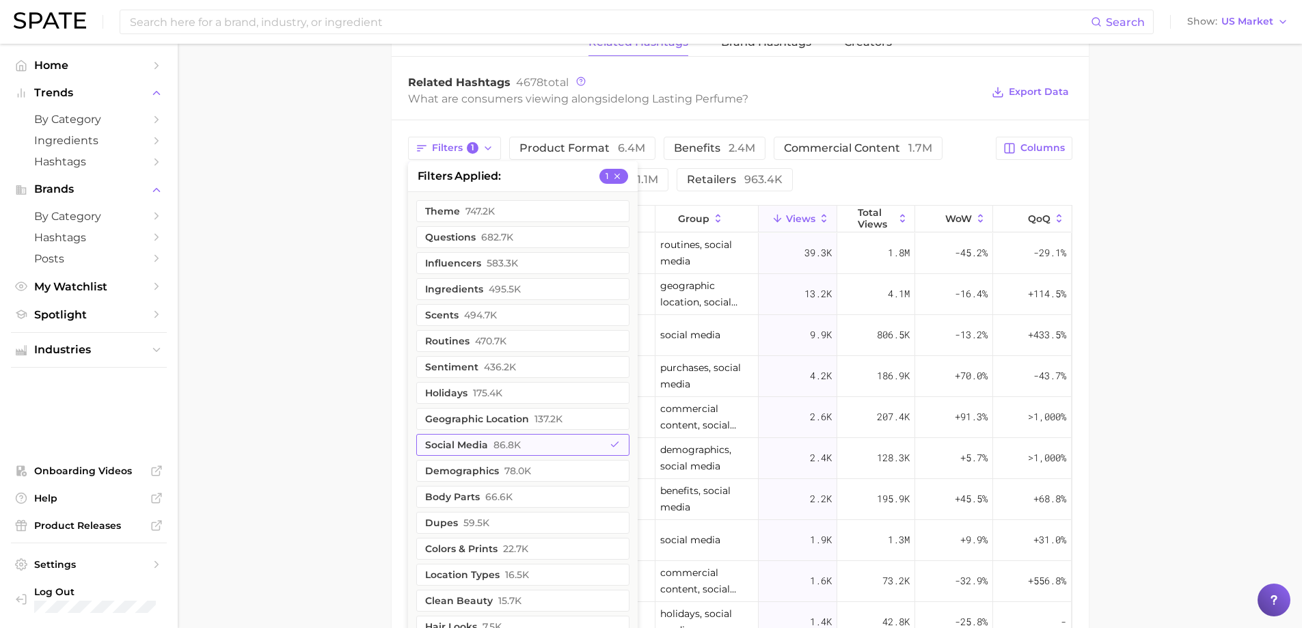
click at [458, 439] on button "social media 86.8k" at bounding box center [522, 445] width 213 height 22
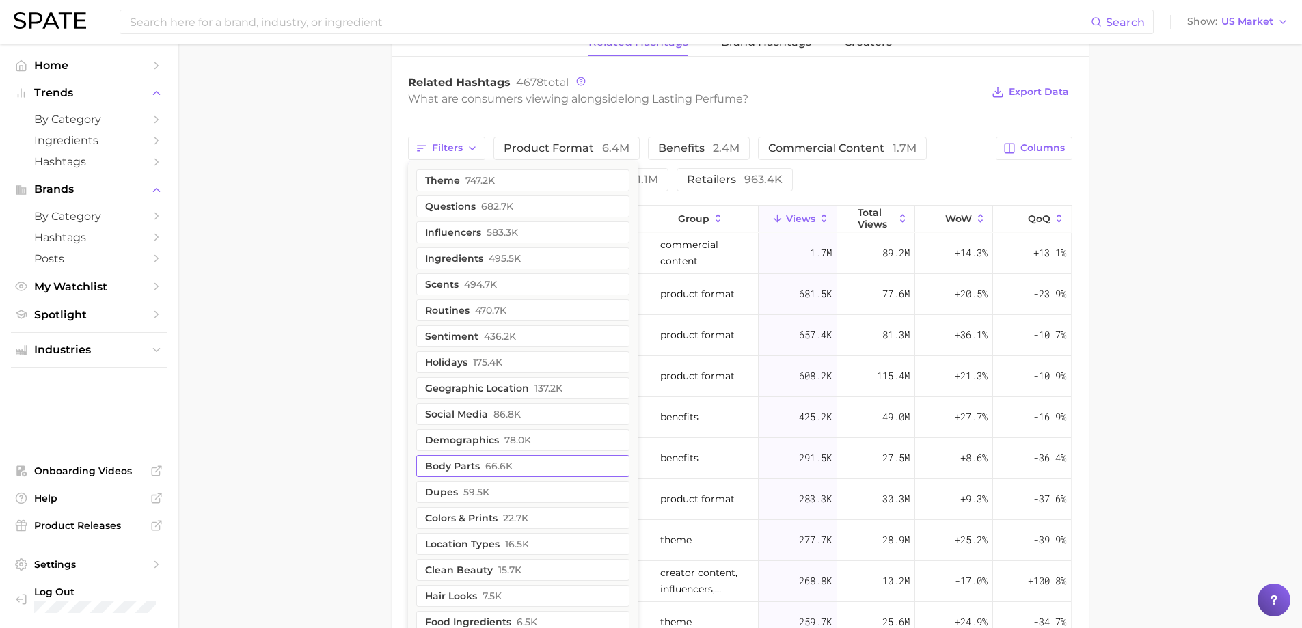
click at [452, 464] on button "body parts 66.6k" at bounding box center [522, 466] width 213 height 22
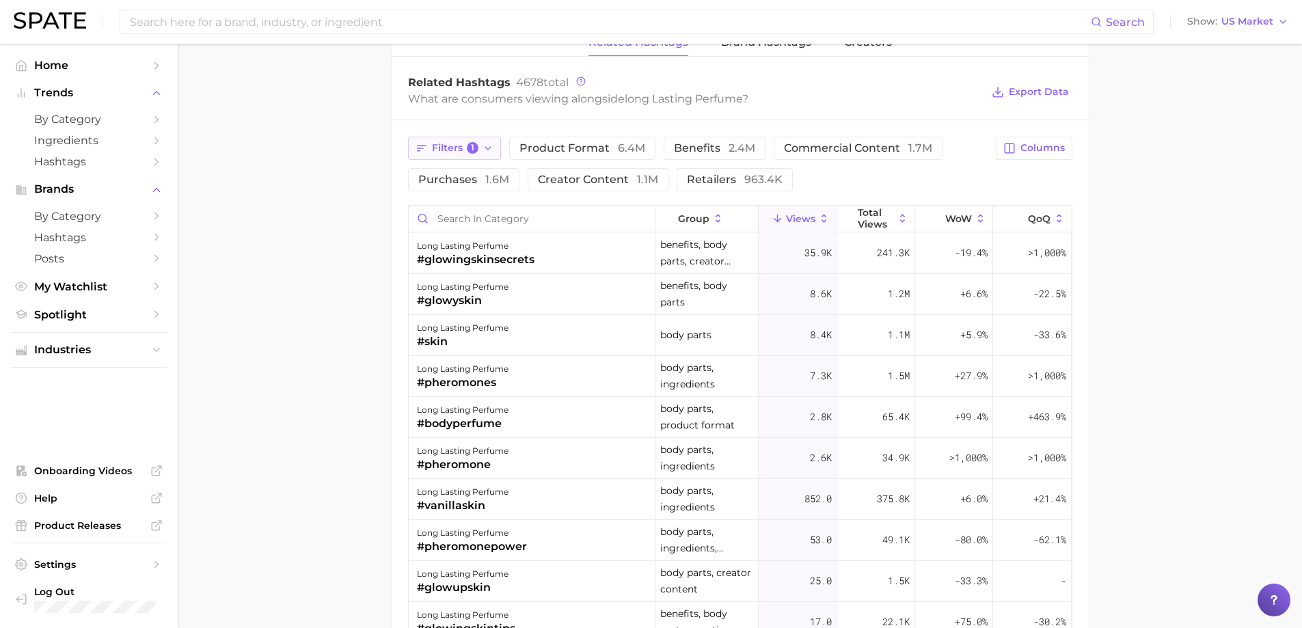
click at [447, 147] on span "Filters 1" at bounding box center [455, 148] width 47 height 12
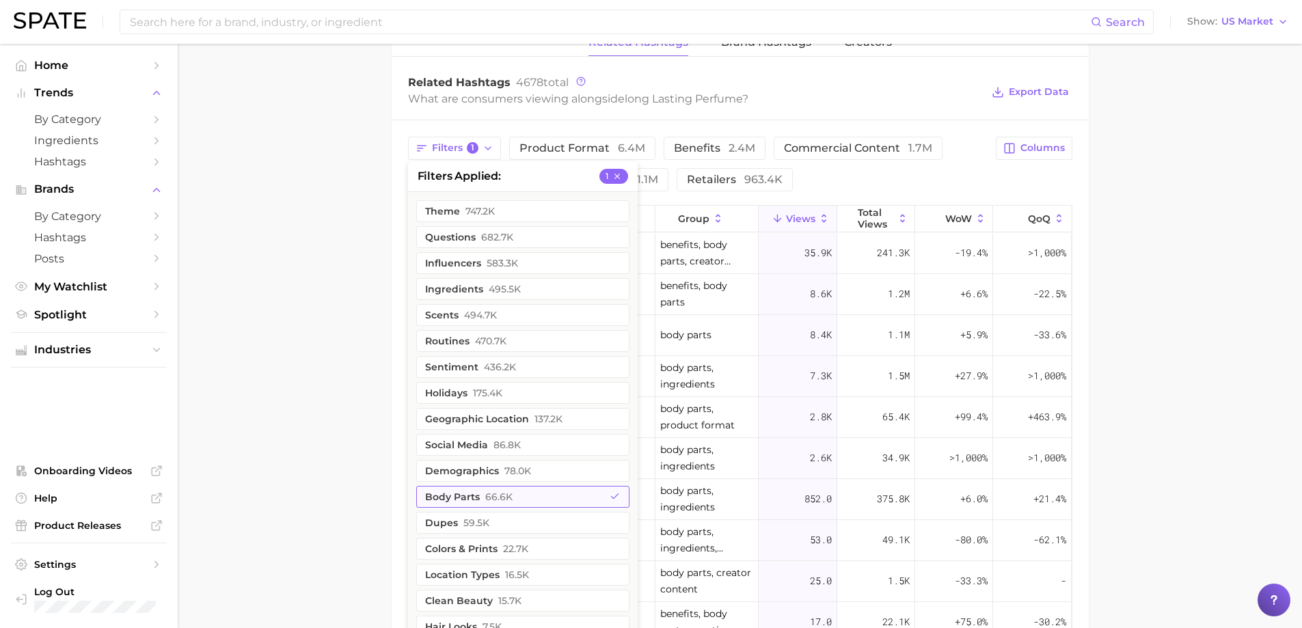
click at [466, 495] on button "body parts 66.6k" at bounding box center [522, 497] width 213 height 22
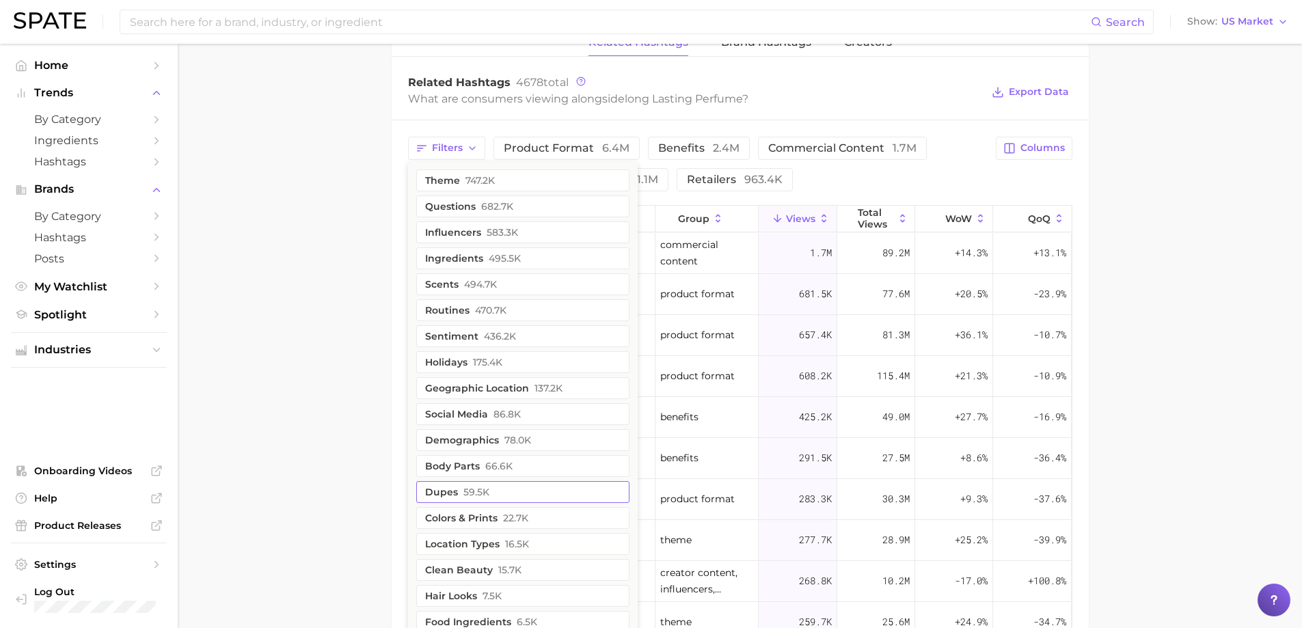
click at [463, 495] on span "59.5k" at bounding box center [476, 491] width 26 height 11
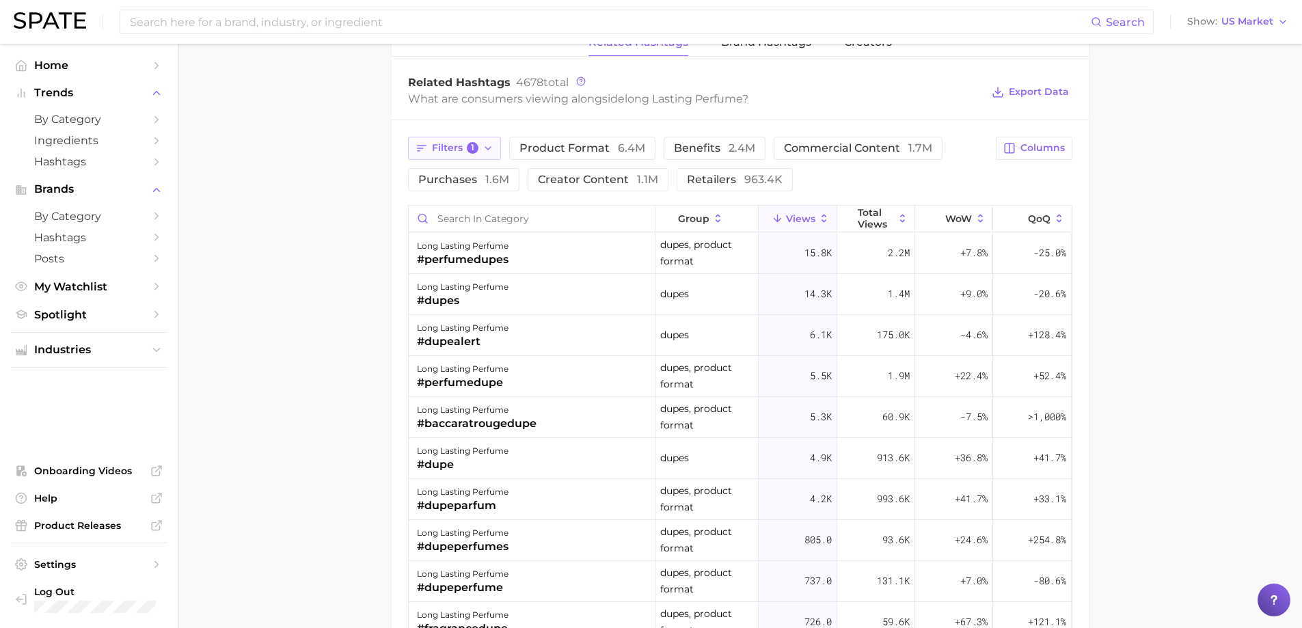
click at [432, 146] on span "Filters 1" at bounding box center [455, 148] width 47 height 12
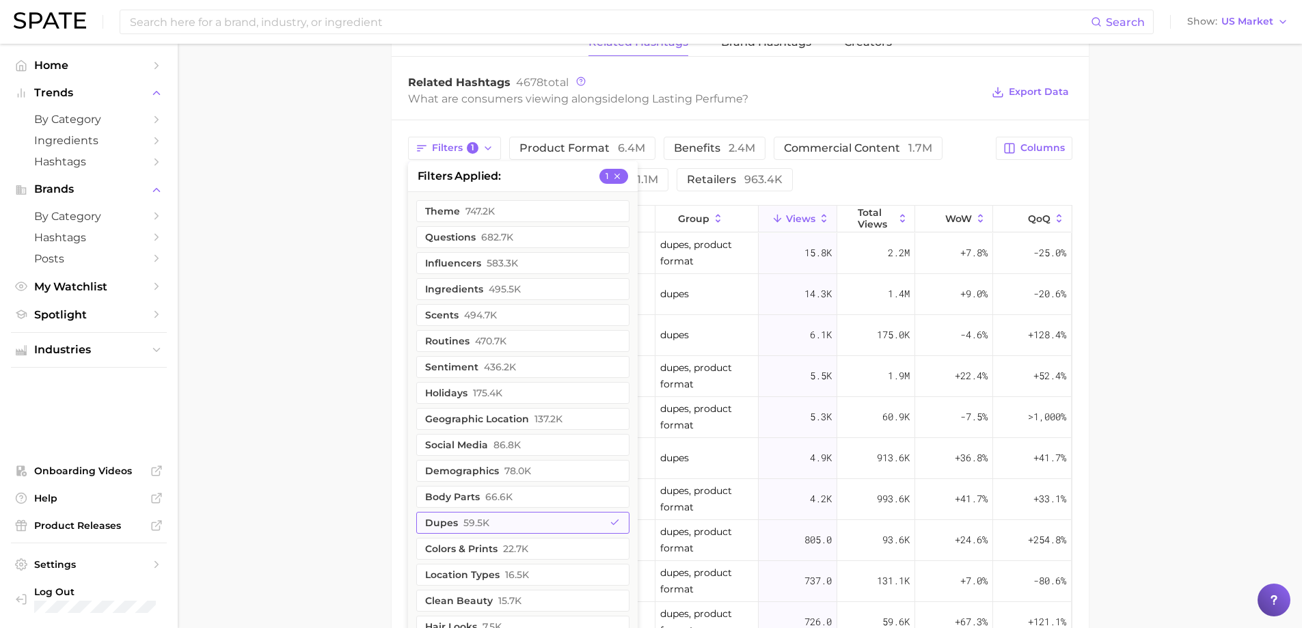
click at [491, 517] on button "dupes 59.5k" at bounding box center [522, 523] width 213 height 22
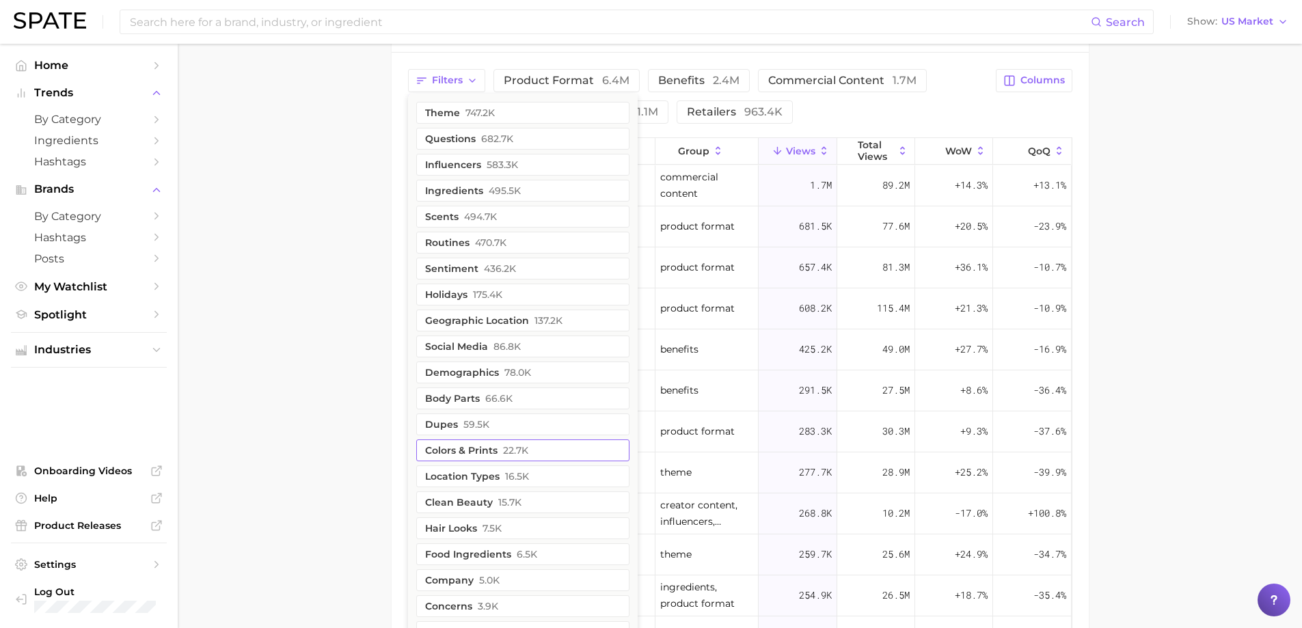
scroll to position [1397, 0]
click at [482, 497] on button "clean beauty 15.7k" at bounding box center [522, 502] width 213 height 22
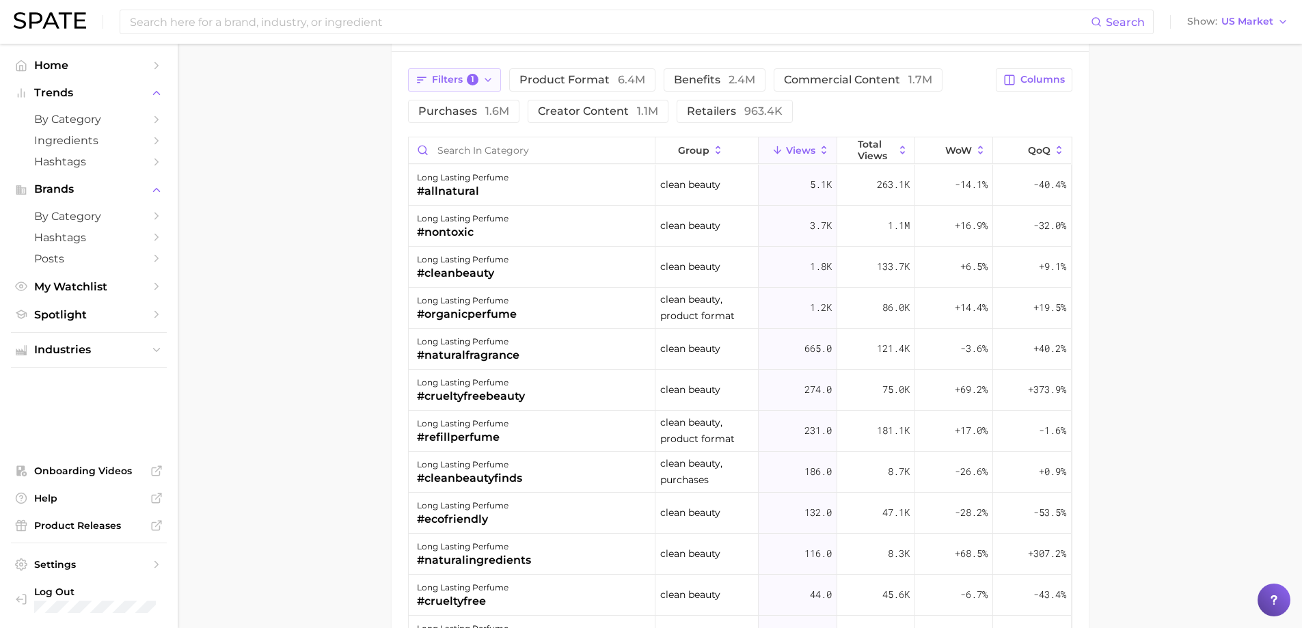
click at [460, 83] on span "Filters 1" at bounding box center [455, 80] width 47 height 12
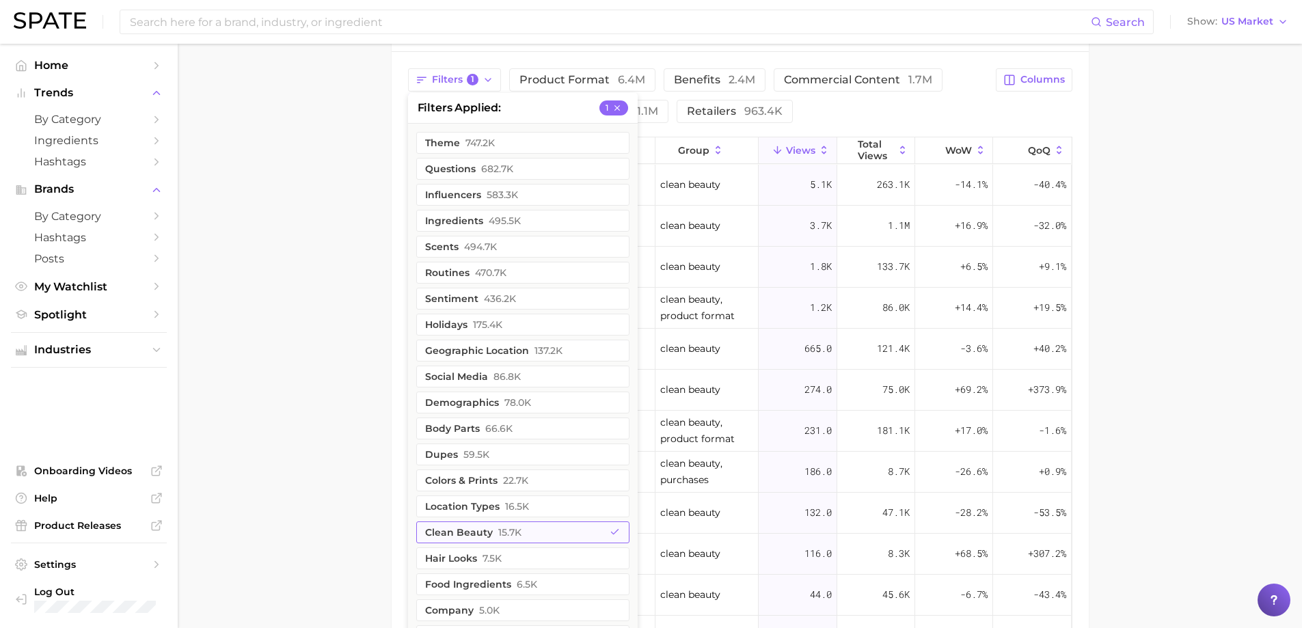
click at [515, 523] on button "clean beauty 15.7k" at bounding box center [522, 532] width 213 height 22
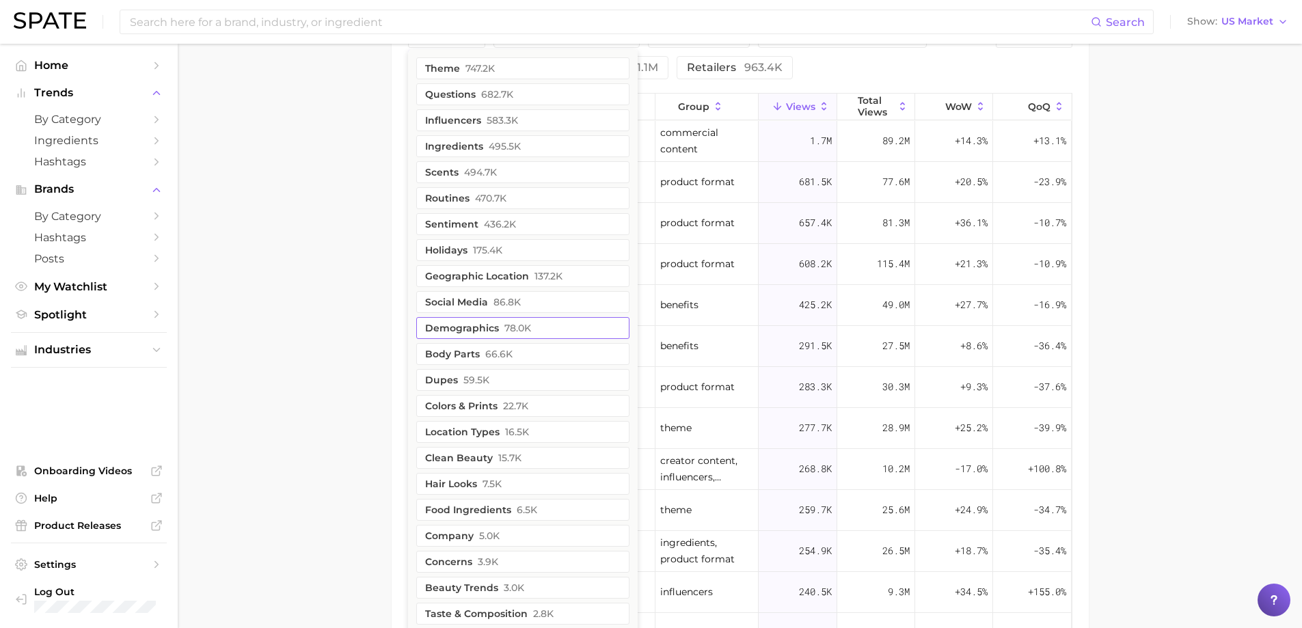
scroll to position [1261, 0]
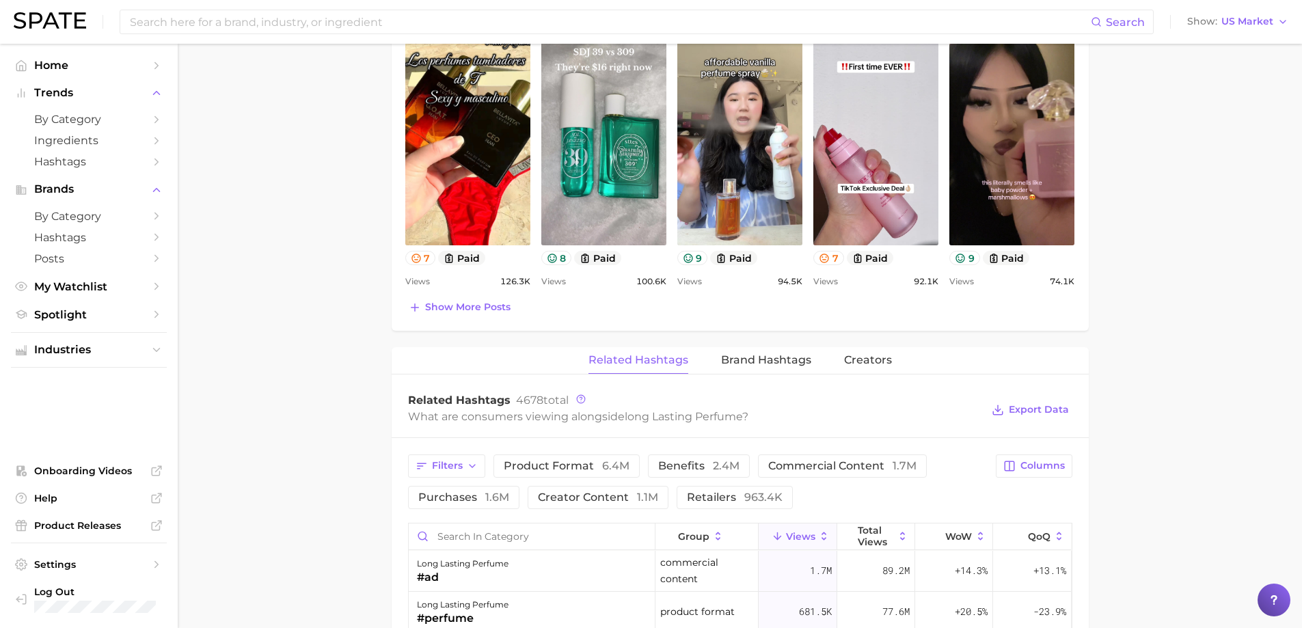
scroll to position [919, 0]
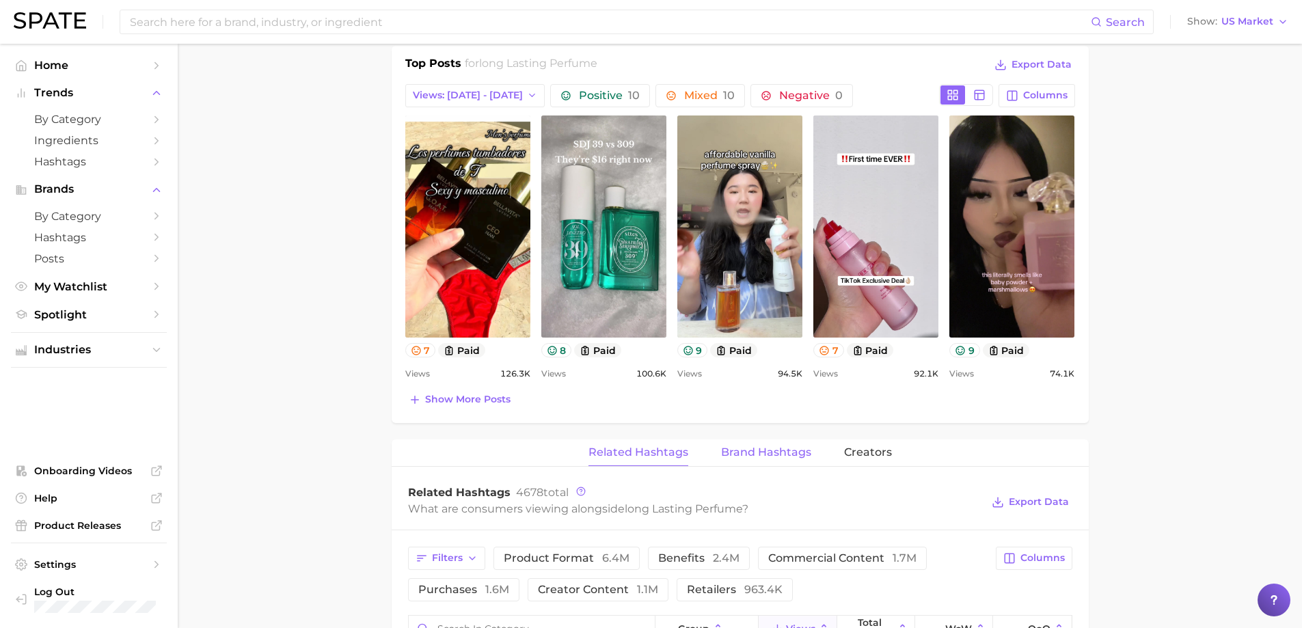
click at [758, 452] on span "Brand Hashtags" at bounding box center [766, 452] width 90 height 12
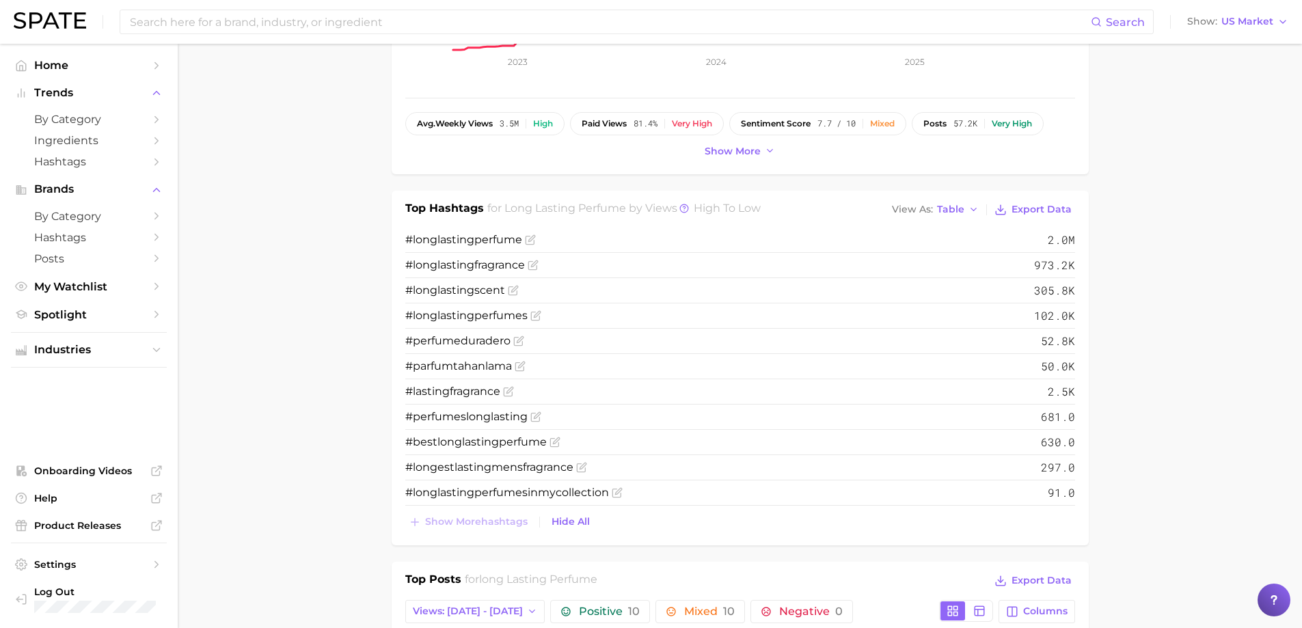
scroll to position [372, 0]
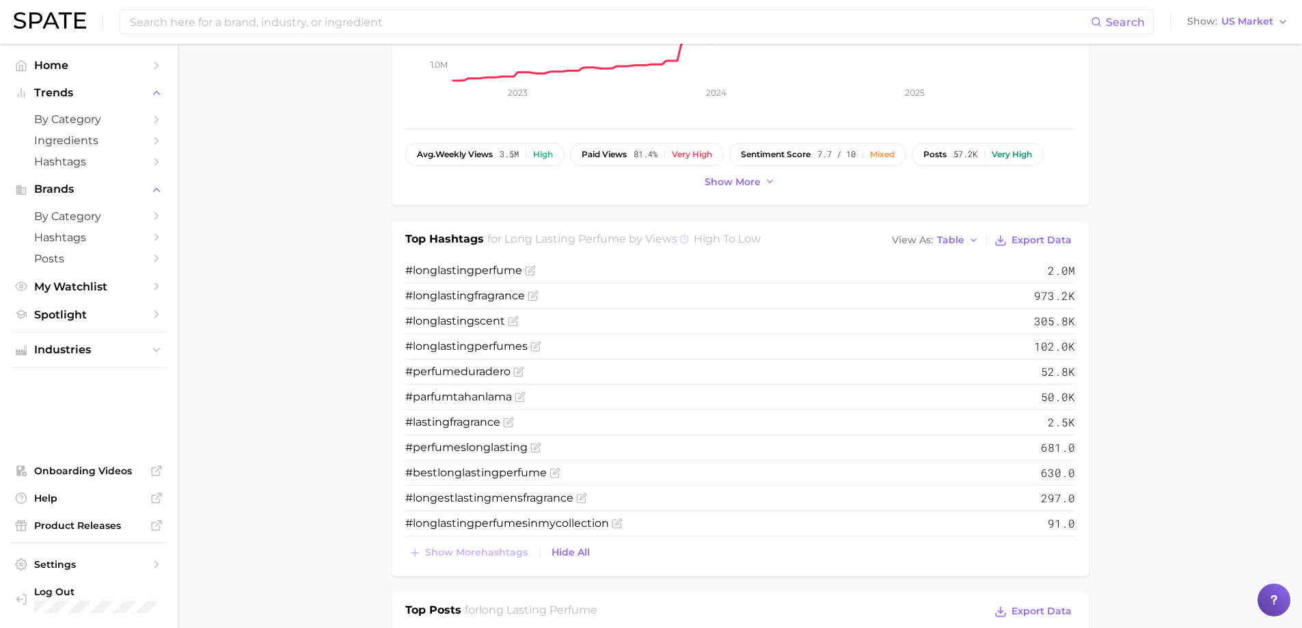
click at [685, 240] on icon at bounding box center [684, 239] width 10 height 10
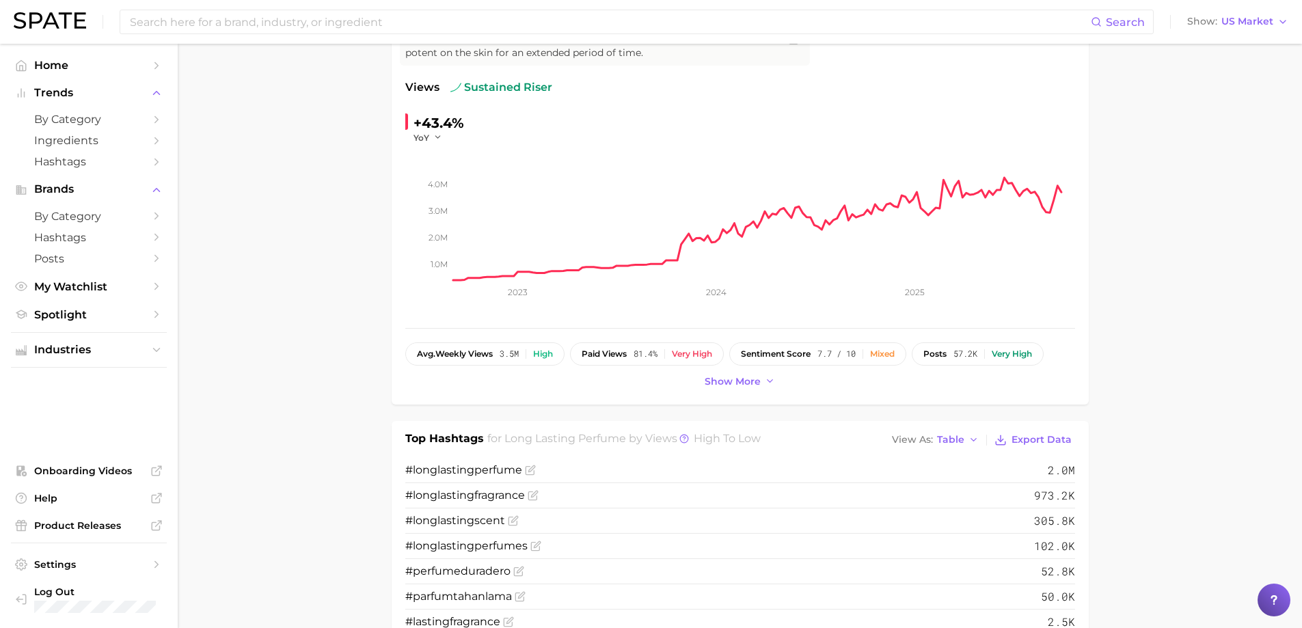
scroll to position [0, 0]
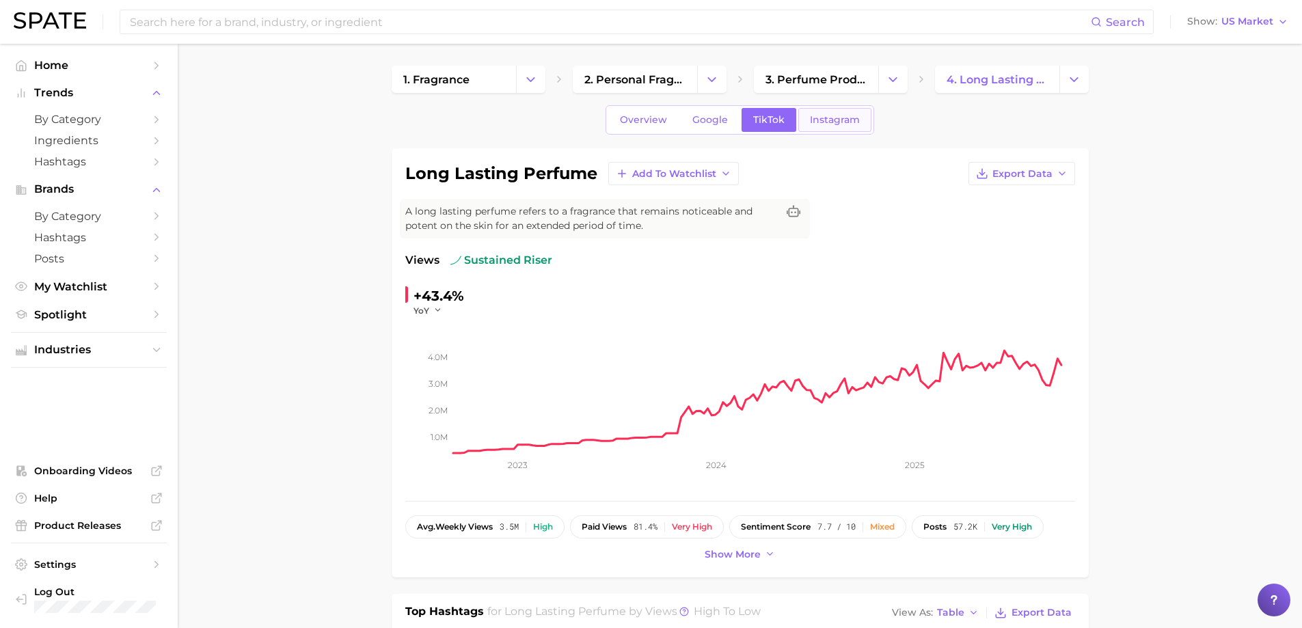
click at [812, 130] on link "Instagram" at bounding box center [834, 120] width 73 height 24
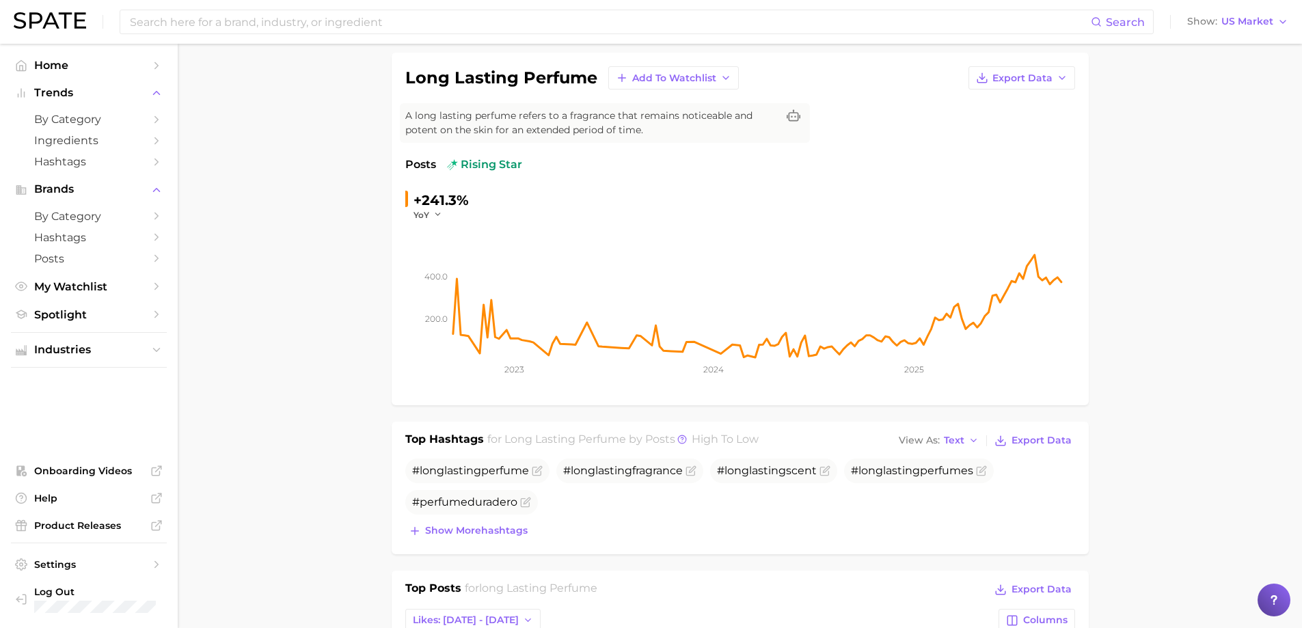
scroll to position [273, 0]
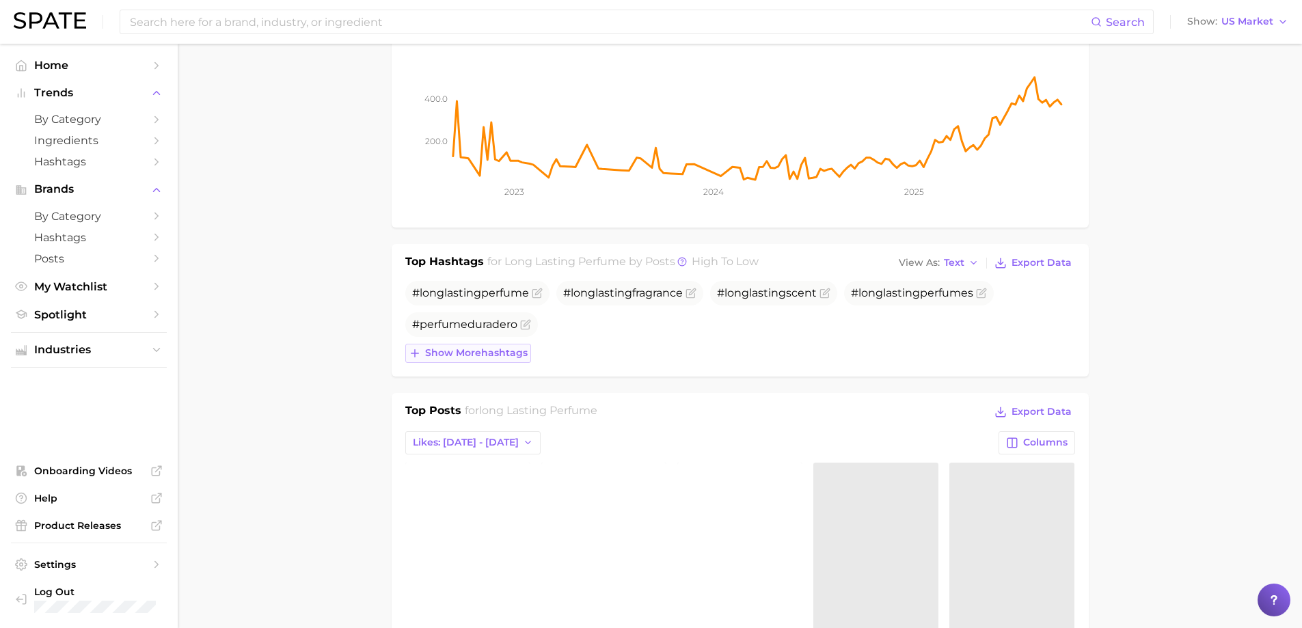
click at [439, 351] on span "Show more hashtags" at bounding box center [476, 353] width 102 height 12
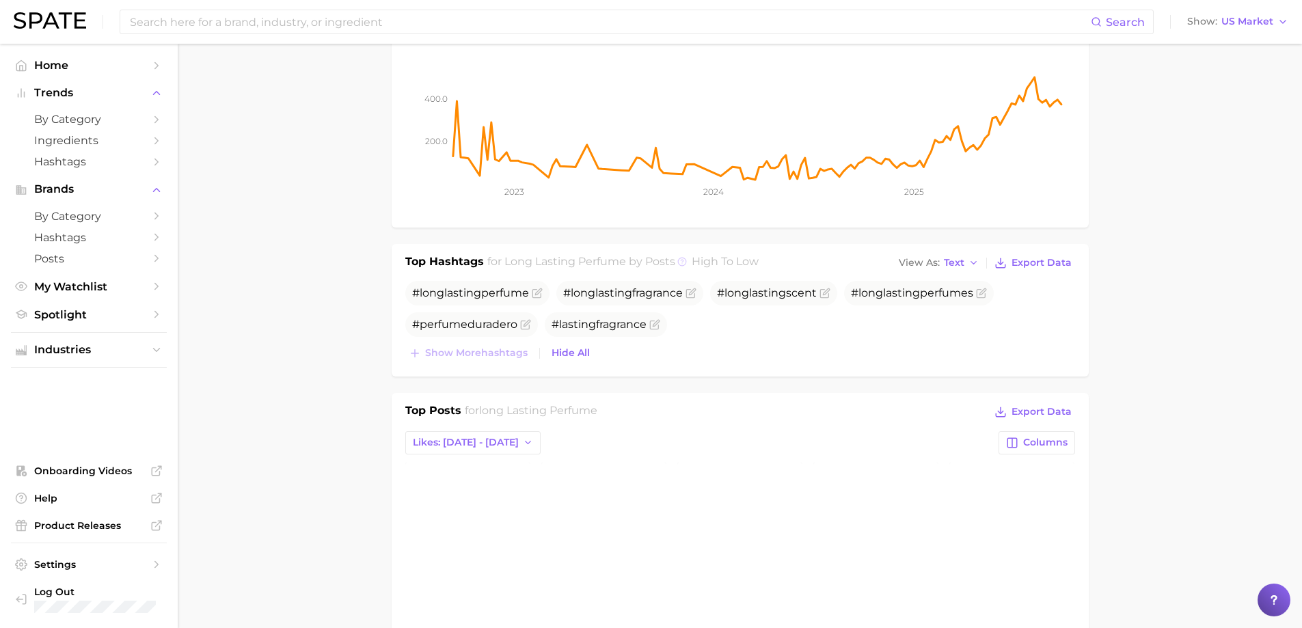
click at [684, 263] on icon at bounding box center [682, 262] width 10 height 10
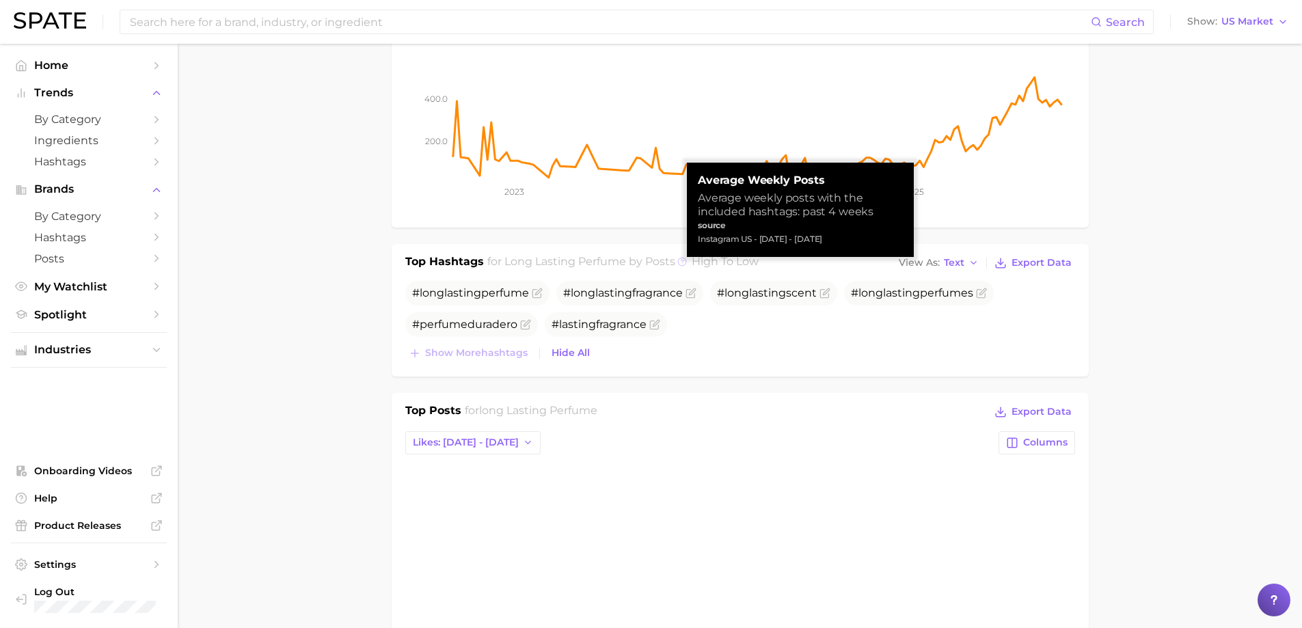
click at [684, 263] on icon at bounding box center [682, 262] width 10 height 10
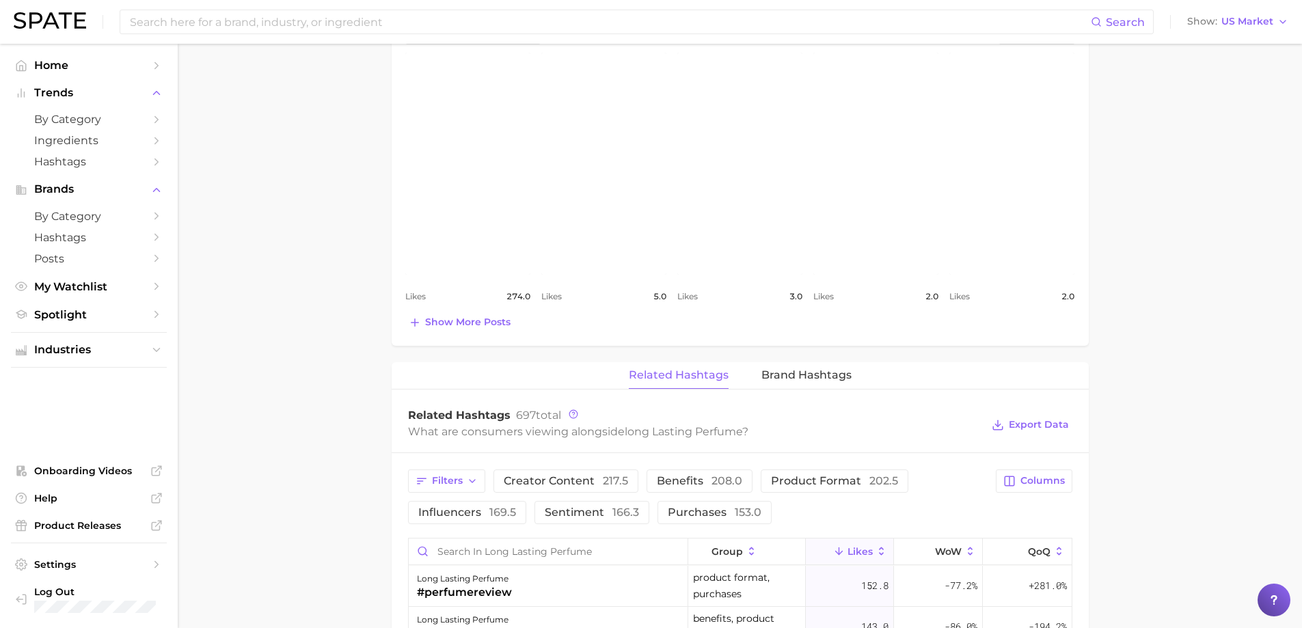
scroll to position [957, 0]
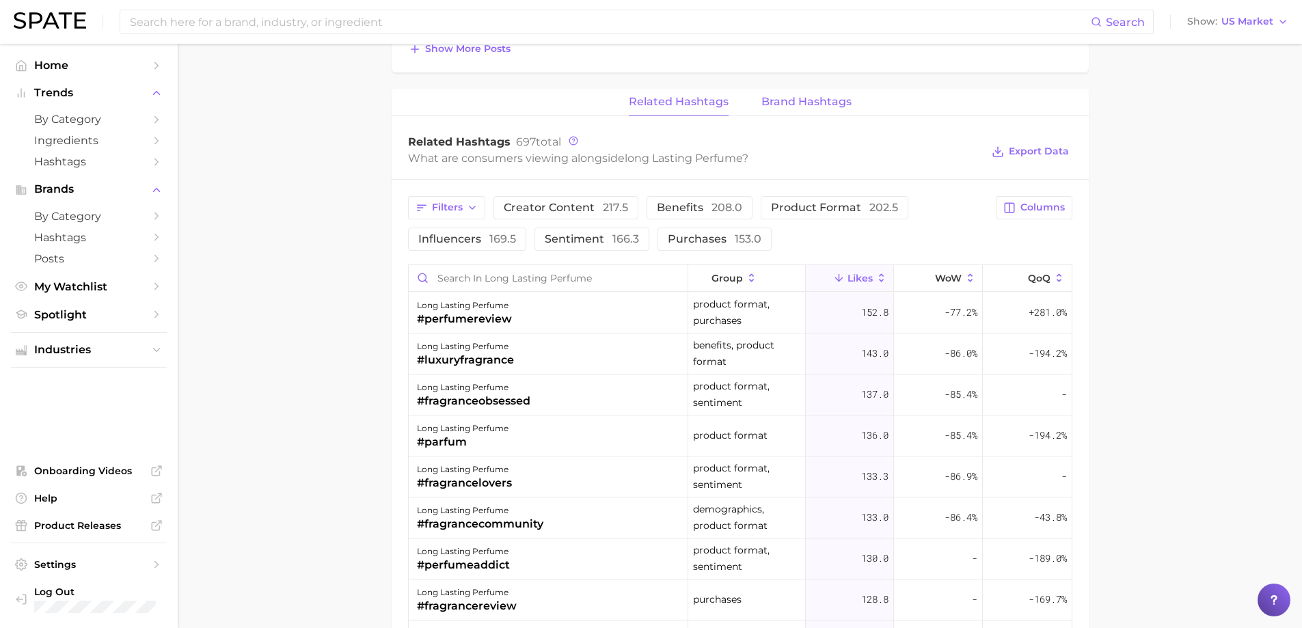
click at [778, 100] on span "Brand Hashtags" at bounding box center [806, 102] width 90 height 12
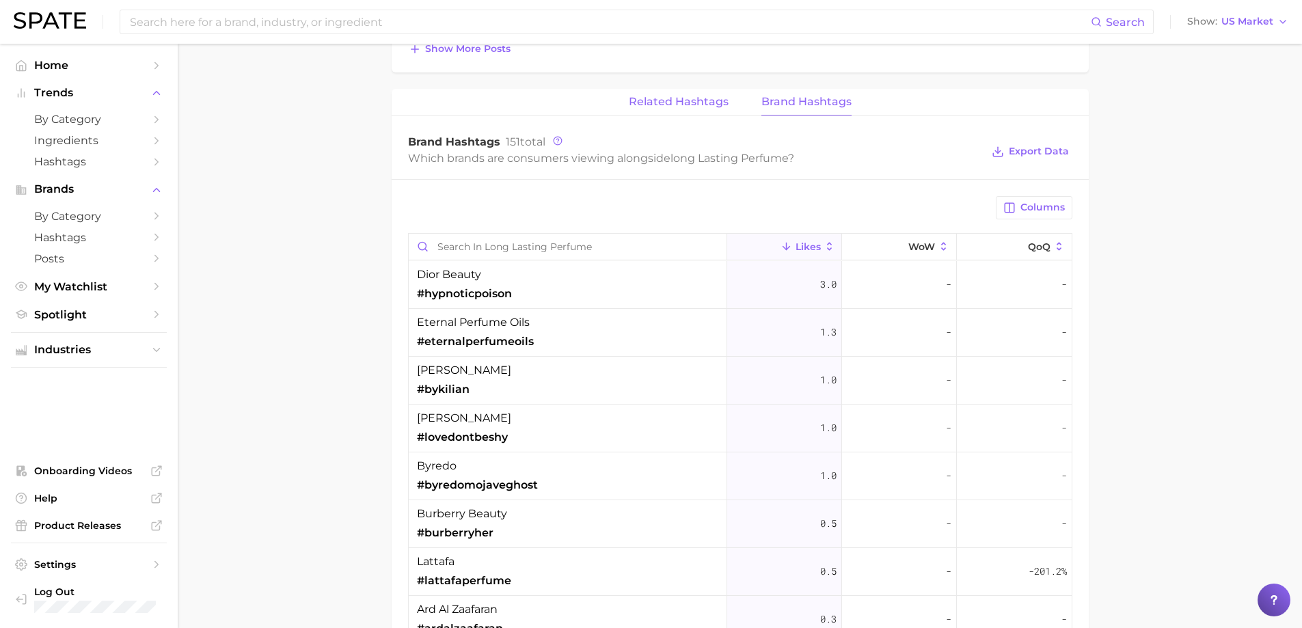
click at [648, 106] on span "Related Hashtags" at bounding box center [679, 102] width 100 height 12
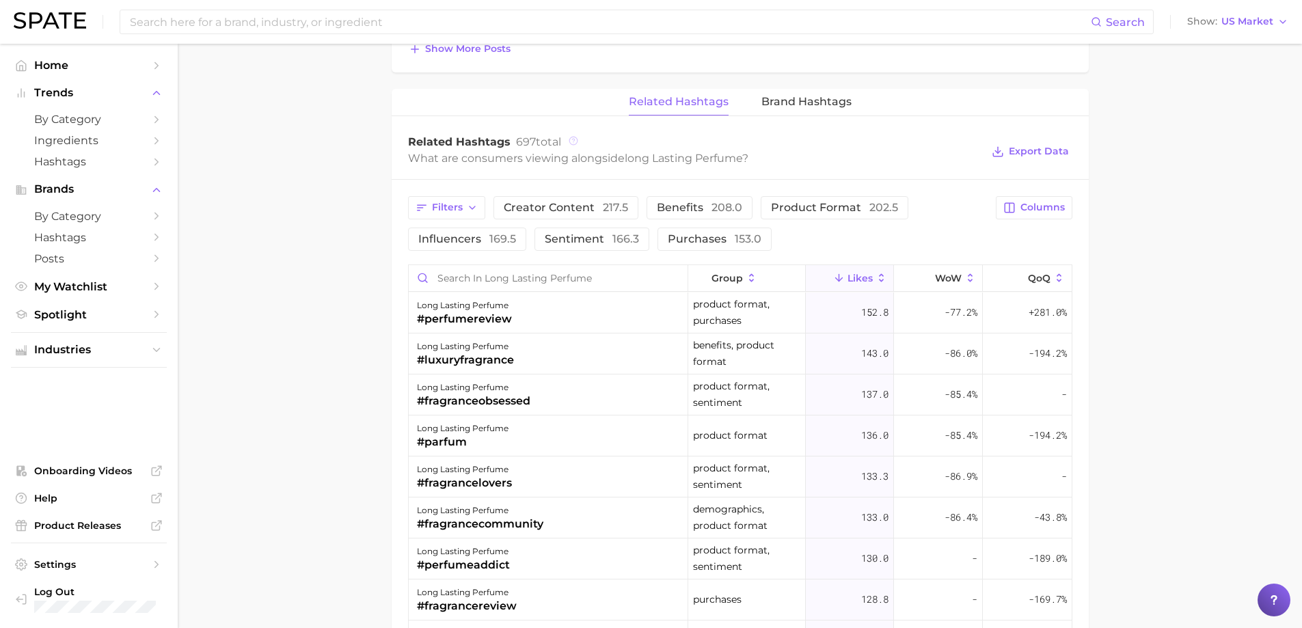
click at [575, 144] on circle at bounding box center [573, 141] width 8 height 8
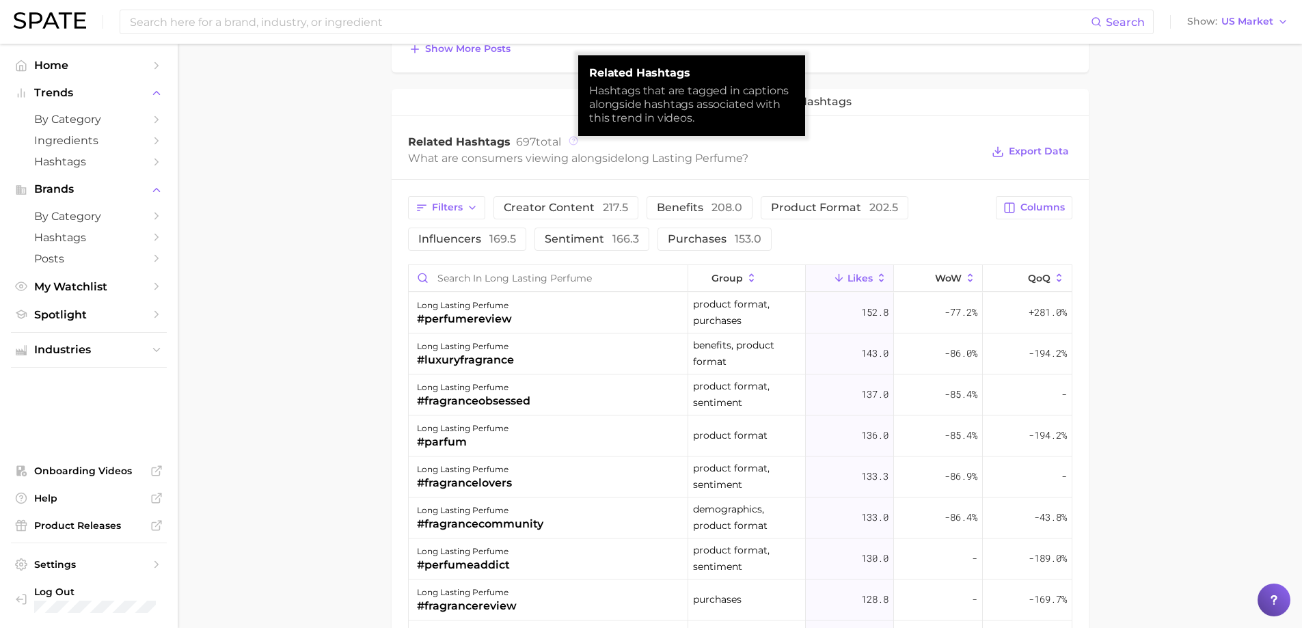
click at [575, 144] on circle at bounding box center [573, 141] width 8 height 8
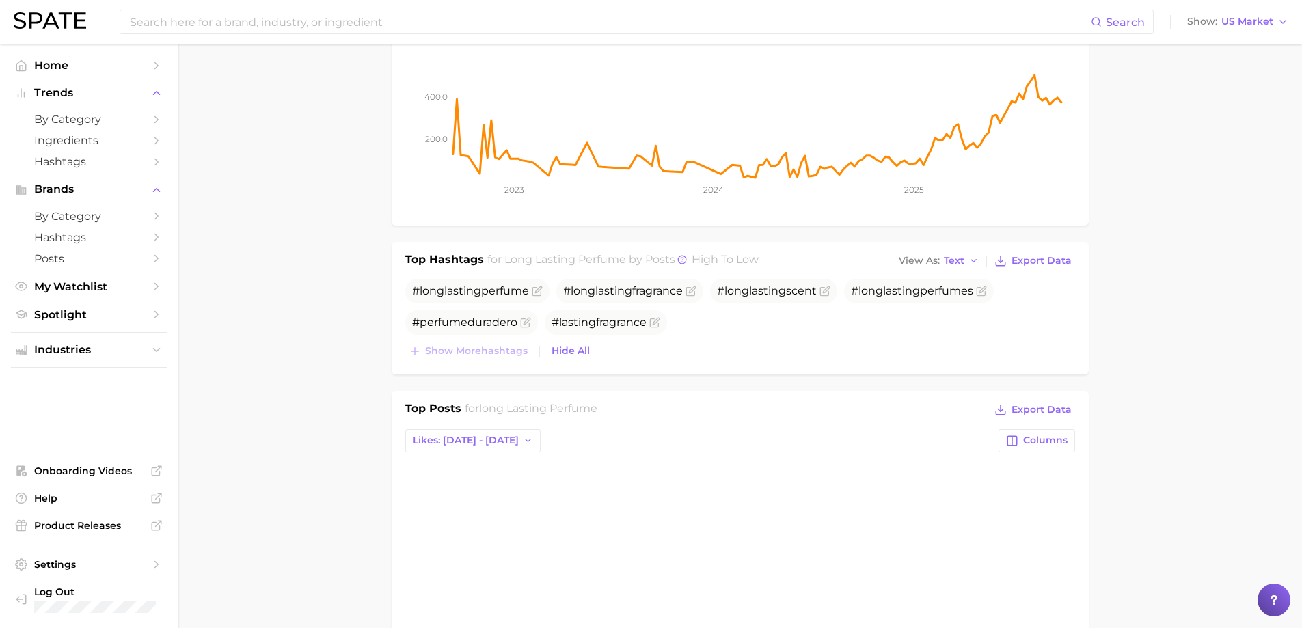
scroll to position [273, 0]
click at [955, 249] on div "Top Hashtags for long lasting perfume by Posts high to low View As Text Export …" at bounding box center [740, 310] width 697 height 133
click at [957, 266] on span "Text" at bounding box center [954, 263] width 20 height 8
click at [954, 305] on button "Table" at bounding box center [970, 310] width 150 height 25
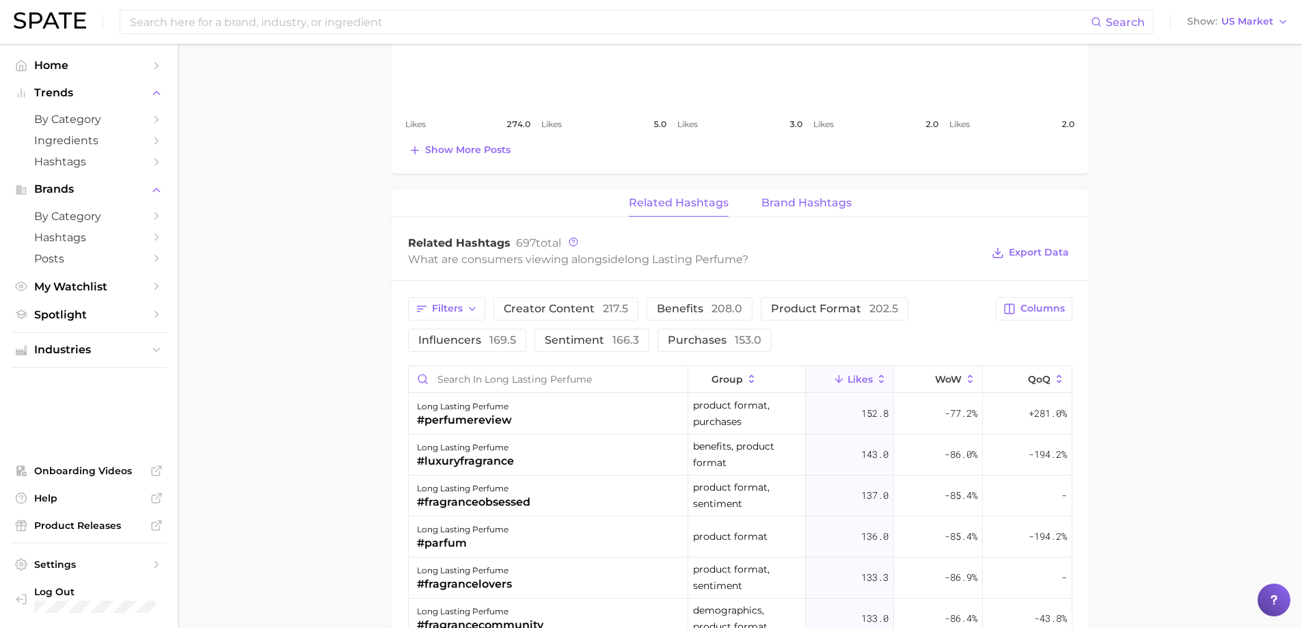
scroll to position [957, 0]
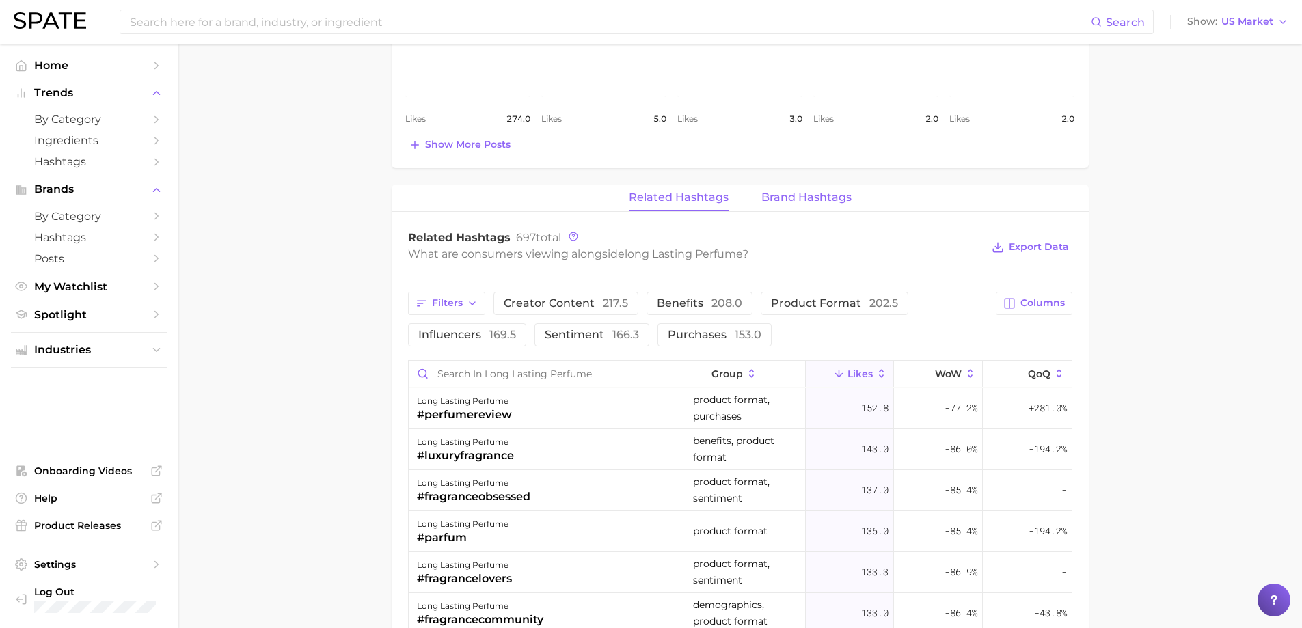
click at [801, 200] on span "Brand Hashtags" at bounding box center [806, 197] width 90 height 12
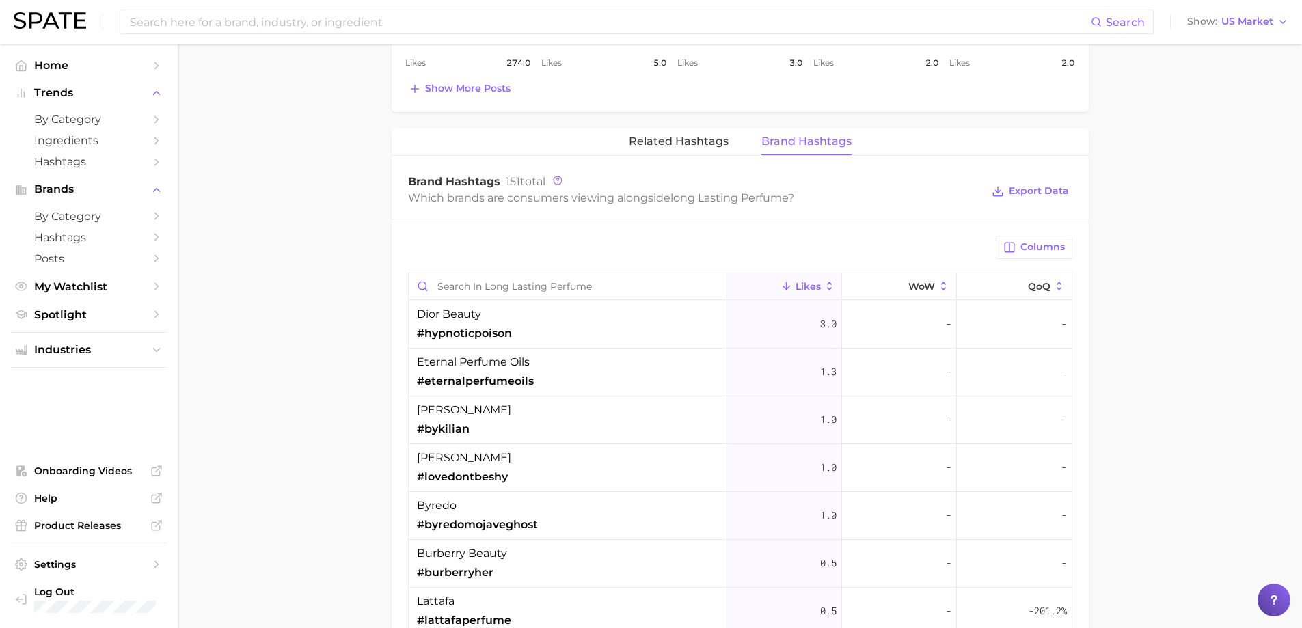
scroll to position [1093, 0]
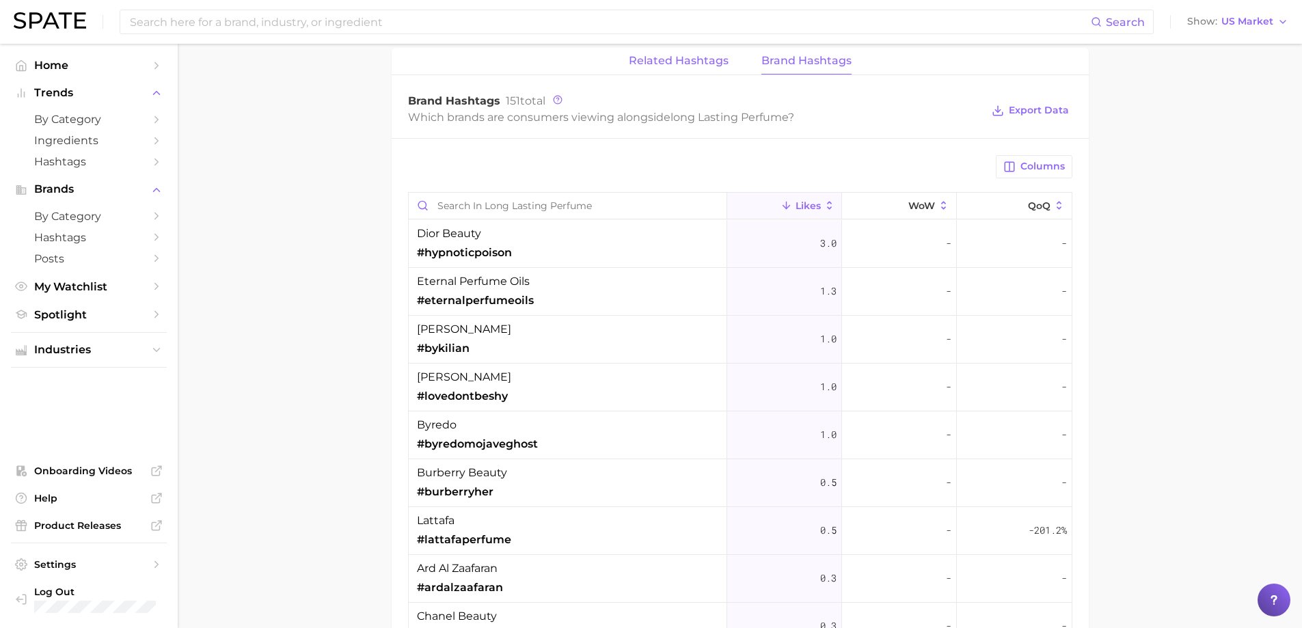
click at [661, 70] on button "Related Hashtags" at bounding box center [679, 61] width 100 height 27
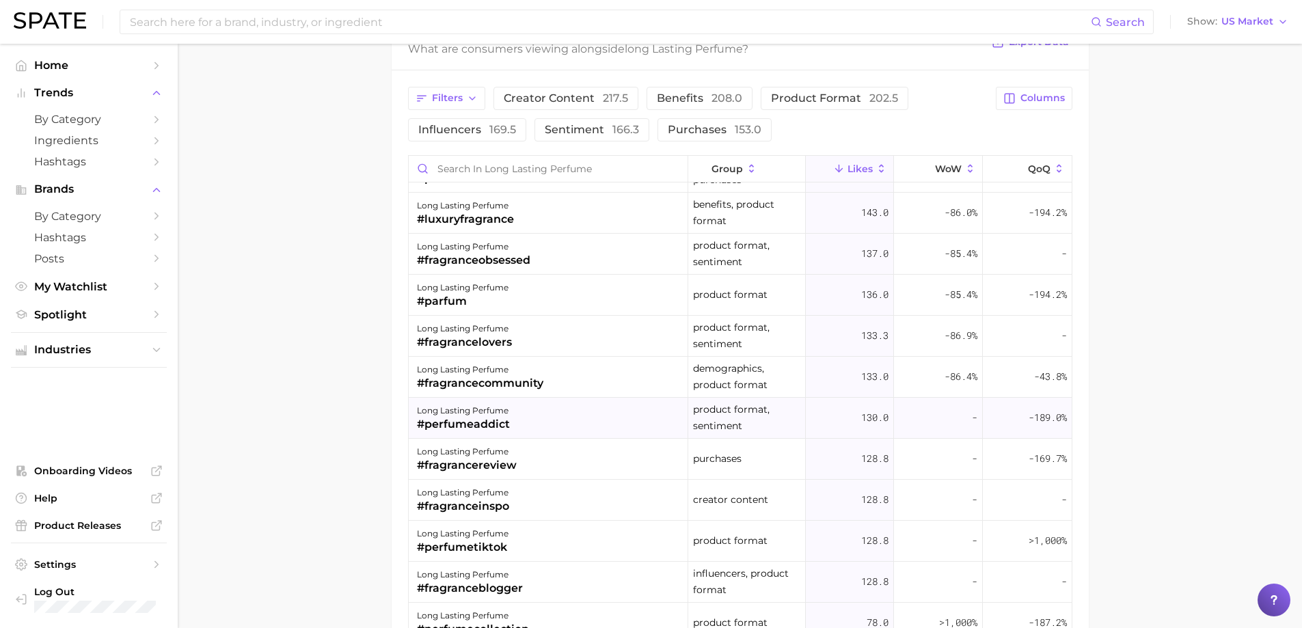
scroll to position [0, 0]
